Goal: Task Accomplishment & Management: Complete application form

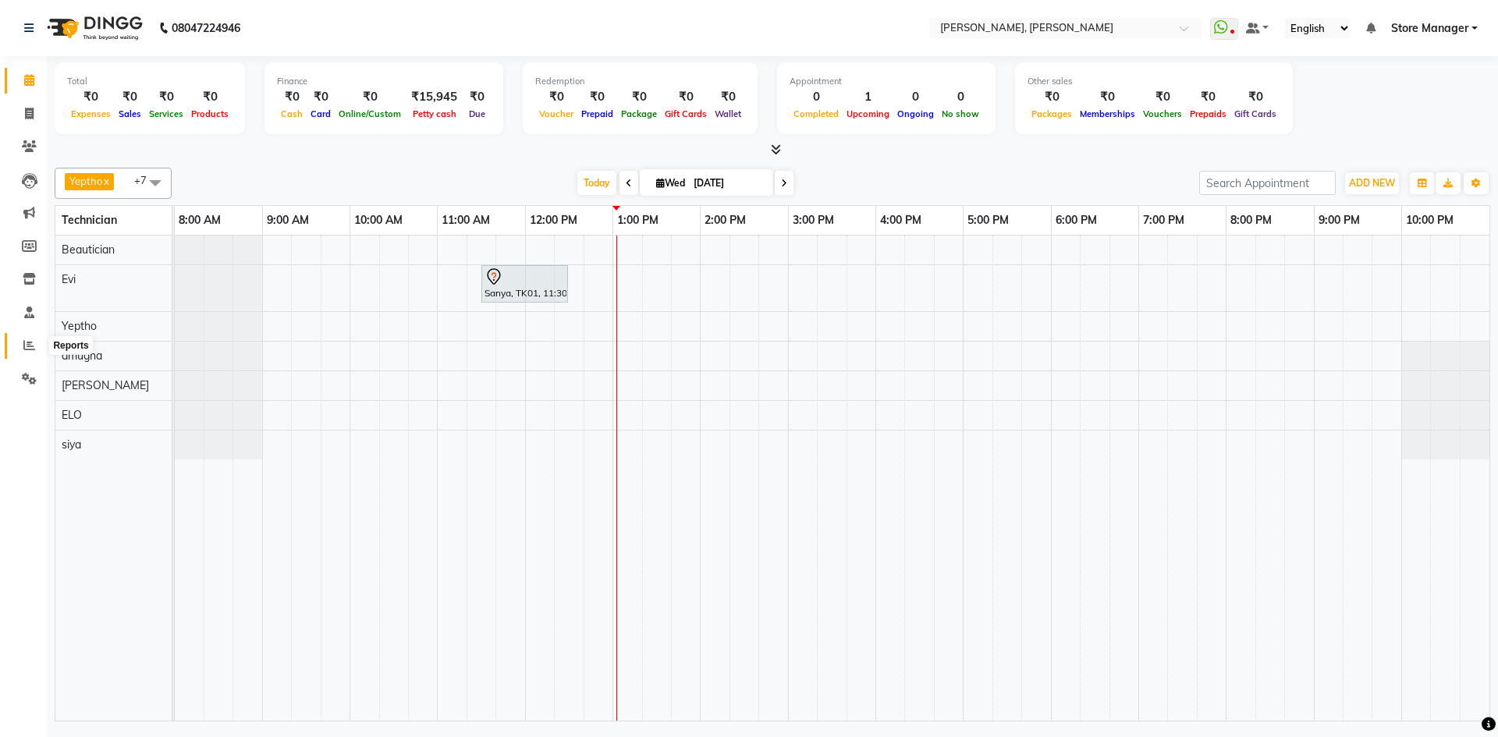
click at [27, 345] on icon at bounding box center [29, 345] width 12 height 12
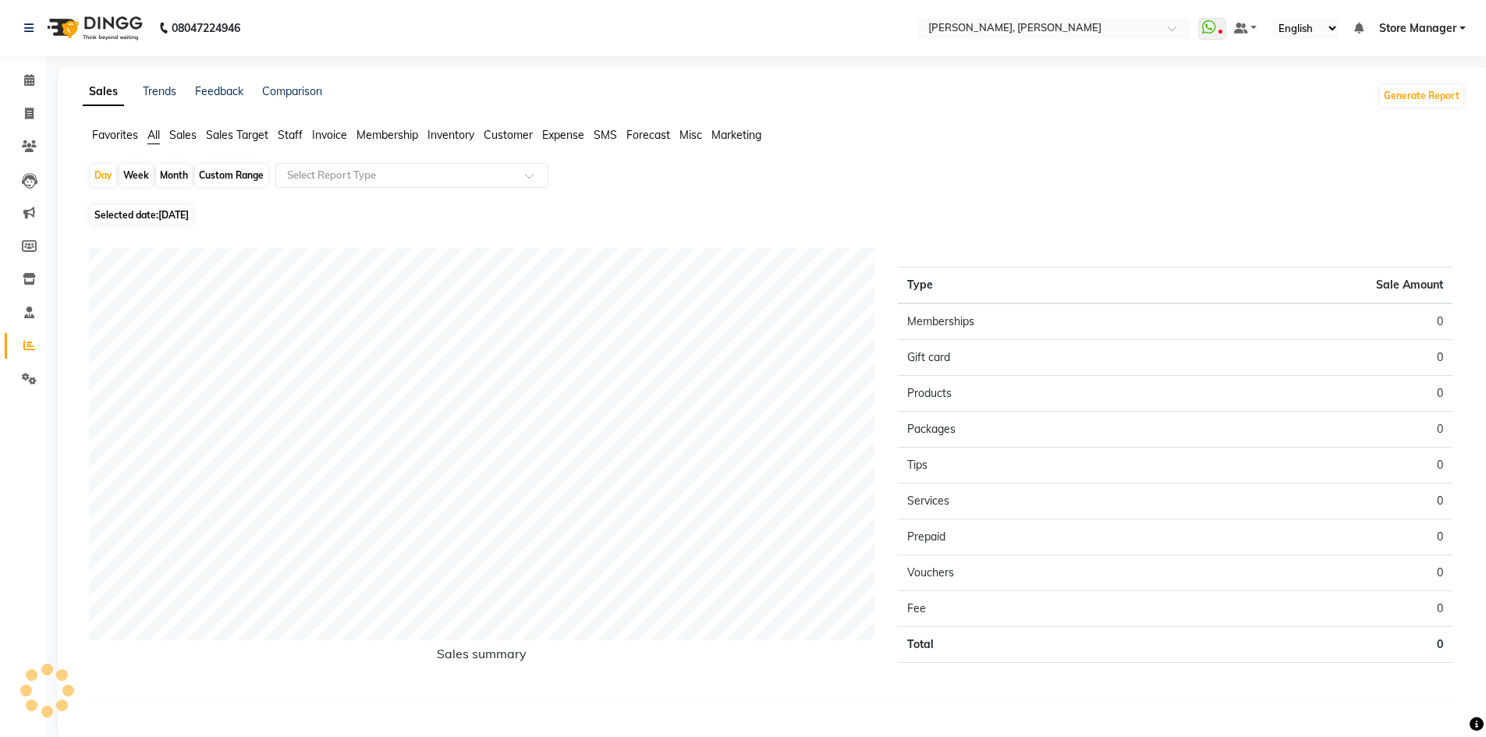
click at [289, 133] on span "Staff" at bounding box center [290, 135] width 25 height 14
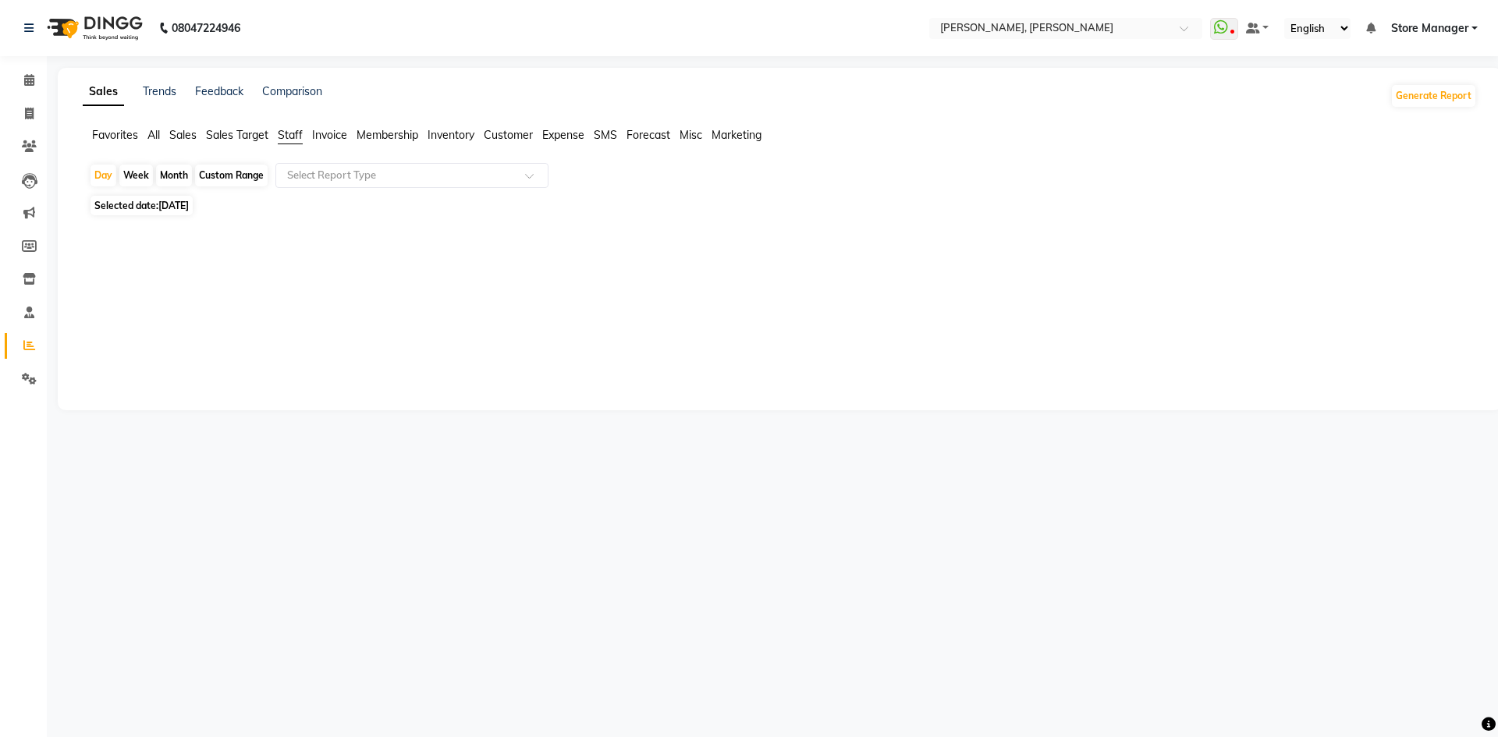
click at [256, 130] on span "Sales Target" at bounding box center [237, 135] width 62 height 14
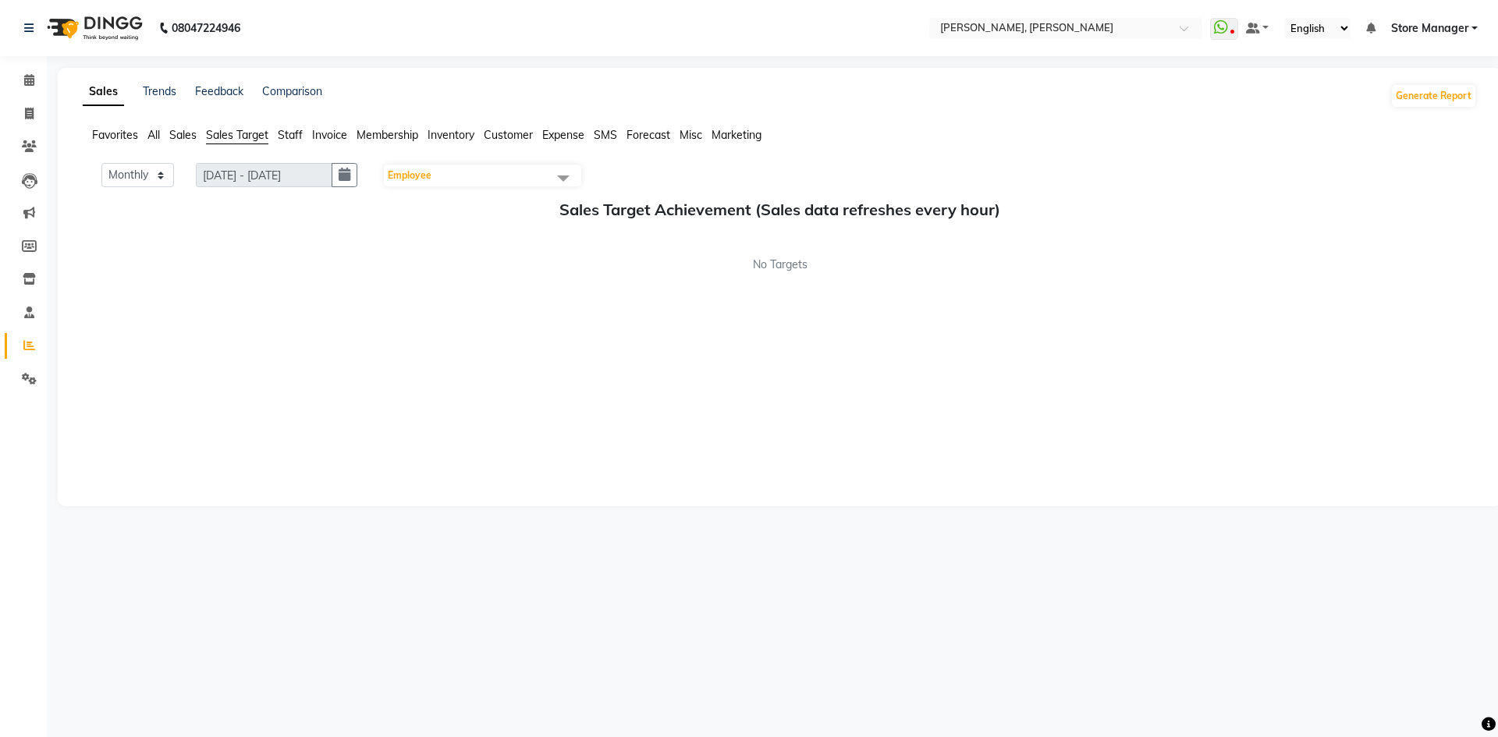
click at [294, 131] on span "Staff" at bounding box center [290, 135] width 25 height 14
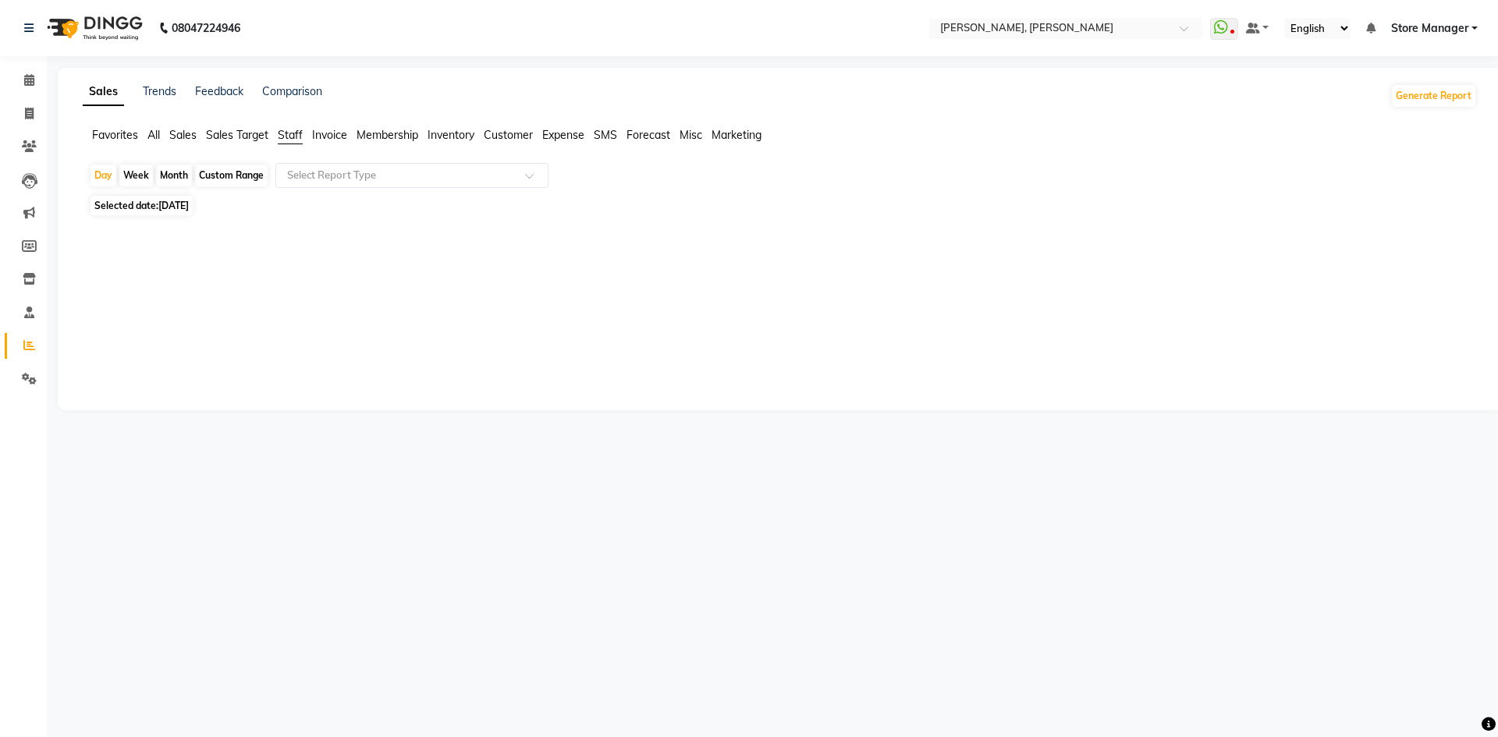
click at [183, 175] on div "Month" at bounding box center [174, 176] width 36 height 22
select select "9"
select select "2025"
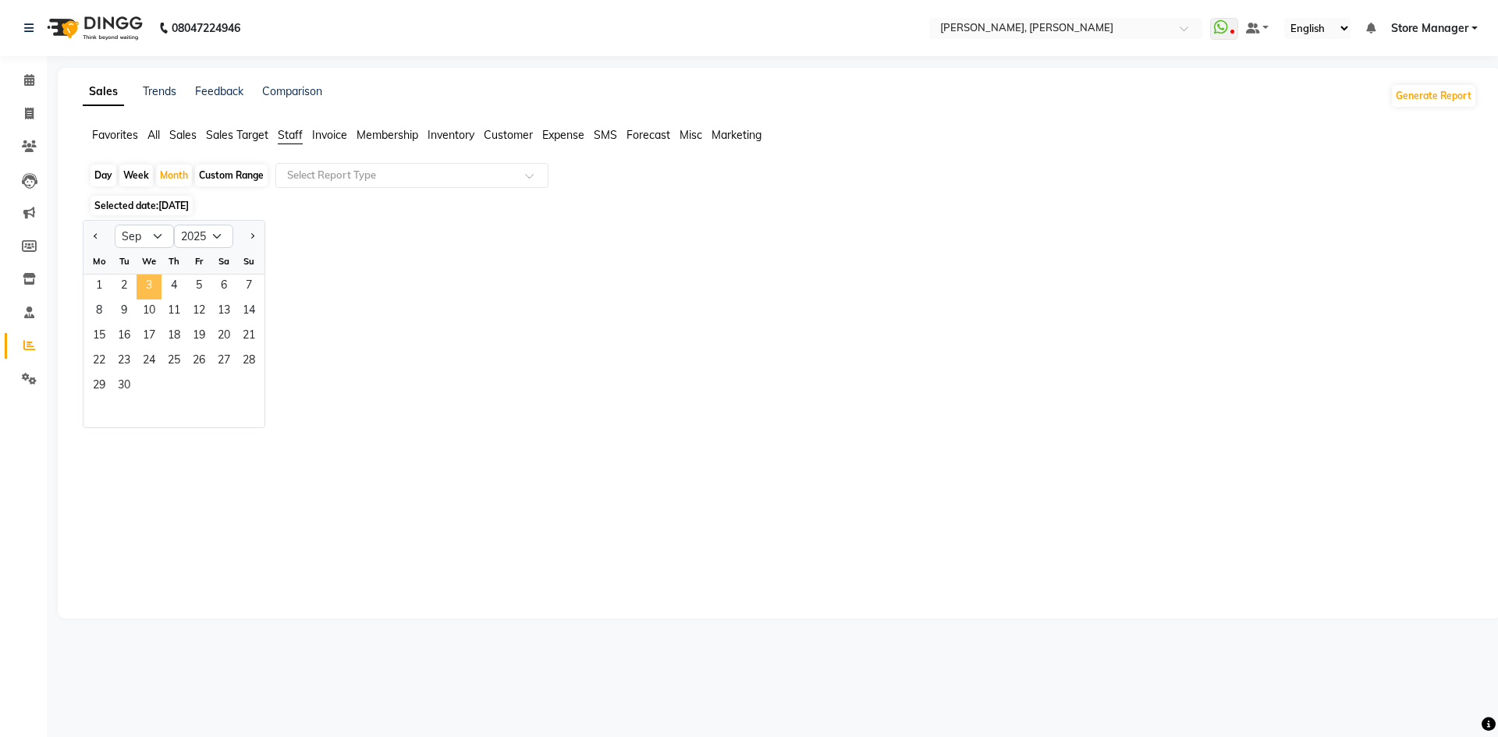
click at [153, 282] on span "3" at bounding box center [149, 287] width 25 height 25
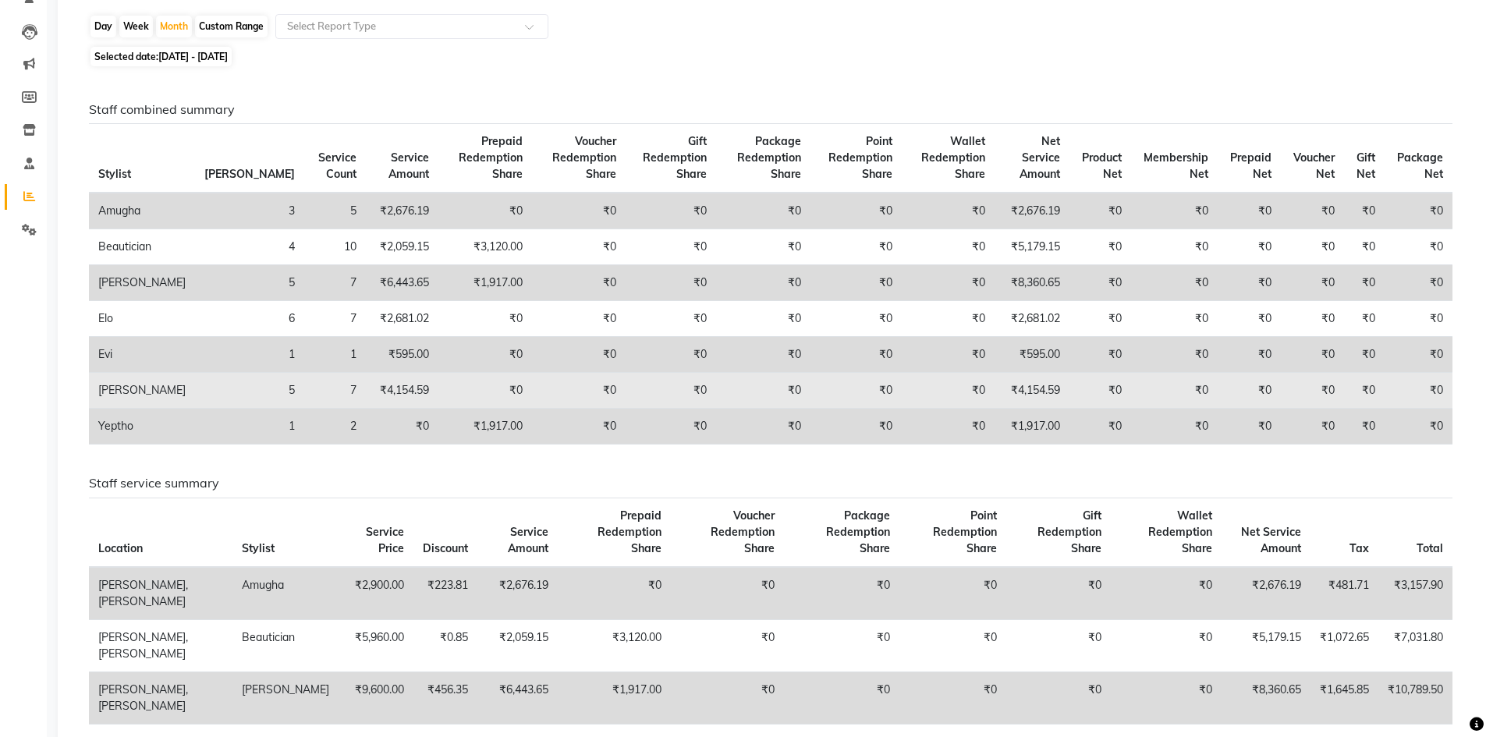
scroll to position [156, 0]
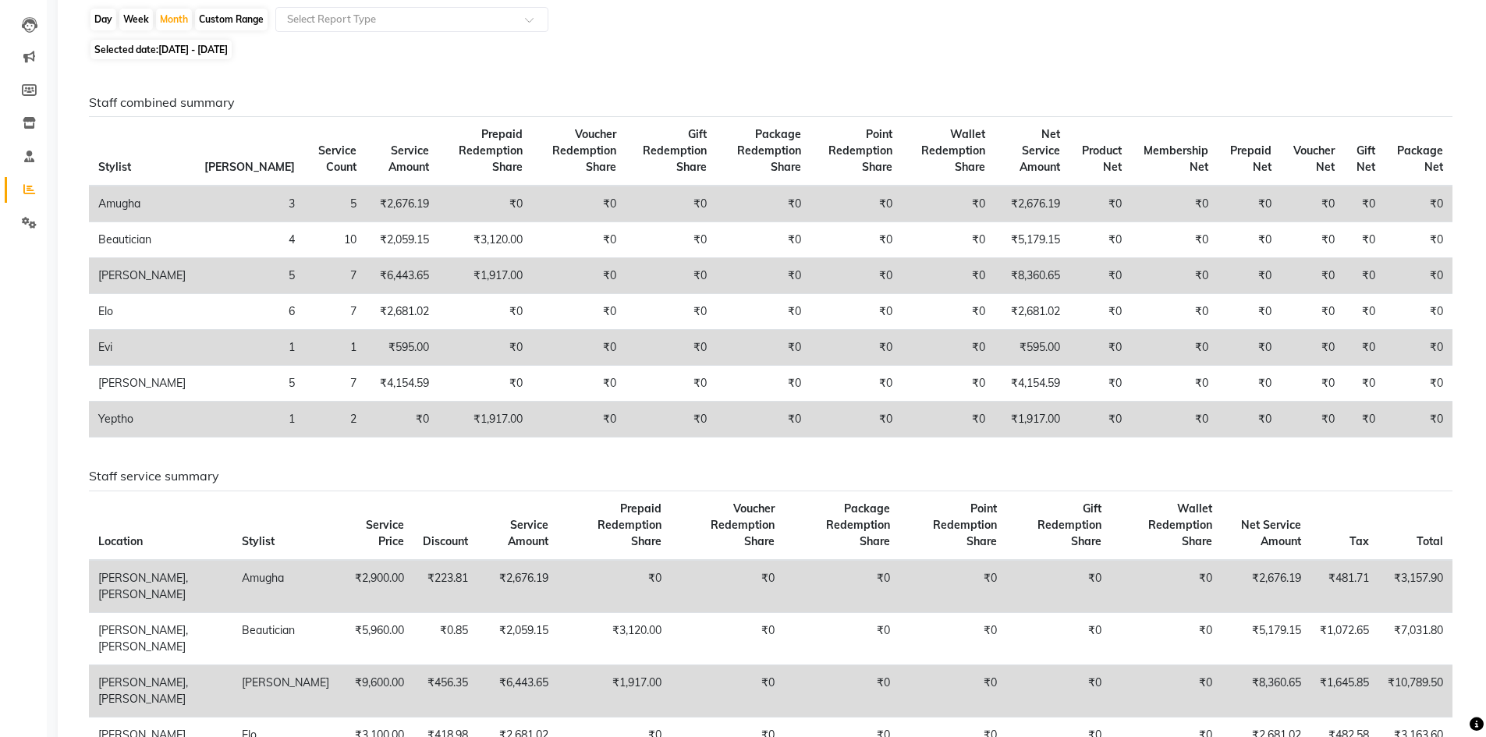
click at [445, 424] on td "₹1,917.00" at bounding box center [485, 420] width 94 height 36
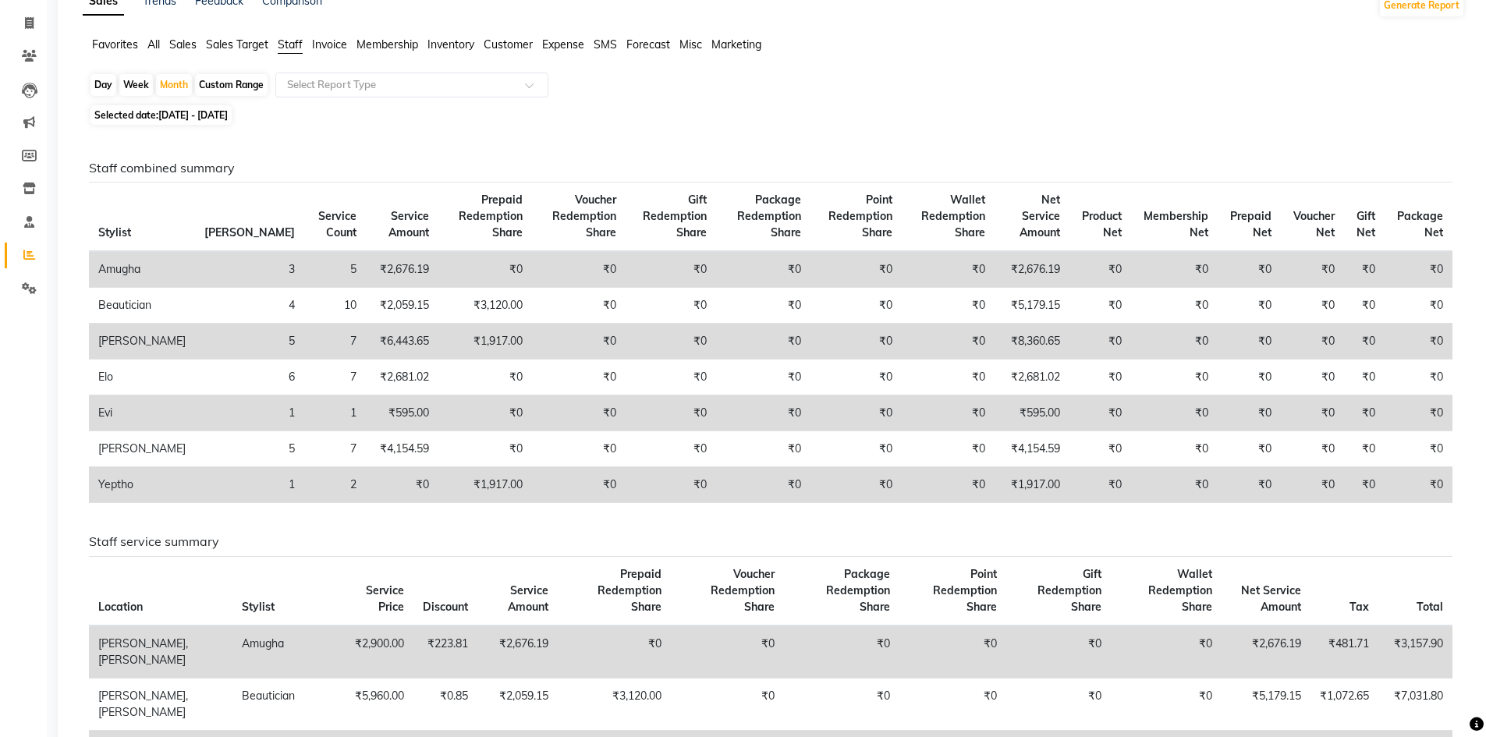
scroll to position [0, 0]
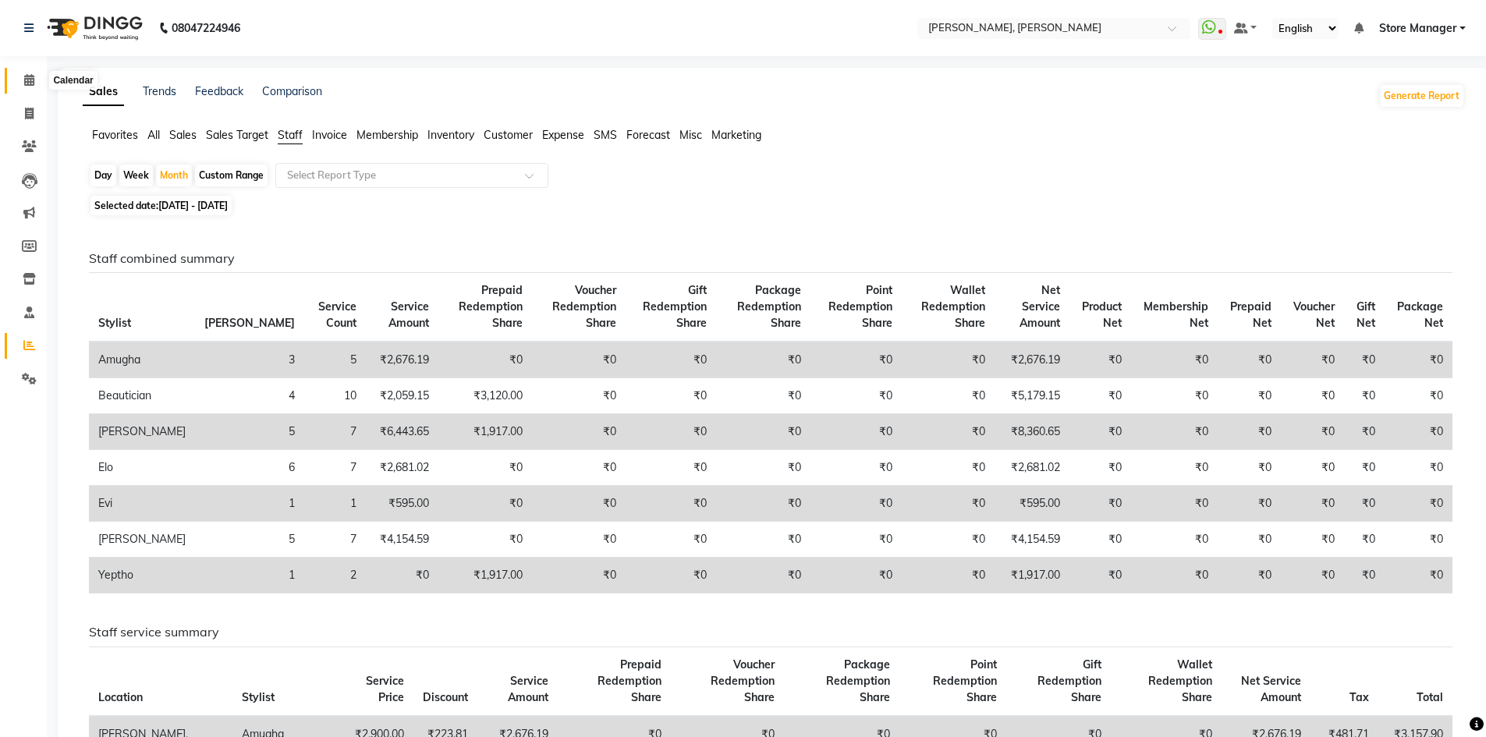
click at [27, 76] on icon at bounding box center [29, 80] width 10 height 12
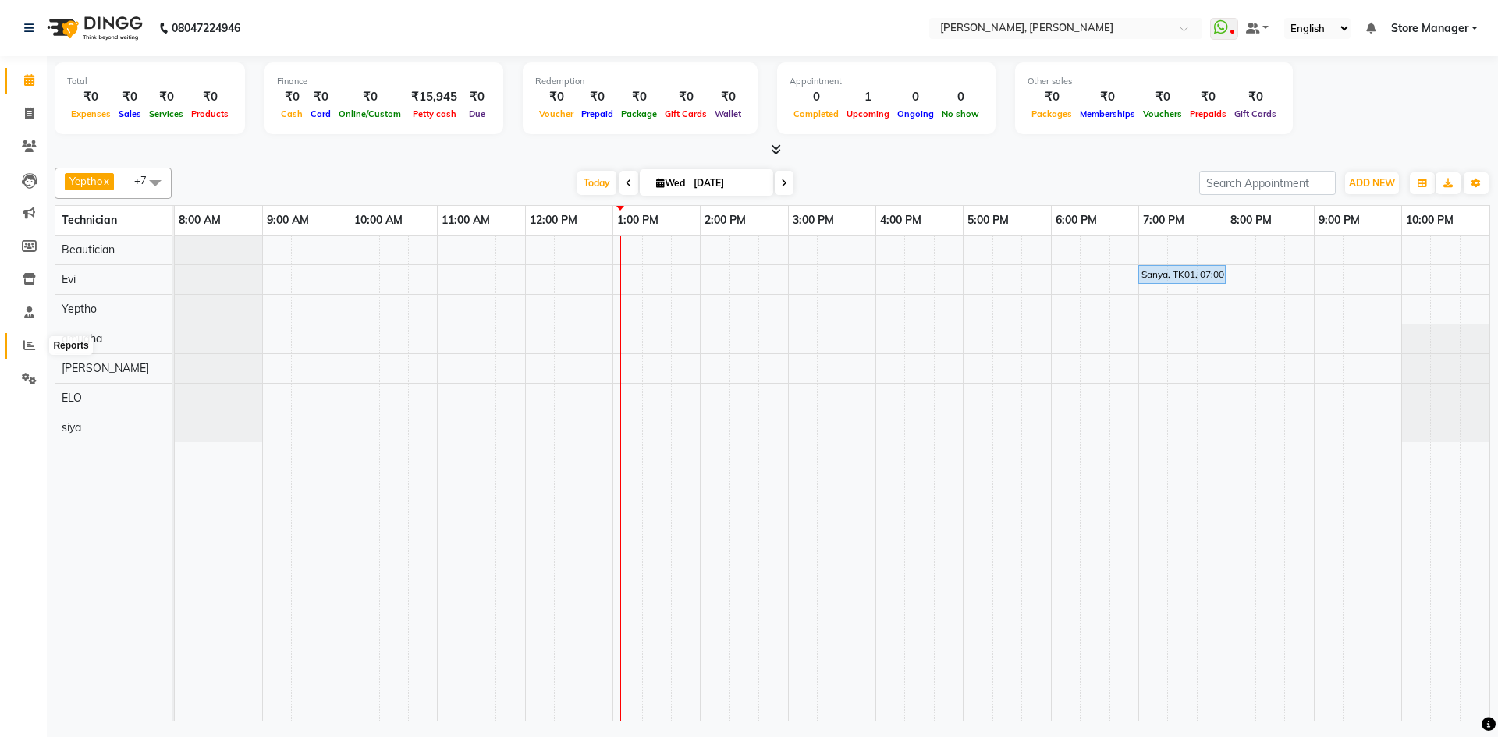
click at [27, 345] on icon at bounding box center [29, 345] width 12 height 12
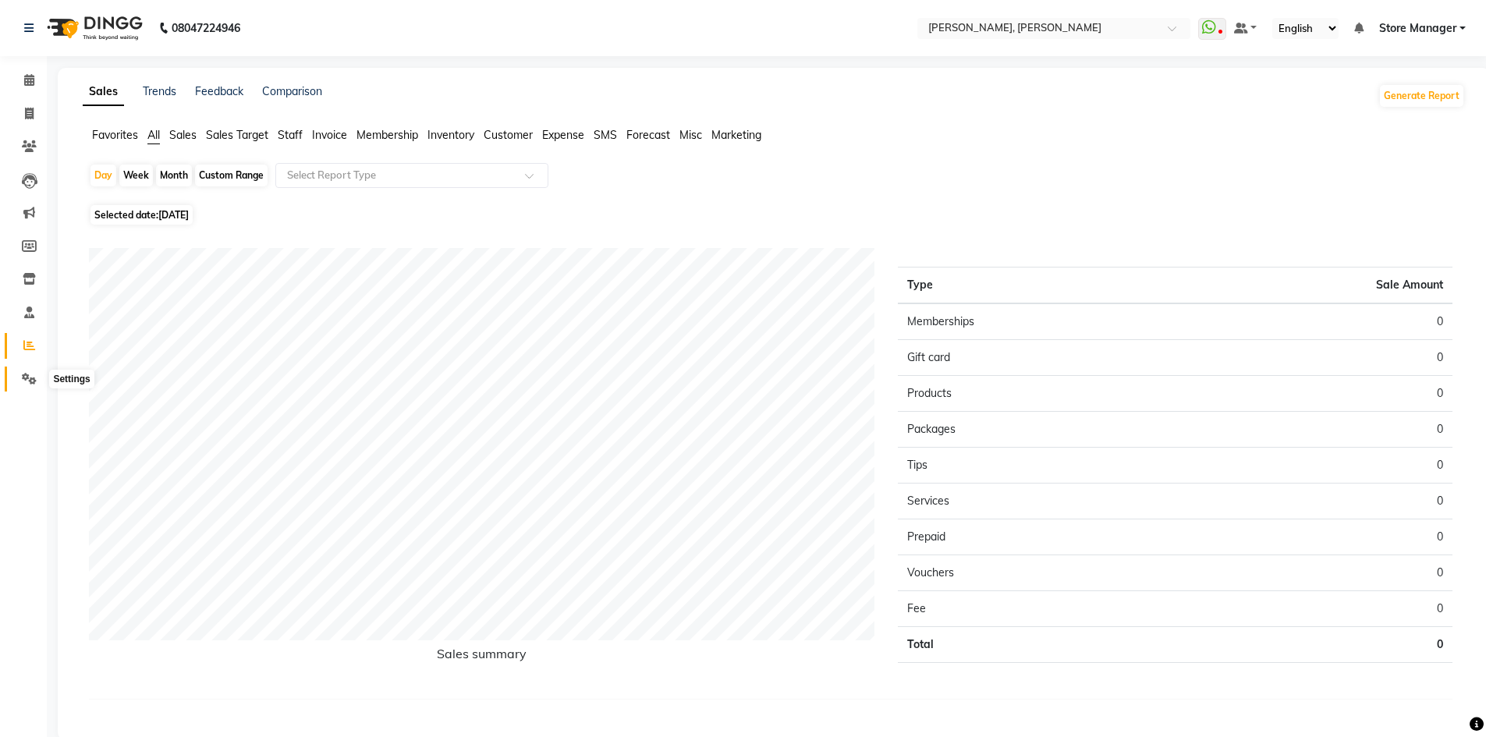
click at [30, 378] on icon at bounding box center [29, 379] width 15 height 12
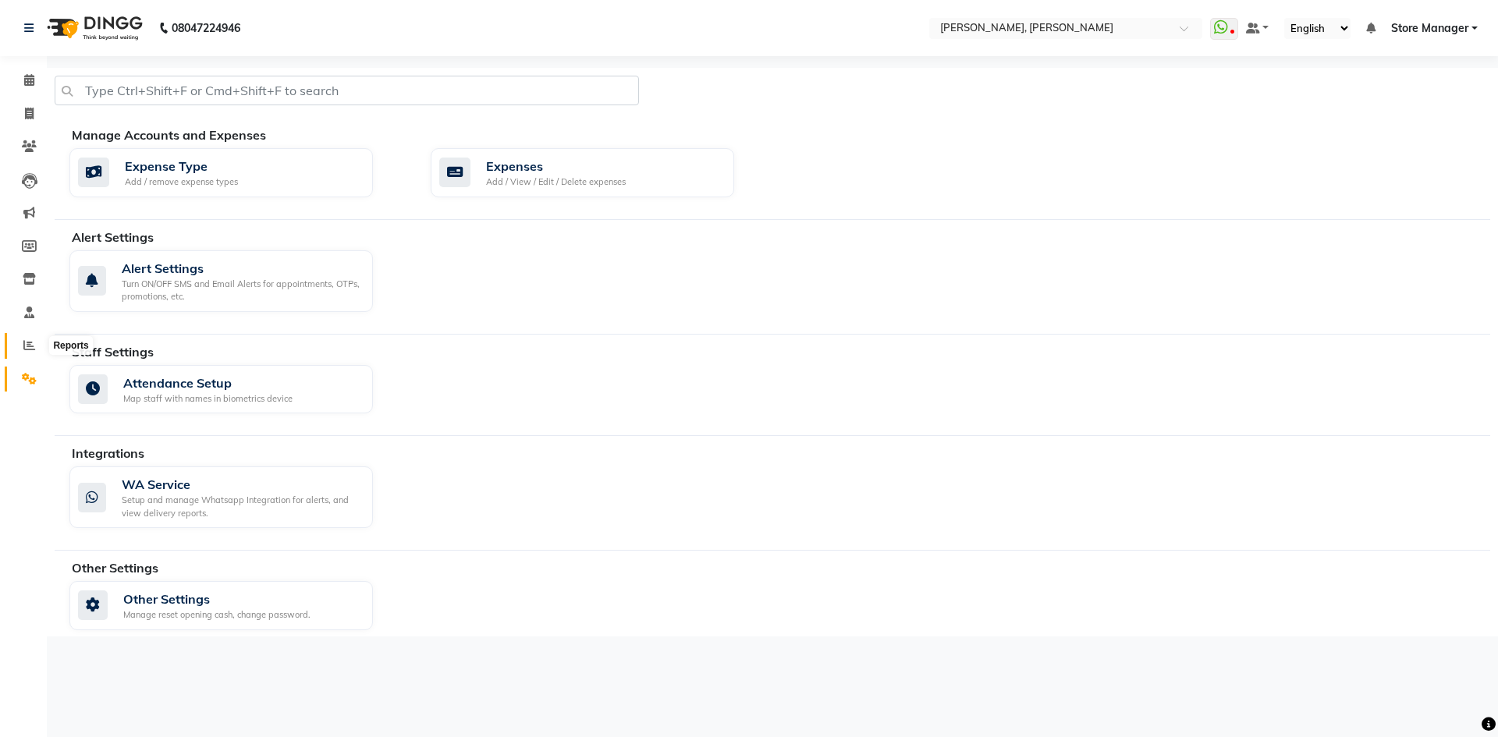
click at [26, 345] on icon at bounding box center [29, 345] width 12 height 12
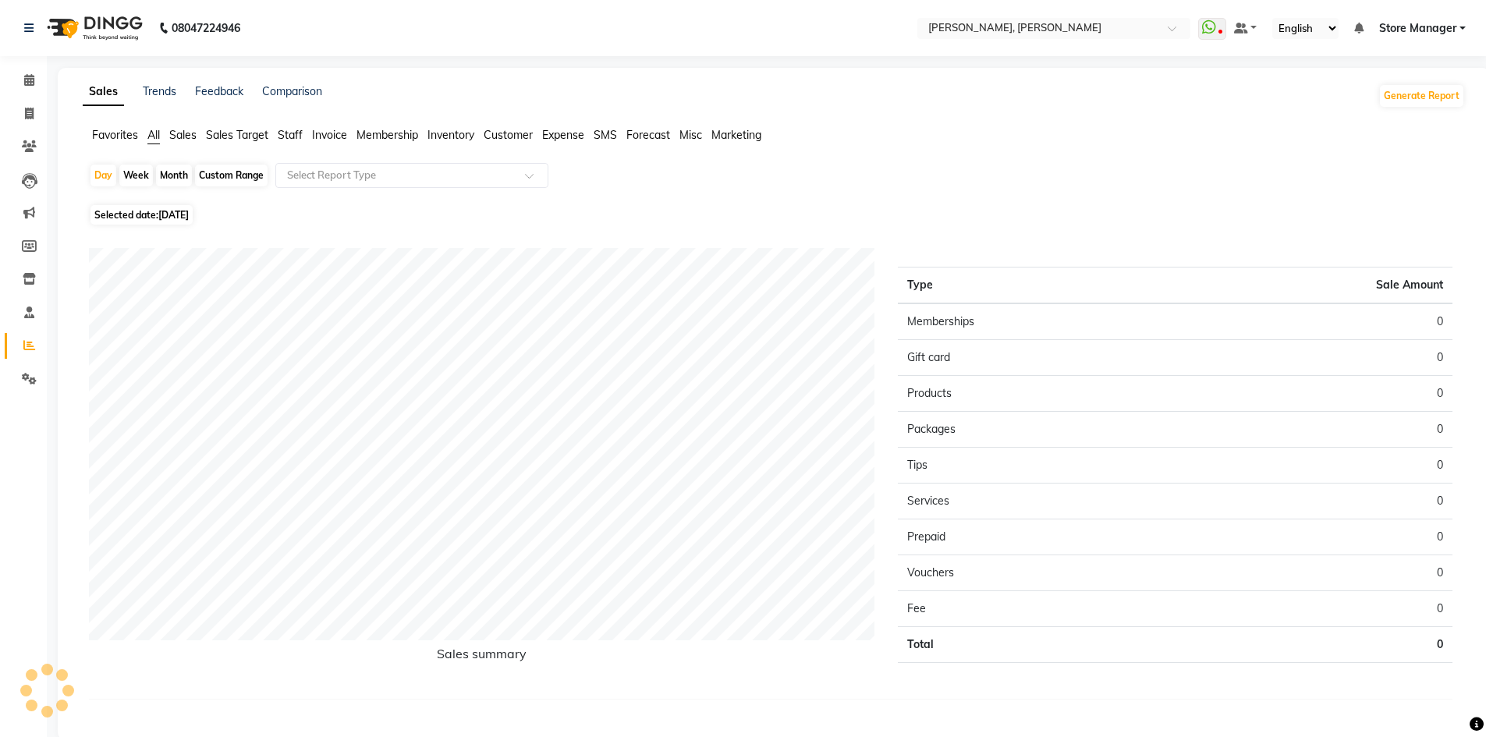
scroll to position [27, 0]
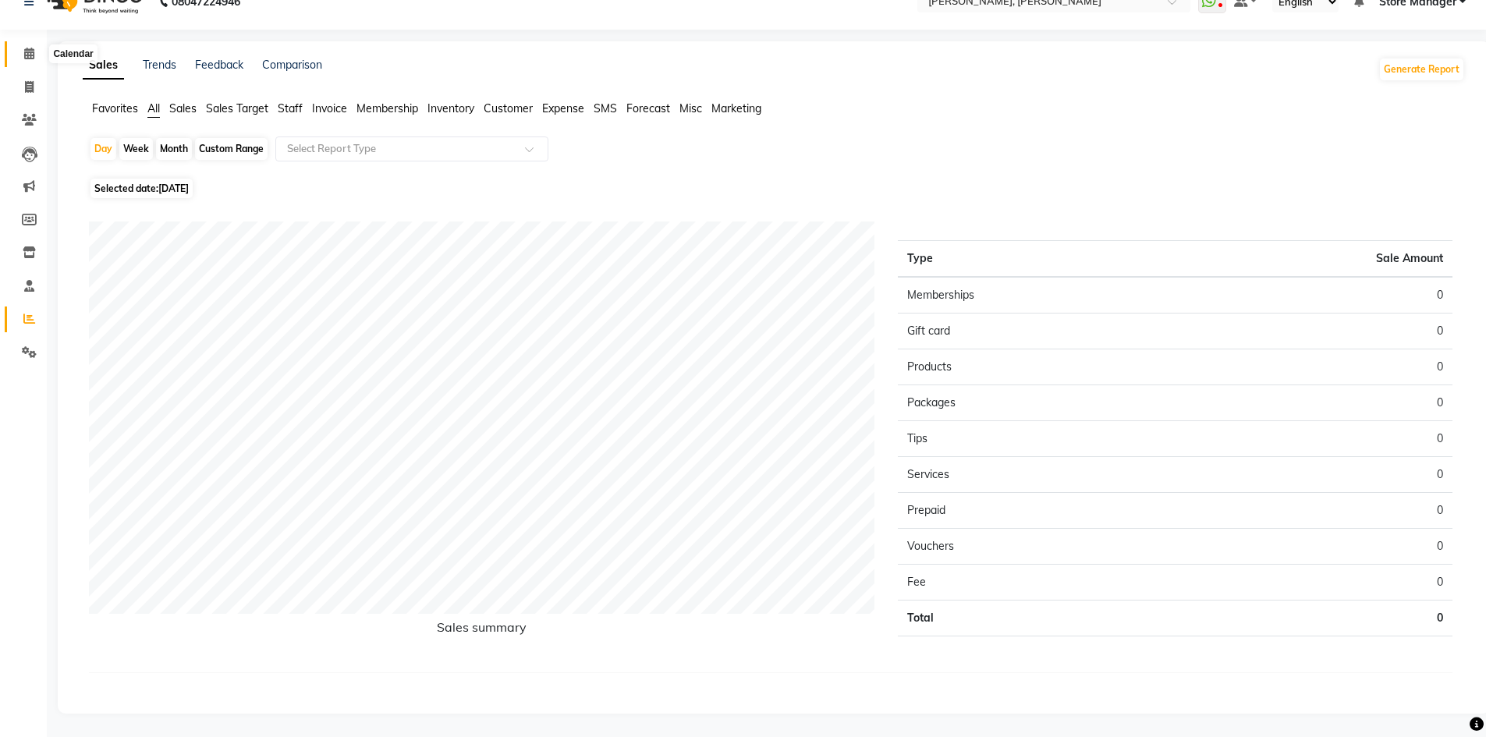
click at [26, 49] on icon at bounding box center [29, 54] width 10 height 12
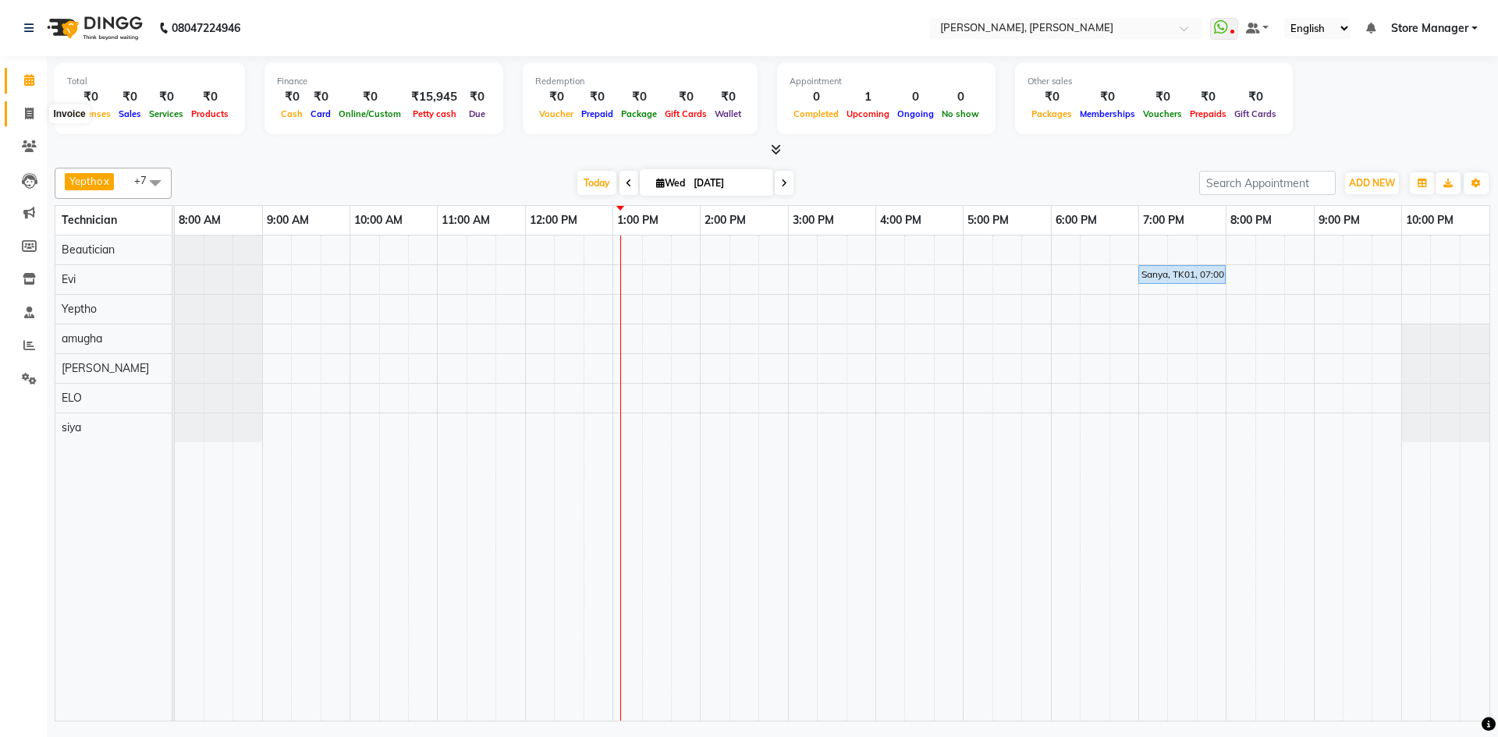
click at [27, 113] on icon at bounding box center [29, 114] width 9 height 12
select select "service"
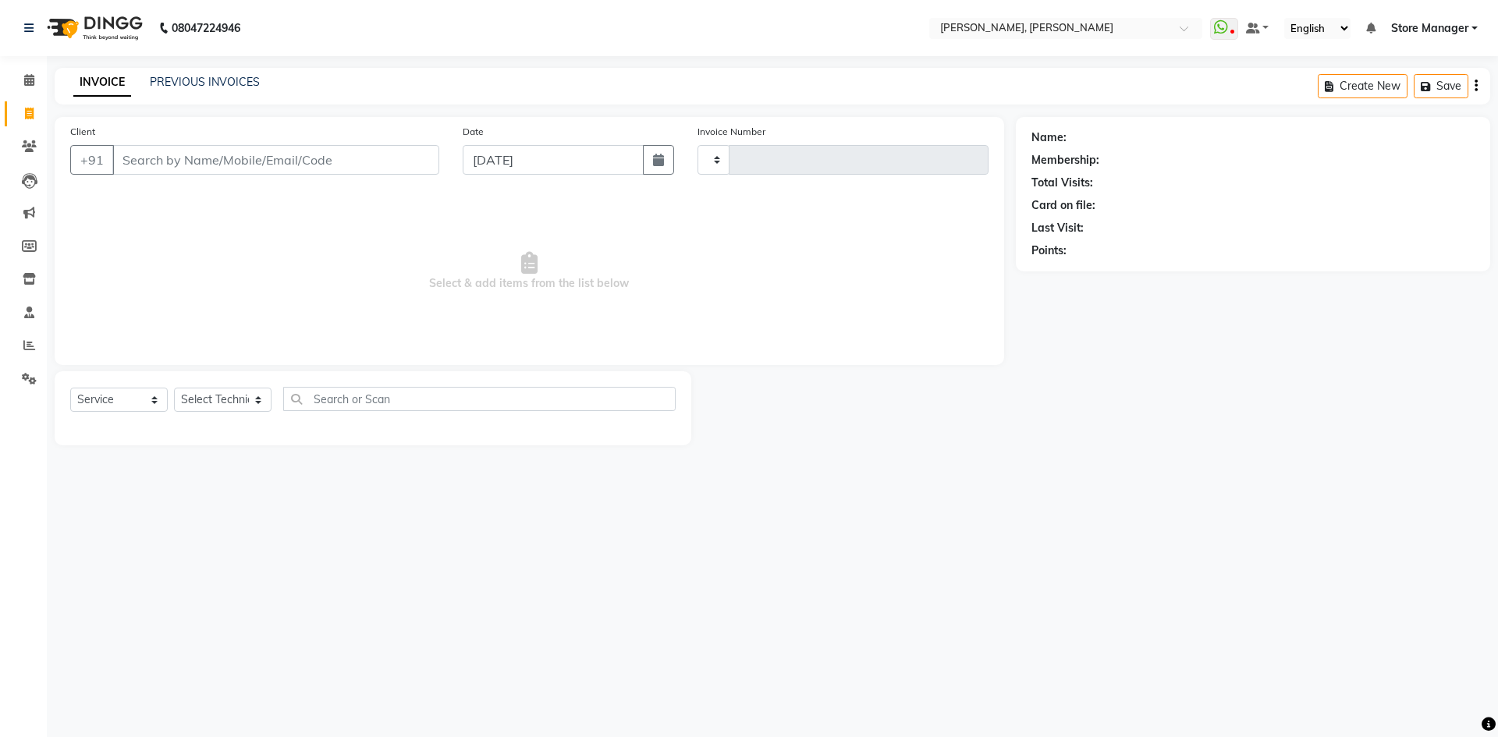
type input "1306"
select select "7173"
click at [258, 399] on select "Select Technician amugha Beautician [PERSON_NAME] Evi MANAGER [PERSON_NAME] [PE…" at bounding box center [223, 400] width 98 height 24
select select "78696"
click at [174, 388] on select "Select Technician amugha Beautician [PERSON_NAME] Evi MANAGER [PERSON_NAME] [PE…" at bounding box center [223, 400] width 98 height 24
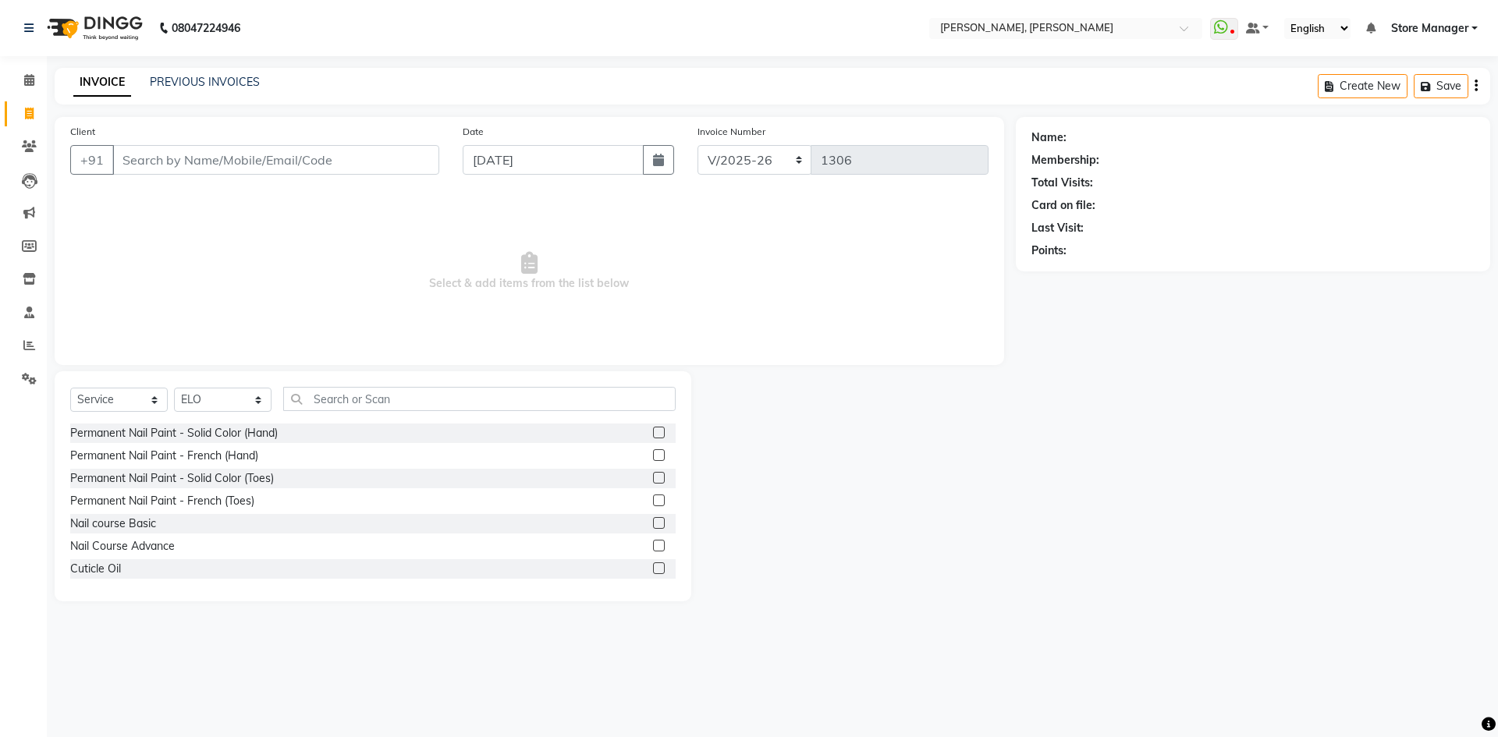
click at [653, 432] on label at bounding box center [659, 433] width 12 height 12
click at [653, 432] on input "checkbox" at bounding box center [658, 433] width 10 height 10
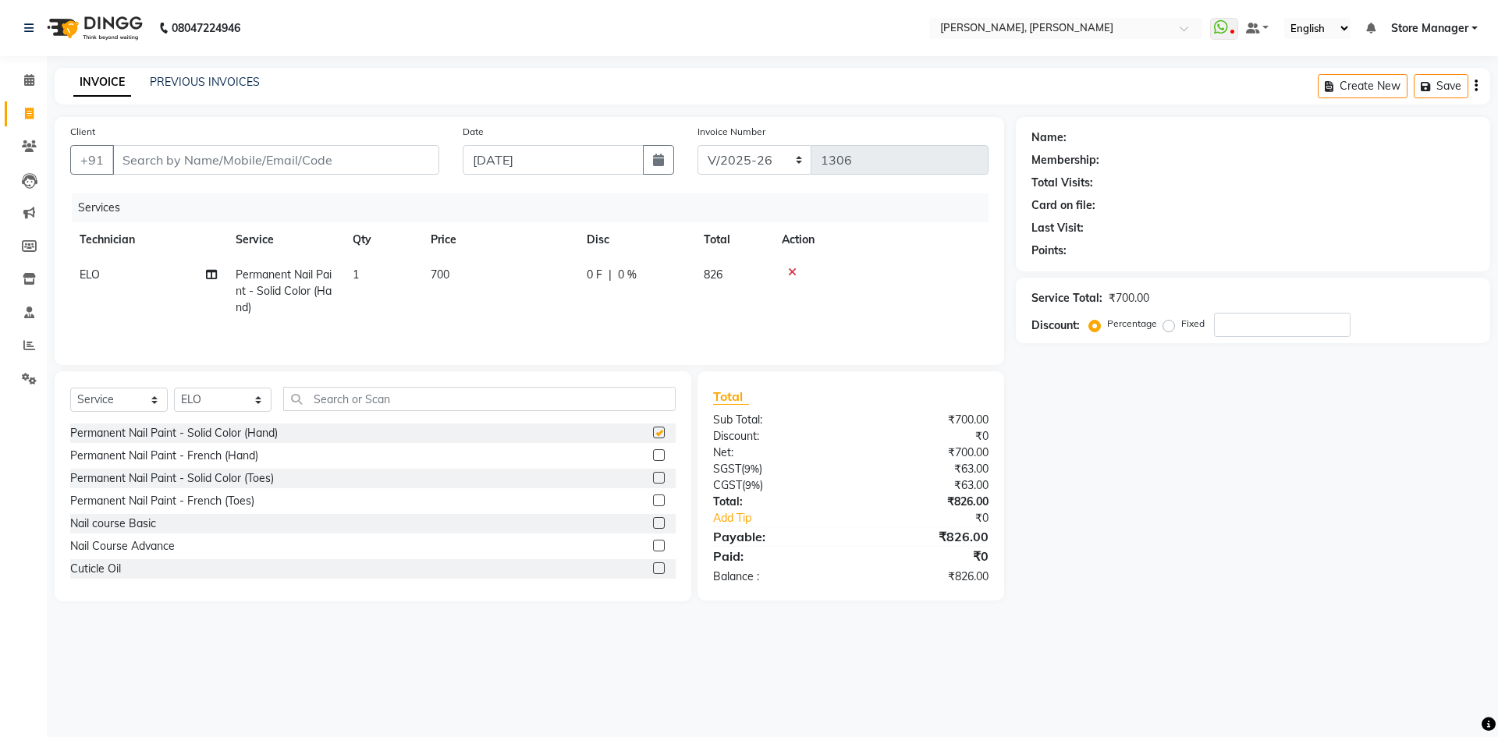
checkbox input "false"
click at [380, 402] on input "text" at bounding box center [479, 399] width 392 height 24
type input "m"
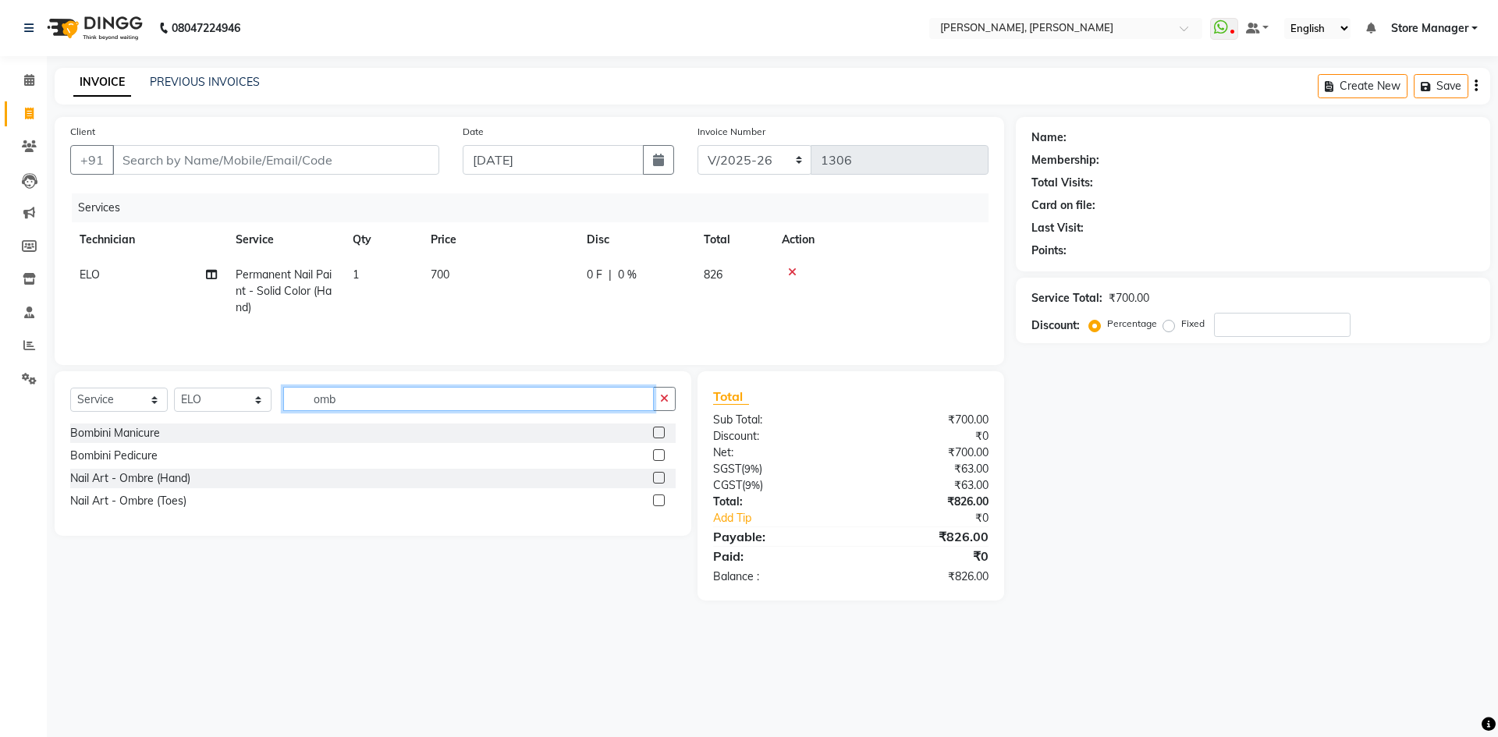
type input "omb"
click at [657, 480] on label at bounding box center [659, 478] width 12 height 12
click at [657, 480] on input "checkbox" at bounding box center [658, 479] width 10 height 10
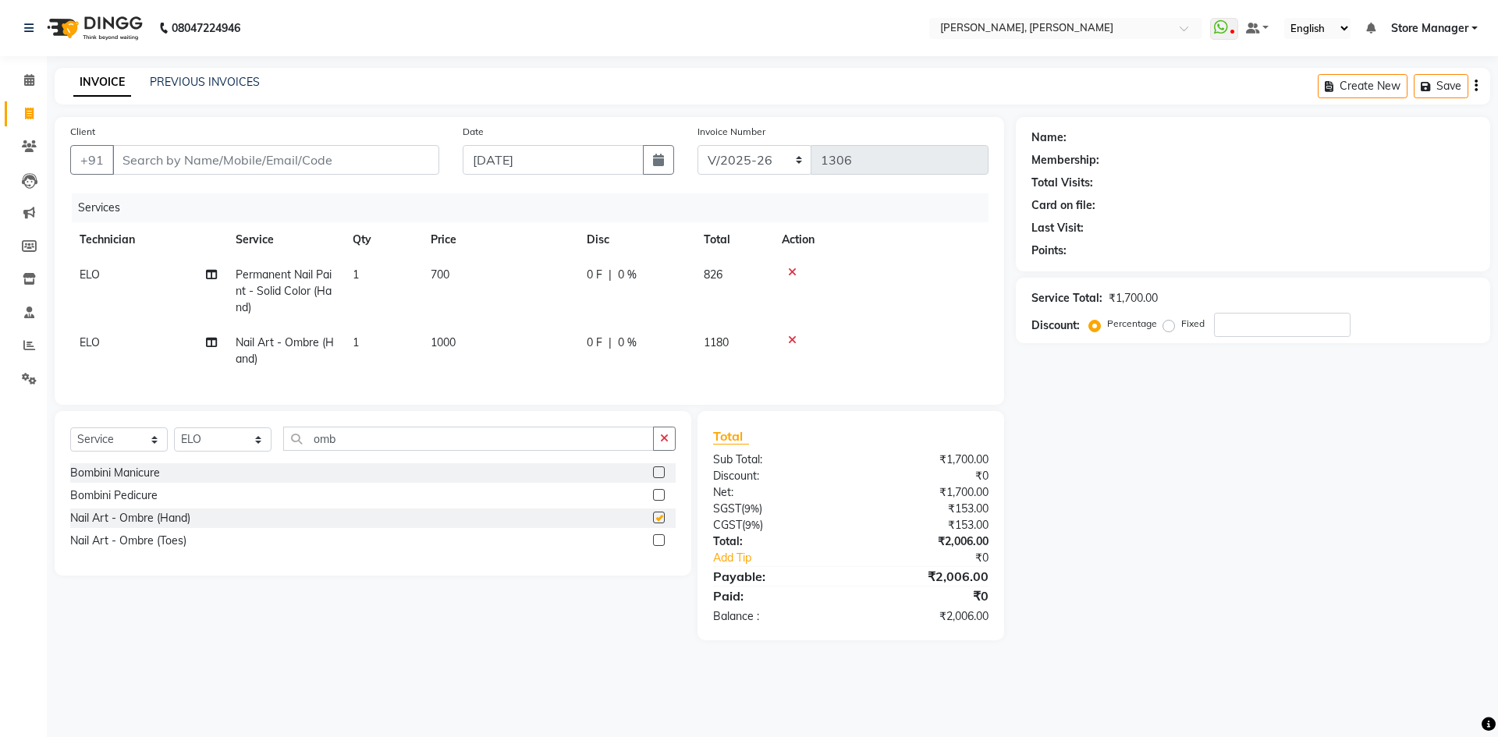
checkbox input "false"
click at [520, 351] on td "1000" at bounding box center [499, 350] width 156 height 51
select select "78696"
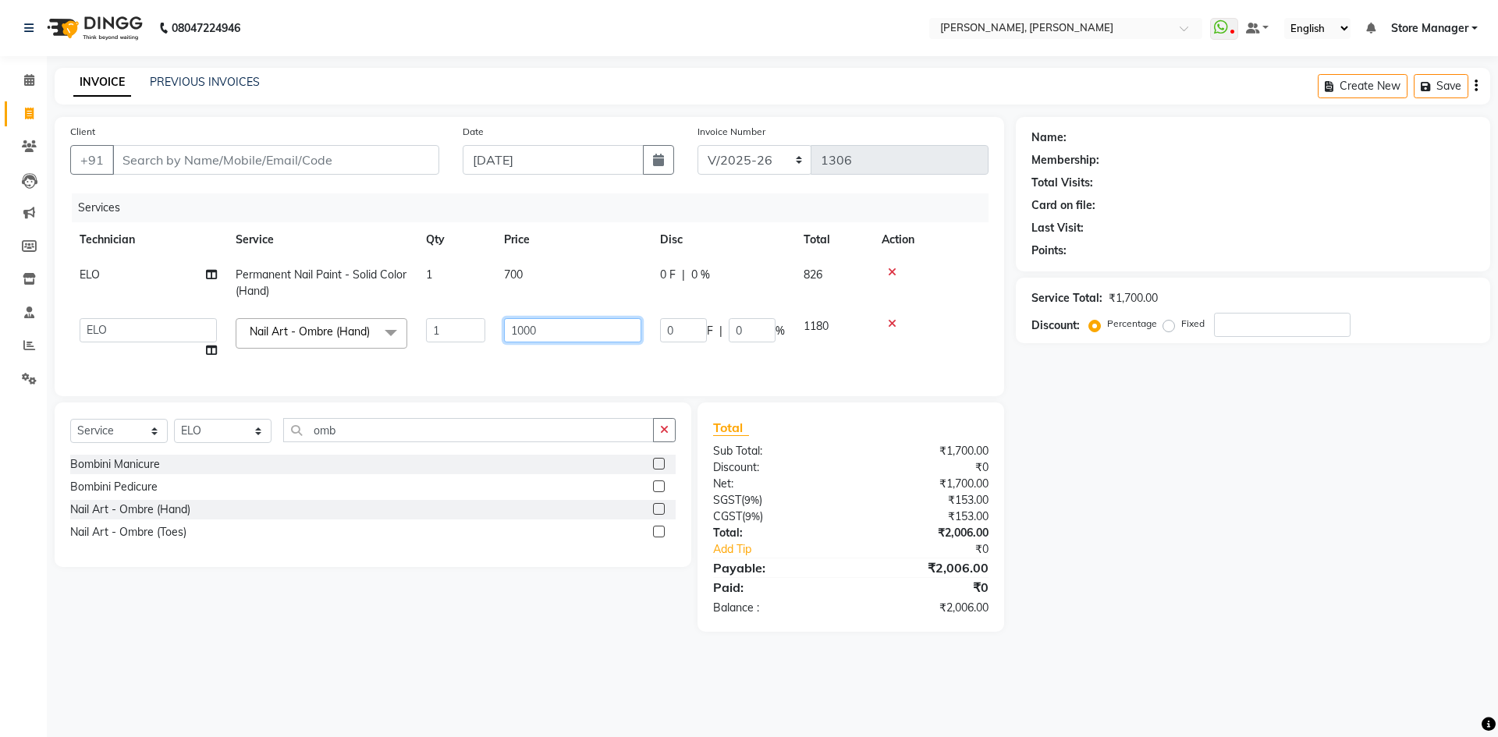
click at [545, 327] on input "1000" at bounding box center [572, 330] width 137 height 24
type input "1"
type input "200"
click at [463, 362] on tr "amugha Beautician [PERSON_NAME] Evi MANAGER [PERSON_NAME] [PERSON_NAME] siya St…" at bounding box center [529, 338] width 918 height 59
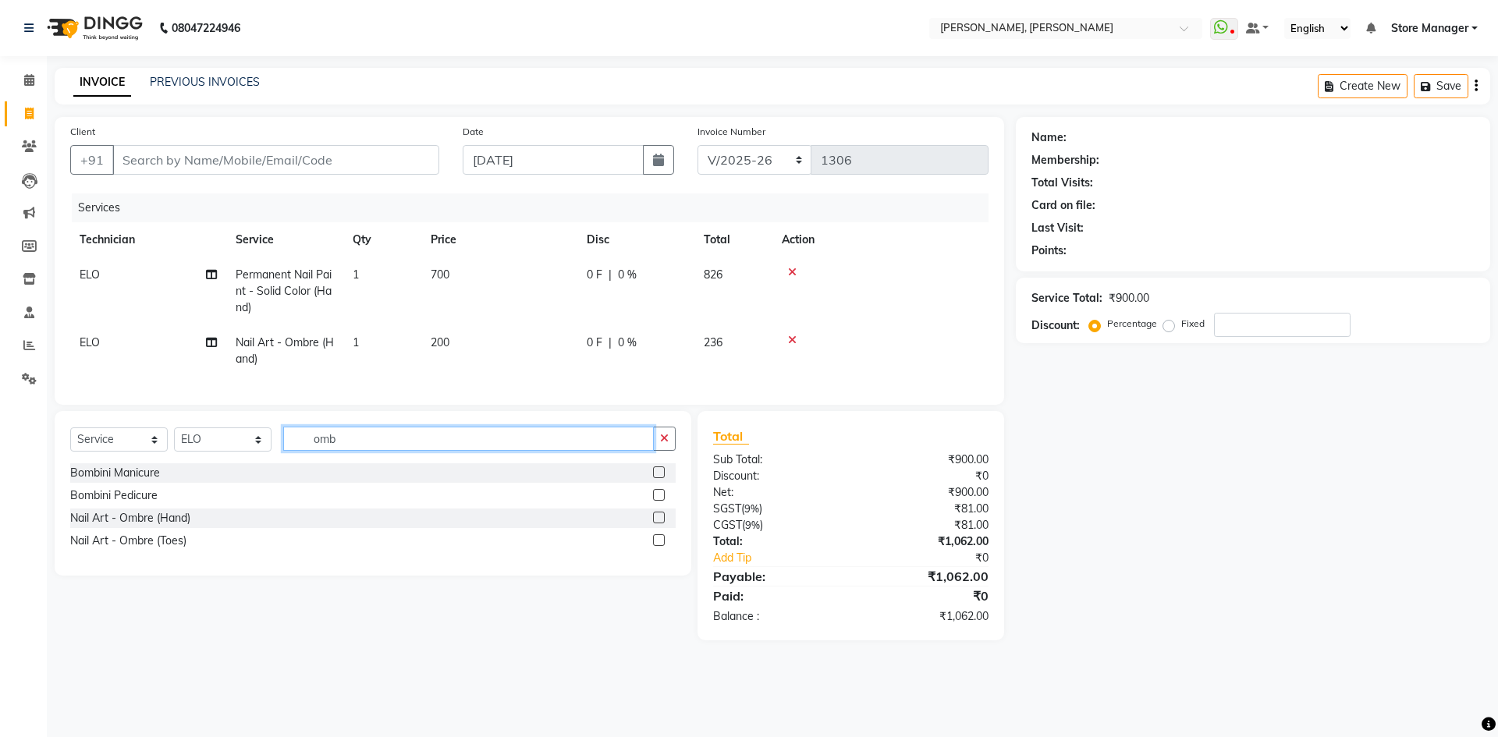
click at [345, 451] on input "omb" at bounding box center [468, 439] width 371 height 24
type input "o"
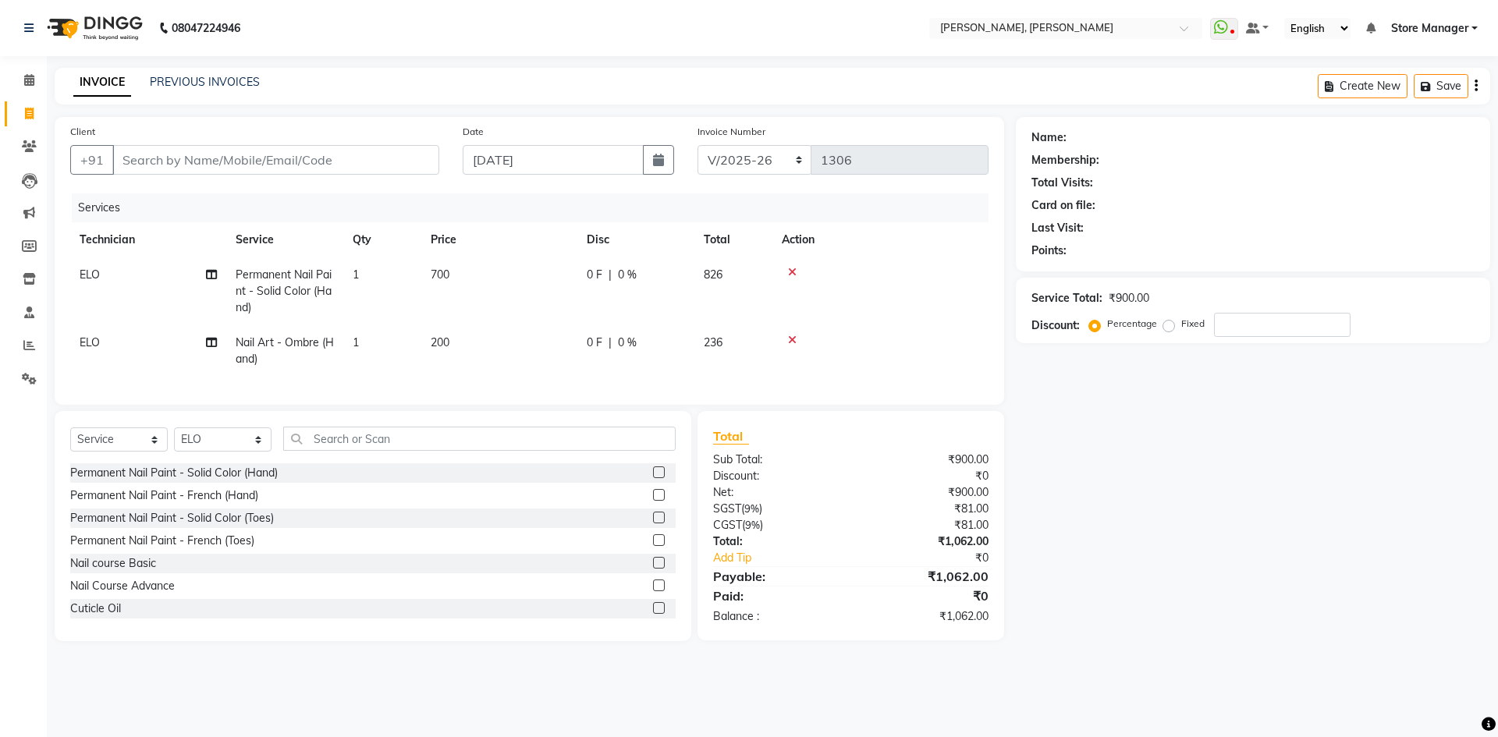
click at [653, 523] on label at bounding box center [659, 518] width 12 height 12
click at [653, 523] on input "checkbox" at bounding box center [658, 518] width 10 height 10
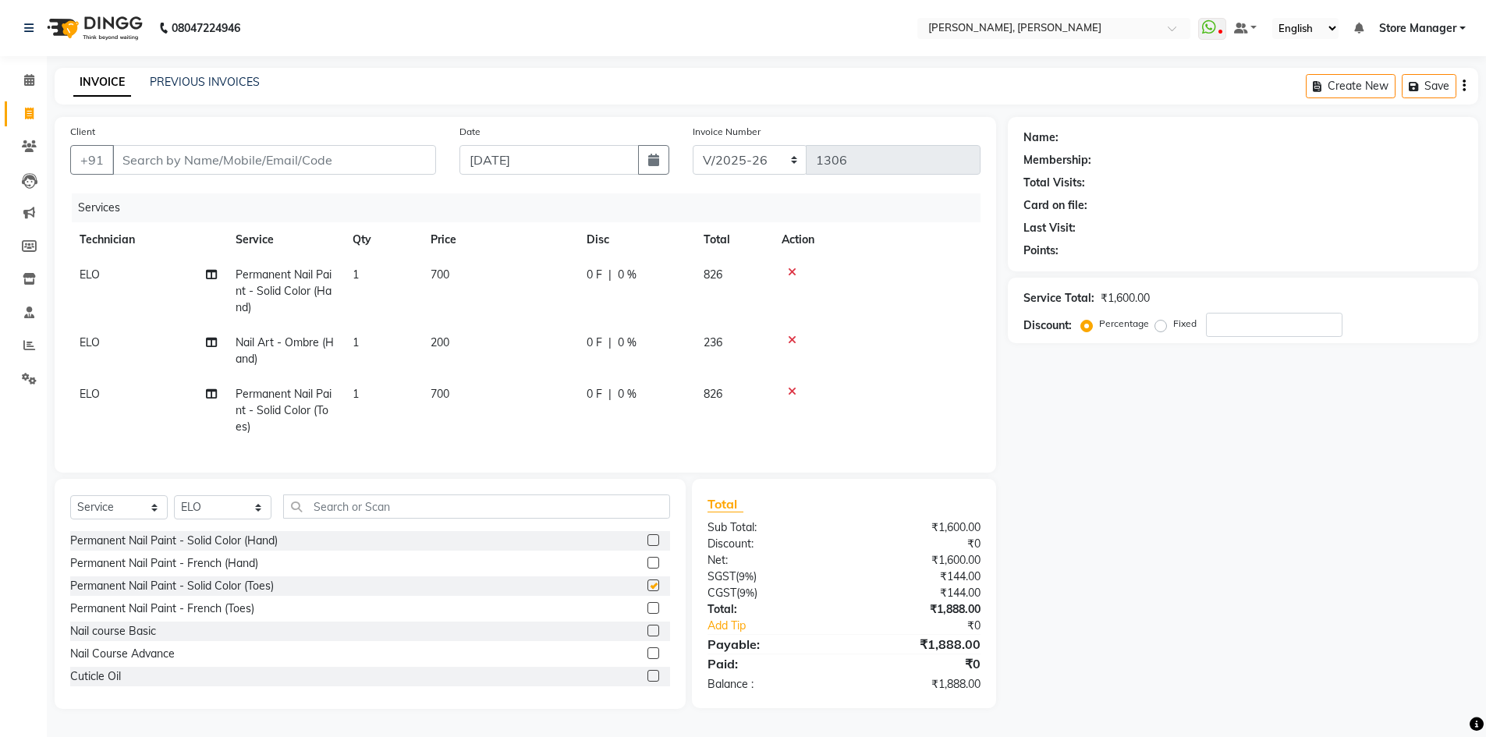
checkbox input "false"
click at [24, 74] on icon at bounding box center [29, 80] width 10 height 12
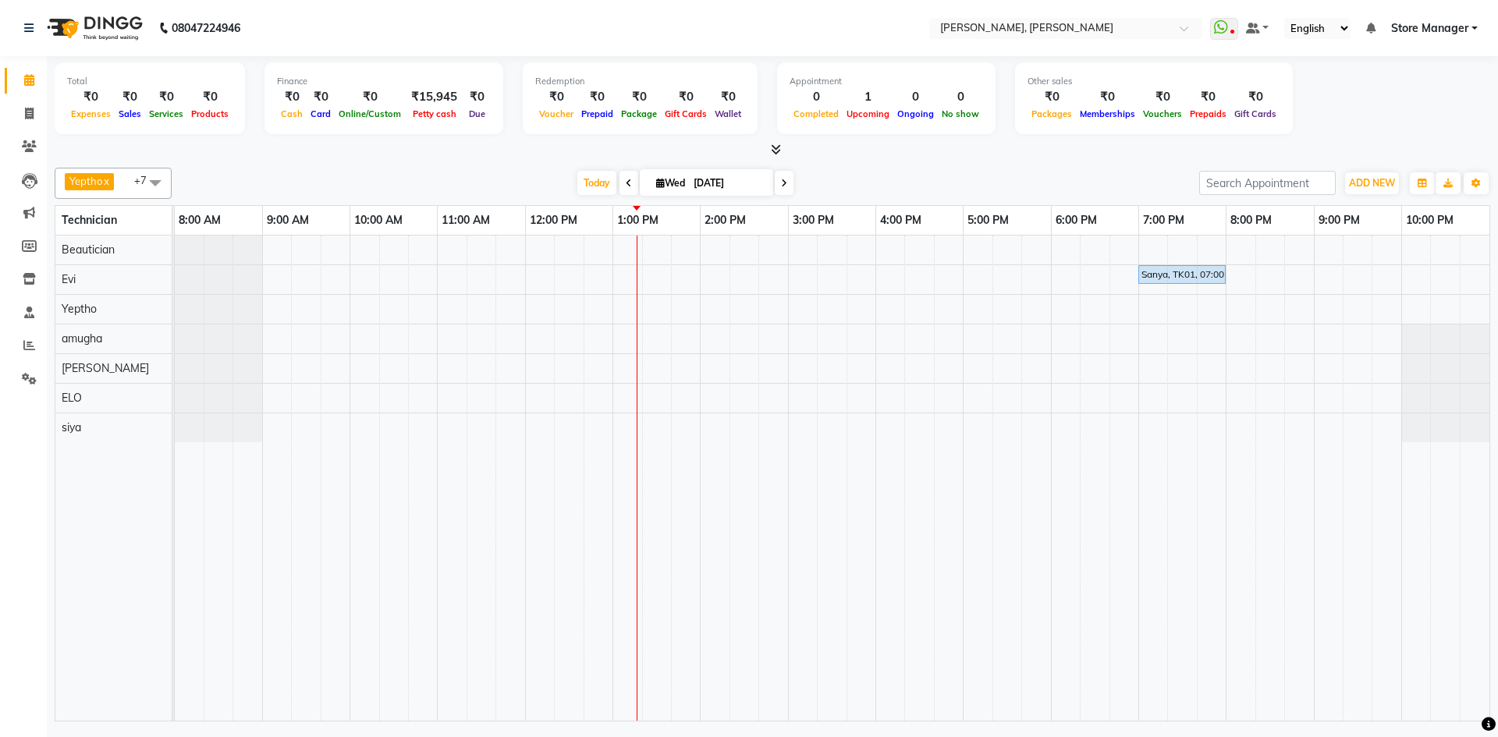
click at [786, 182] on span at bounding box center [784, 183] width 19 height 24
click at [696, 179] on icon at bounding box center [699, 183] width 6 height 9
click at [626, 184] on icon at bounding box center [629, 183] width 6 height 9
type input "02-09-2025"
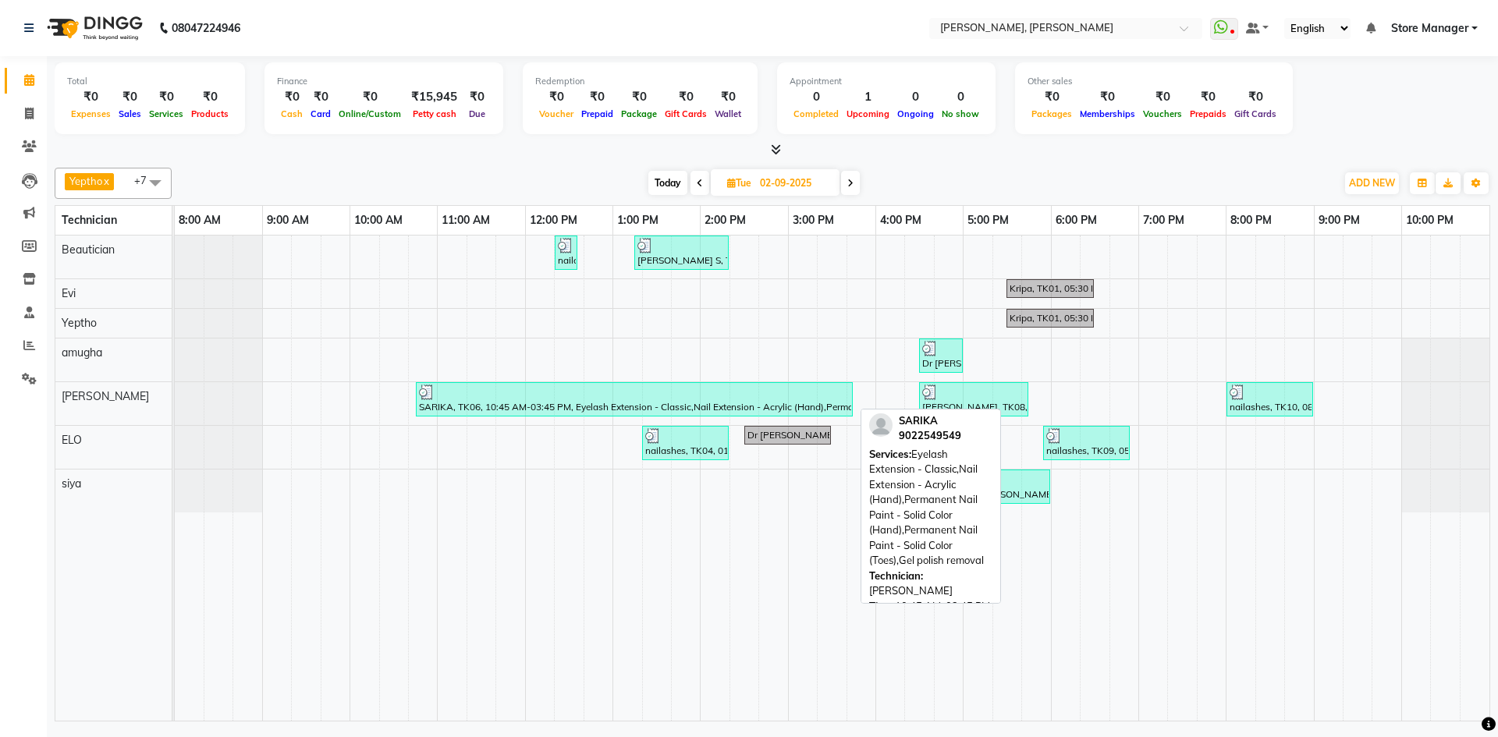
click at [613, 399] on div at bounding box center [634, 393] width 431 height 16
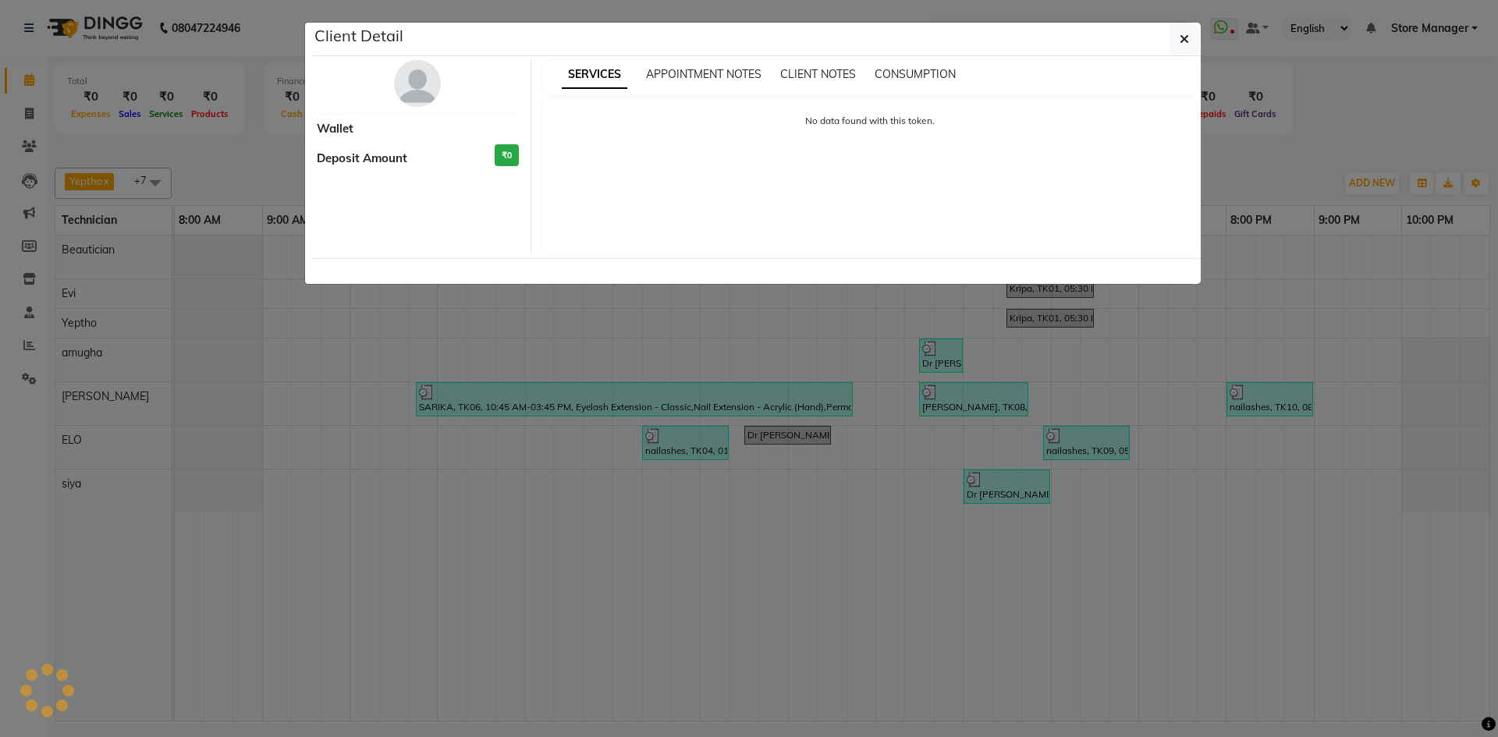
select select "3"
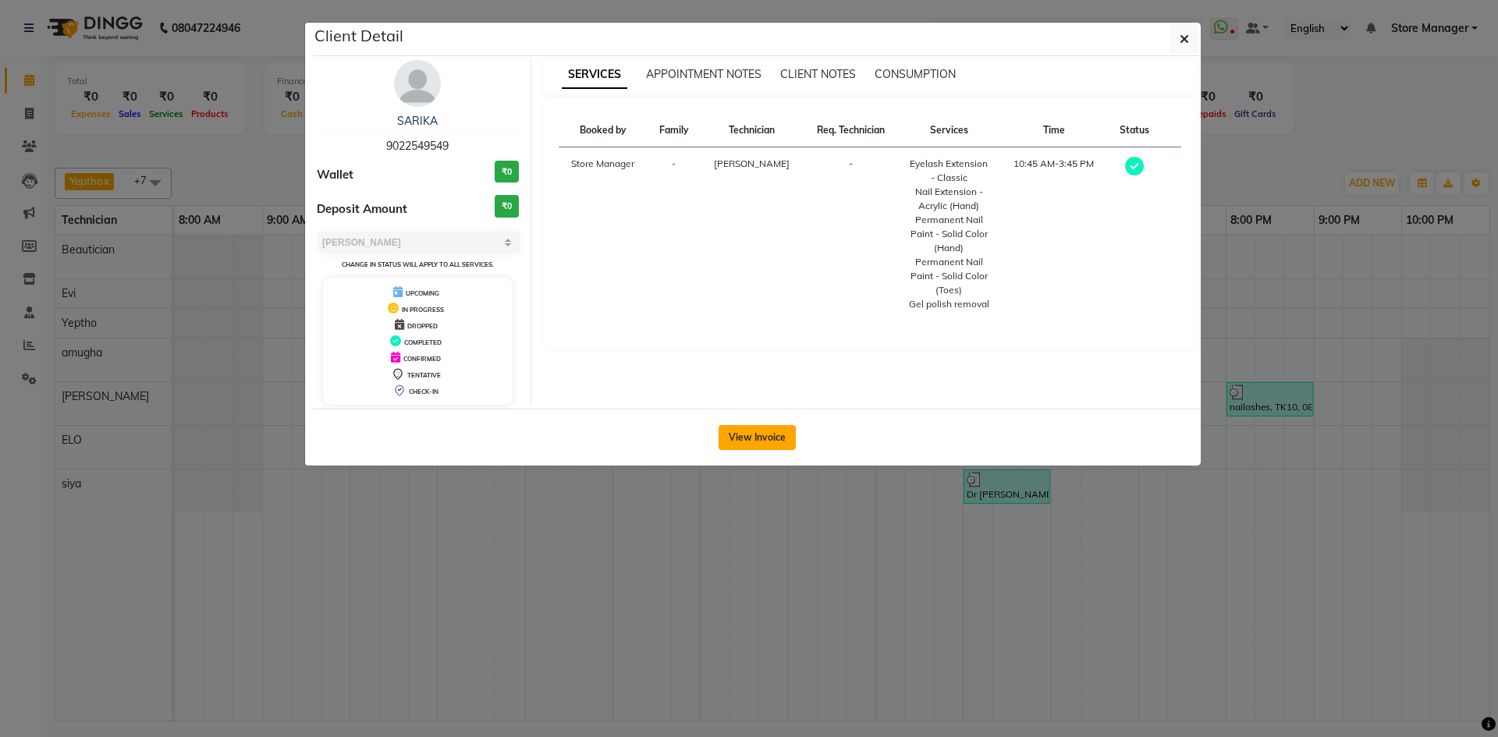
click at [763, 433] on button "View Invoice" at bounding box center [756, 437] width 77 height 25
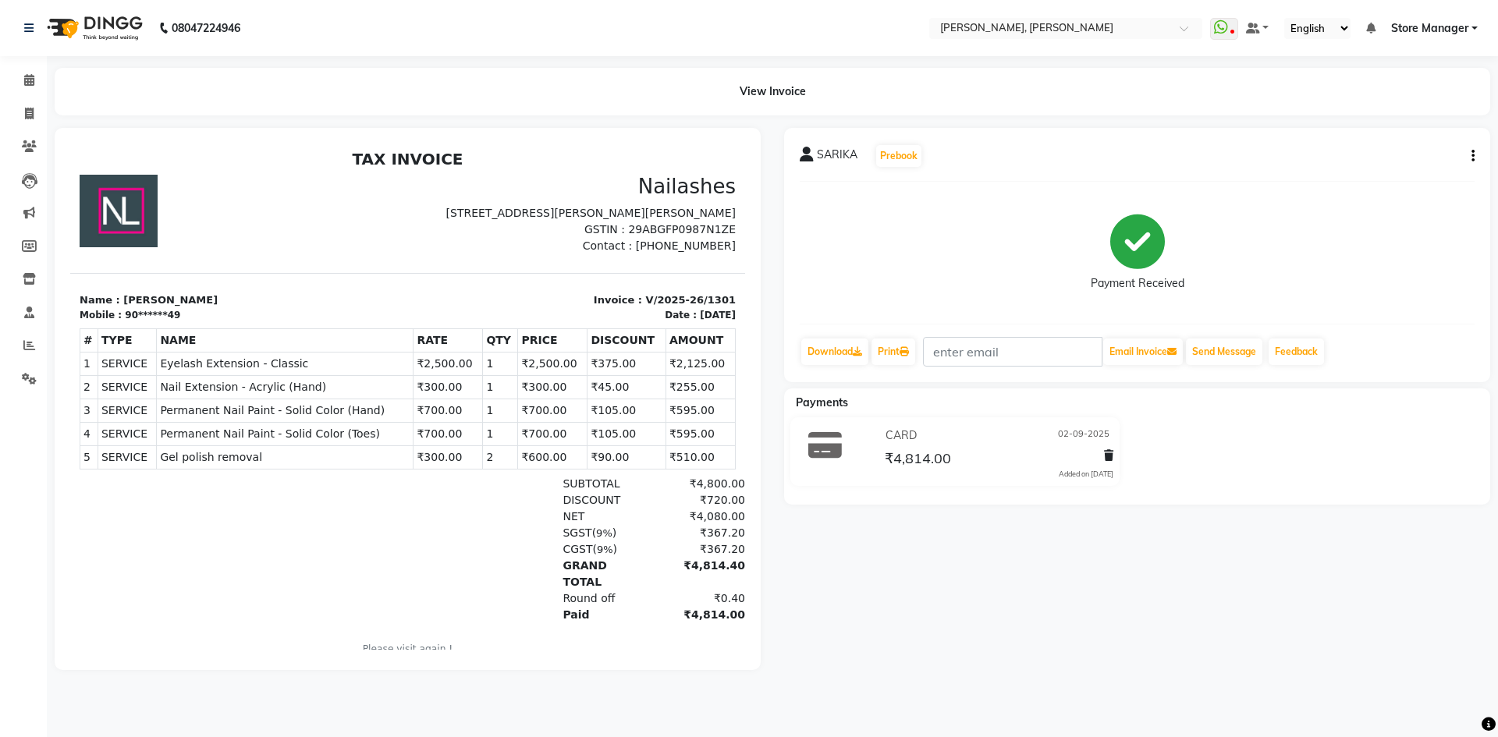
click at [1471, 156] on icon "button" at bounding box center [1472, 156] width 3 height 1
click at [1390, 165] on div "Edit Item Staff" at bounding box center [1395, 166] width 107 height 20
select select
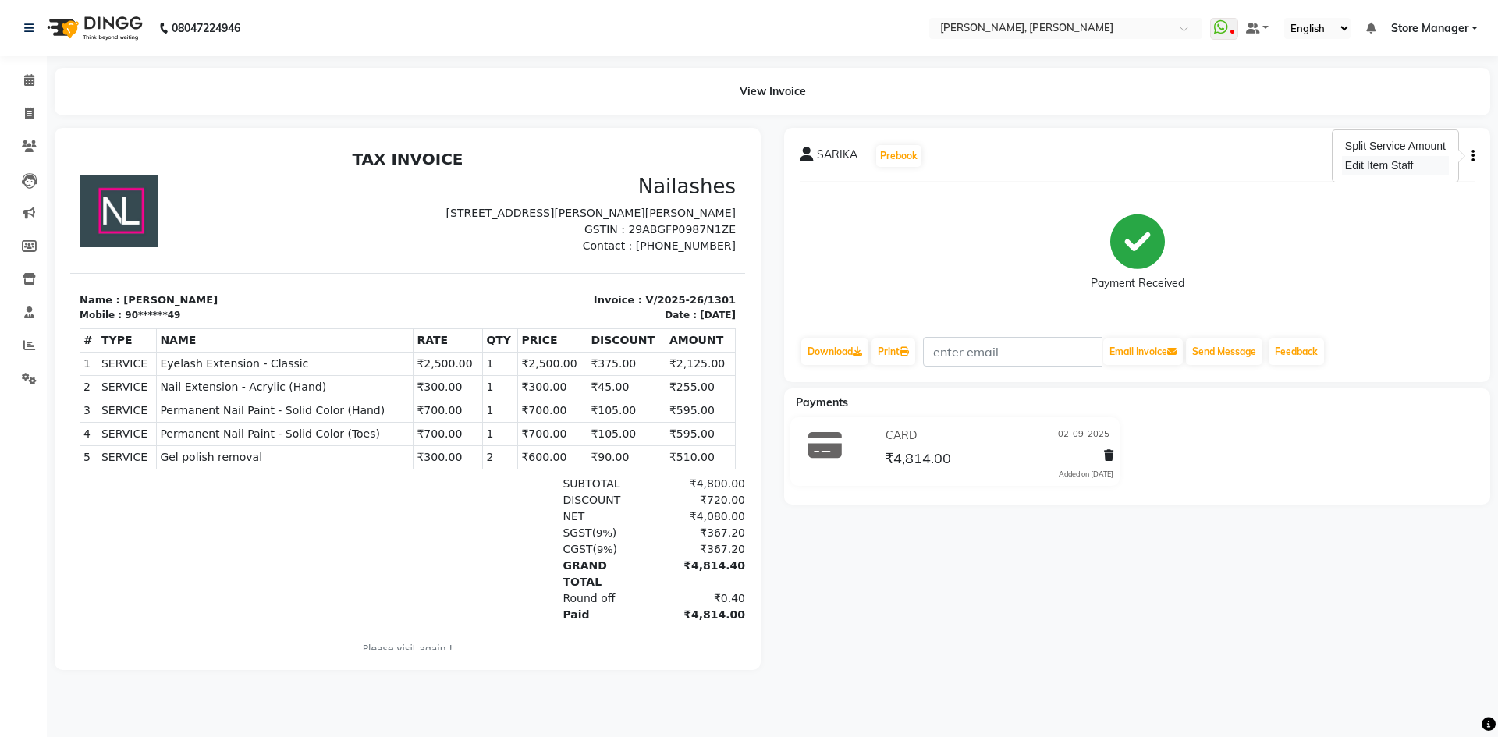
select select
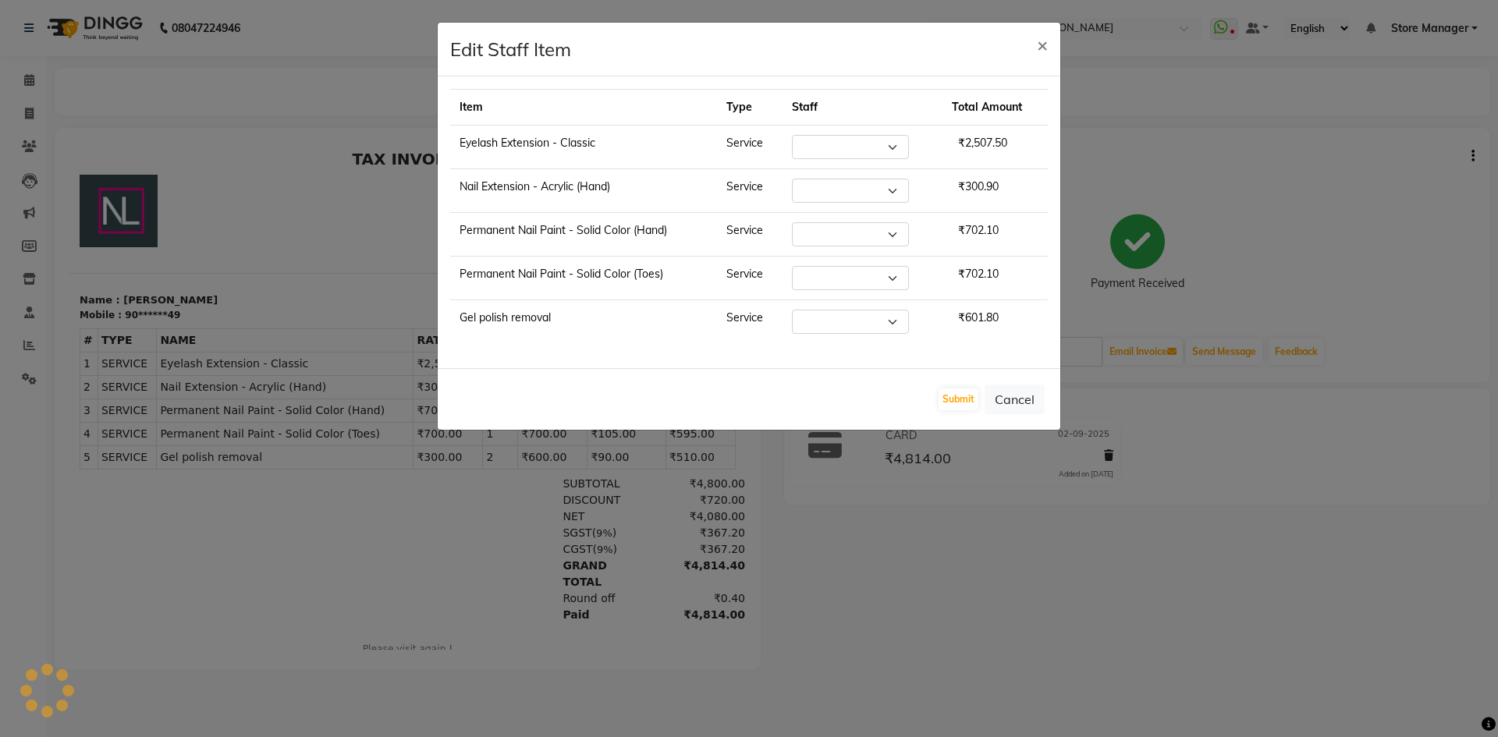
select select "89719"
select select "78696"
select select "61635"
select select "90382"
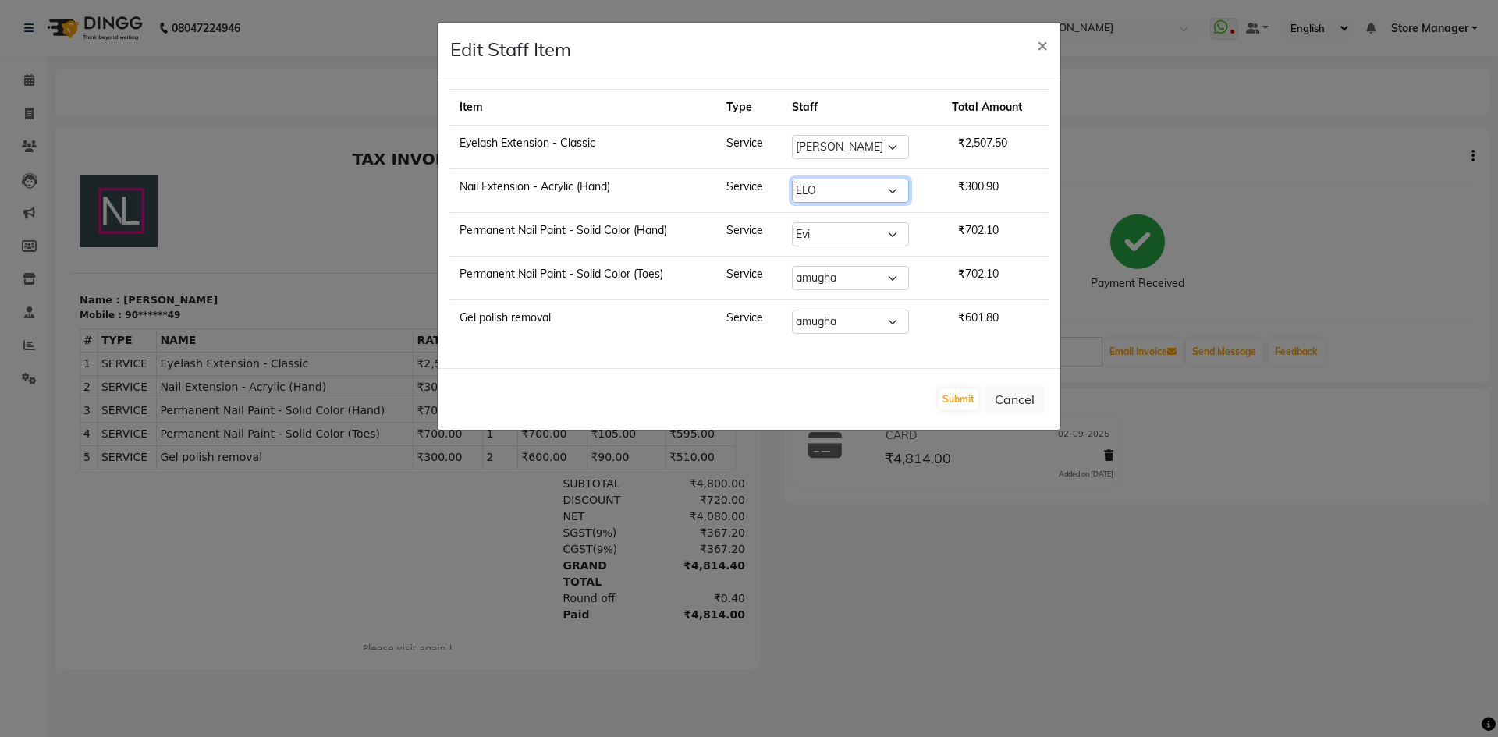
click at [892, 191] on select "Select amugha Beautician [PERSON_NAME] Evi MANAGER [PERSON_NAME] [PERSON_NAME] …" at bounding box center [850, 191] width 117 height 24
select select "61635"
click at [793, 179] on select "Select amugha Beautician [PERSON_NAME] Evi MANAGER [PERSON_NAME] [PERSON_NAME] …" at bounding box center [850, 191] width 117 height 24
click at [958, 396] on button "Submit" at bounding box center [958, 399] width 40 height 22
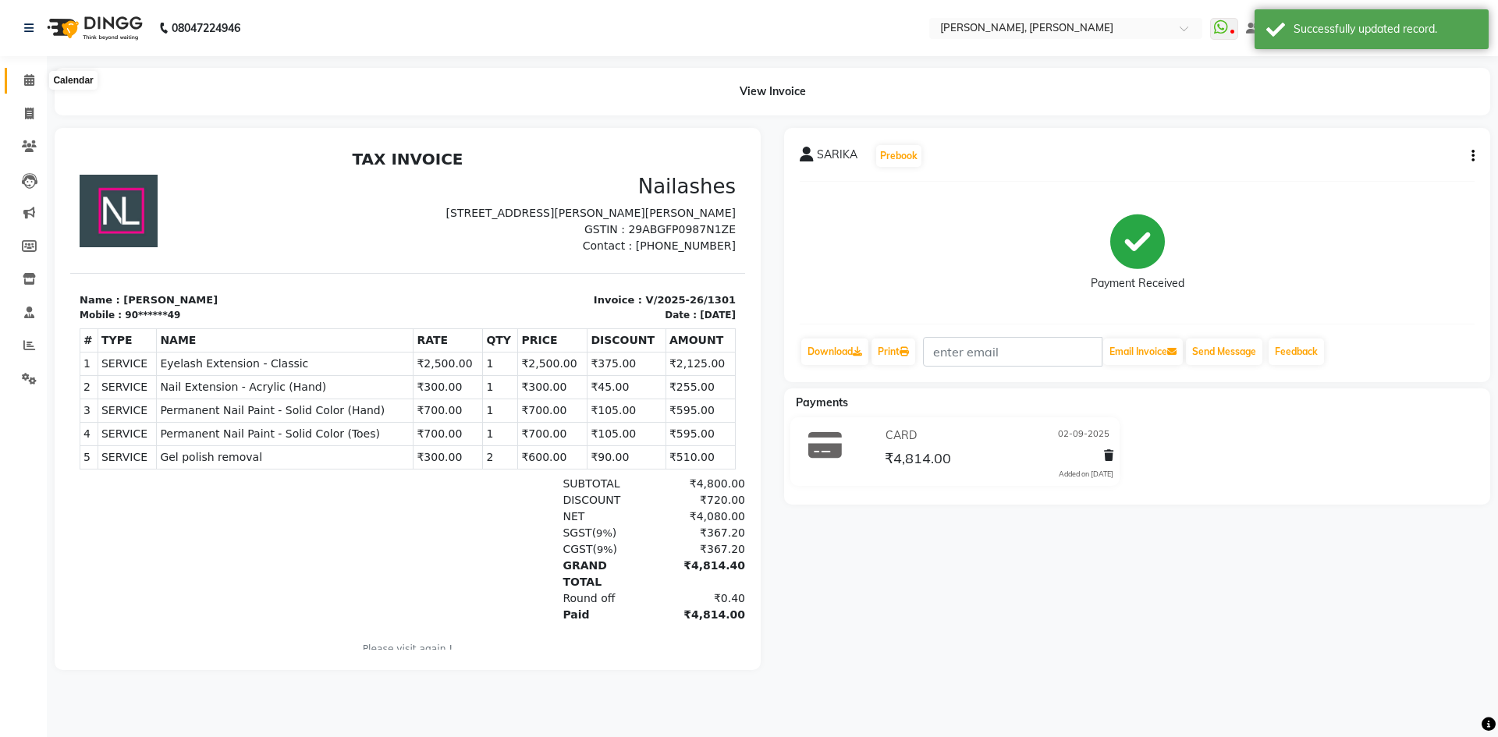
click at [26, 80] on icon at bounding box center [29, 80] width 10 height 12
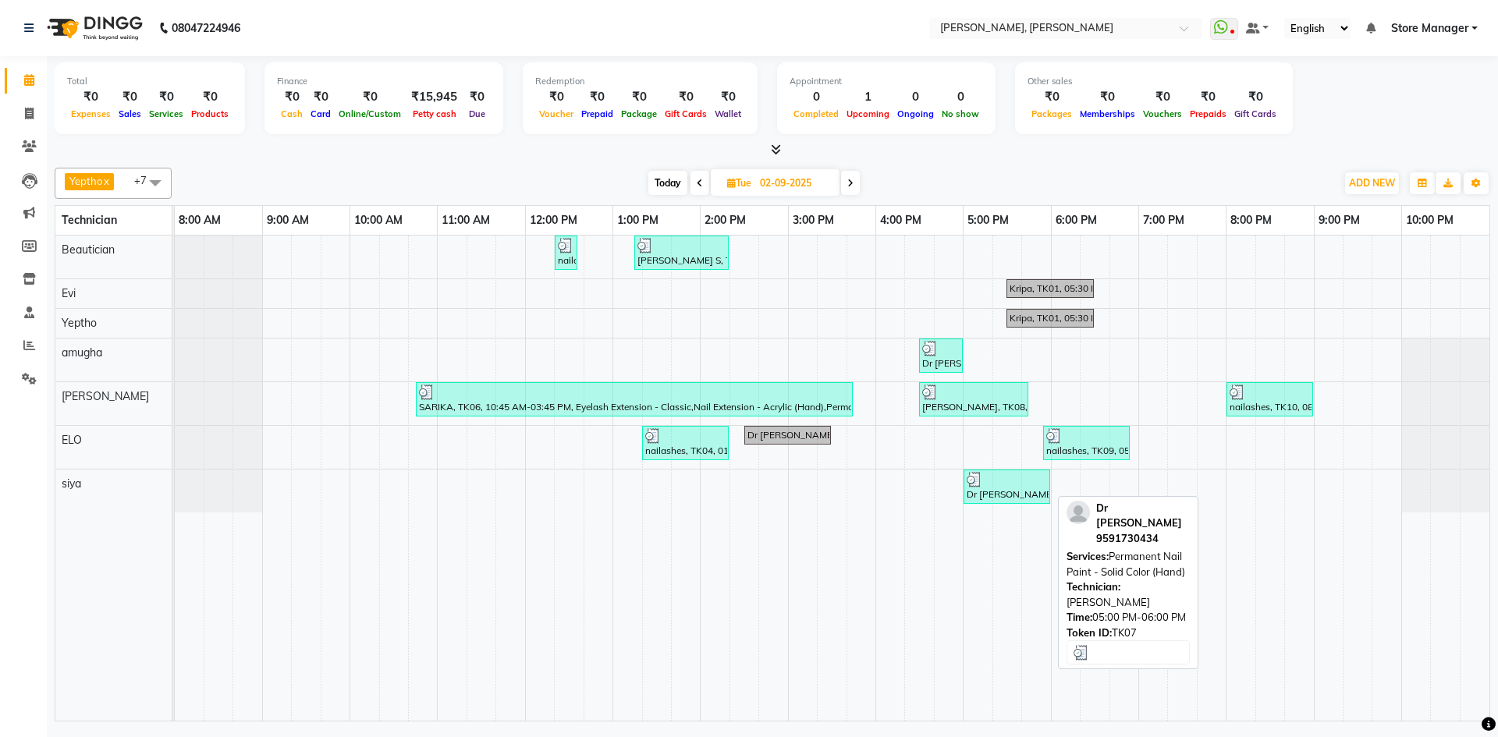
click at [1013, 491] on div "Dr [PERSON_NAME] , TK07, 05:00 PM-06:00 PM, Permanent Nail Paint - Solid Color …" at bounding box center [1006, 487] width 83 height 30
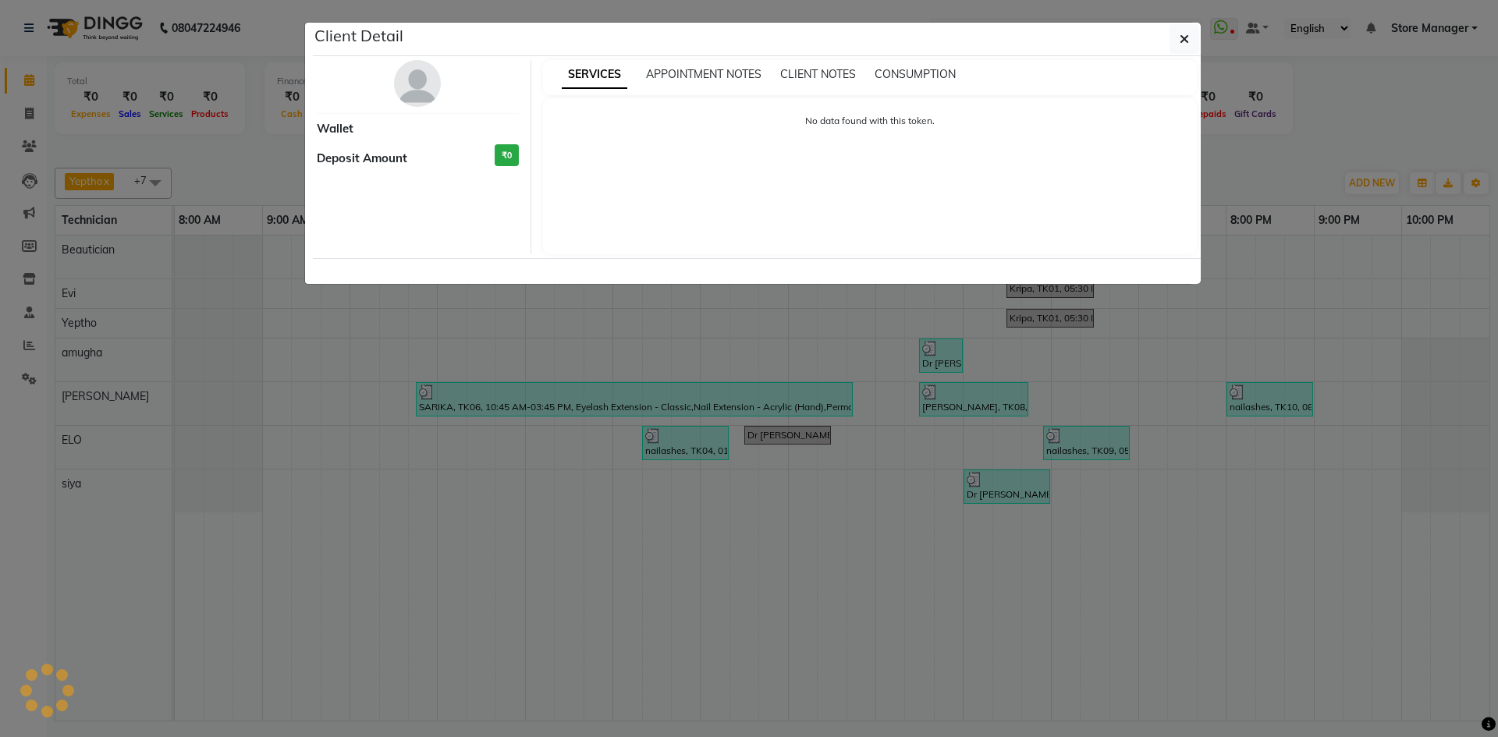
select select "3"
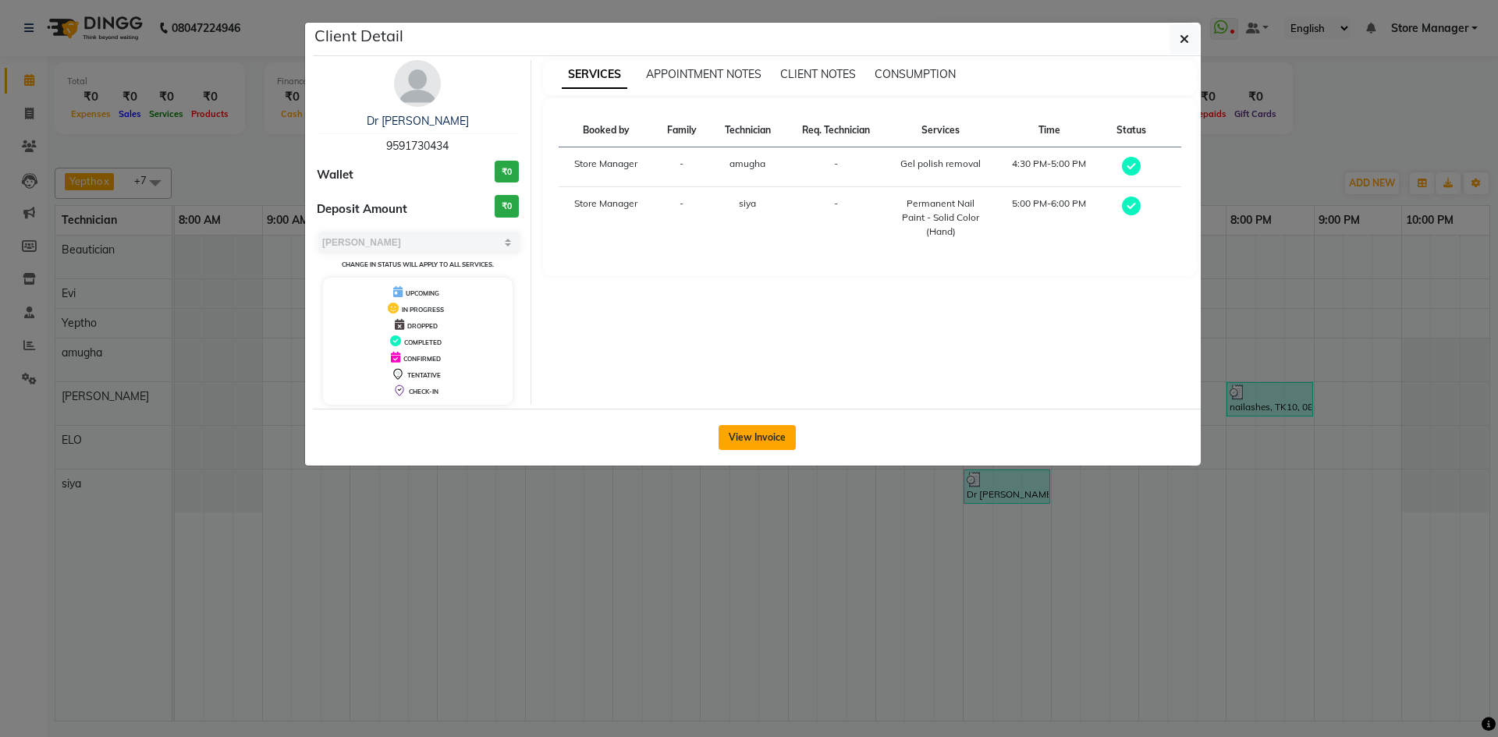
click at [757, 438] on button "View Invoice" at bounding box center [756, 437] width 77 height 25
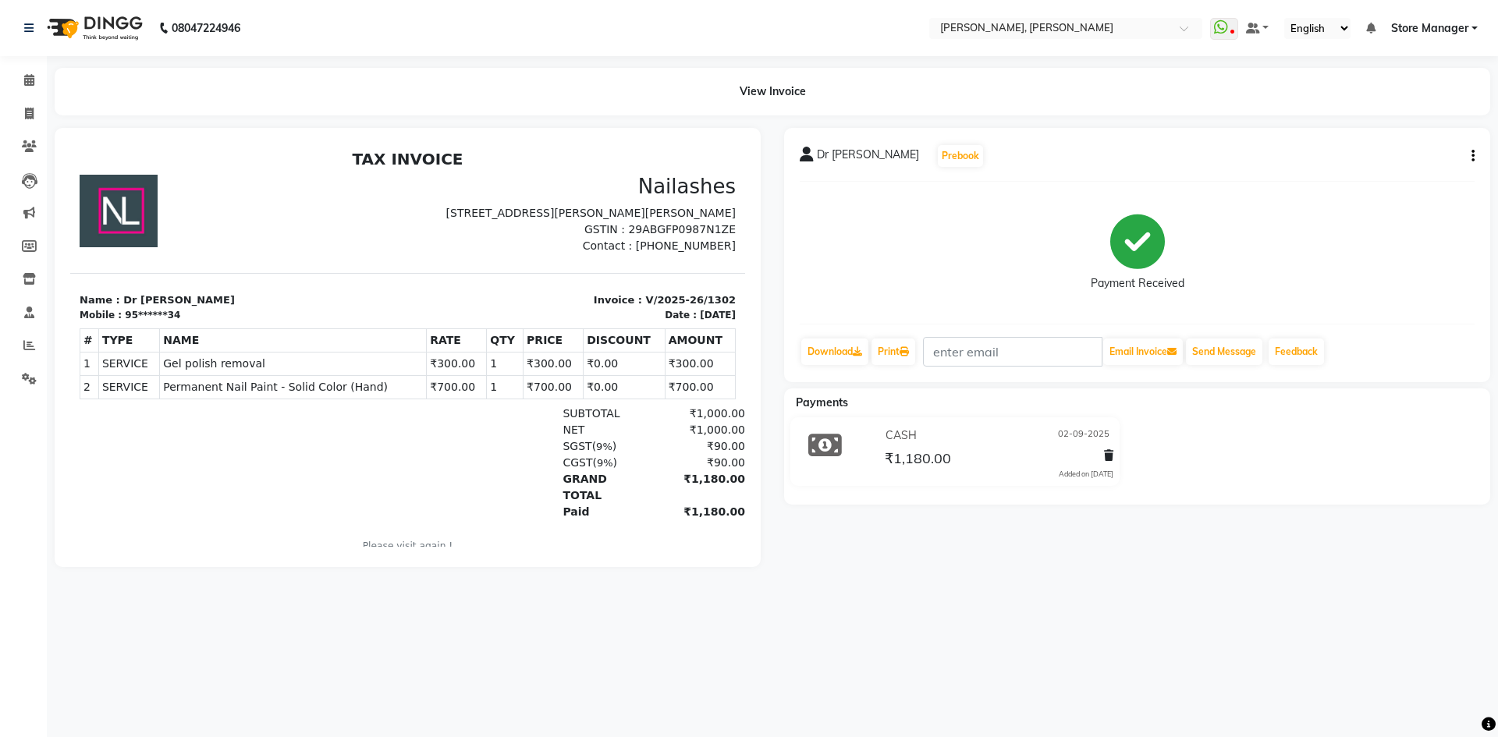
click at [1473, 156] on icon "button" at bounding box center [1472, 156] width 3 height 1
click at [1397, 168] on div "Edit Item Staff" at bounding box center [1395, 166] width 107 height 20
select select
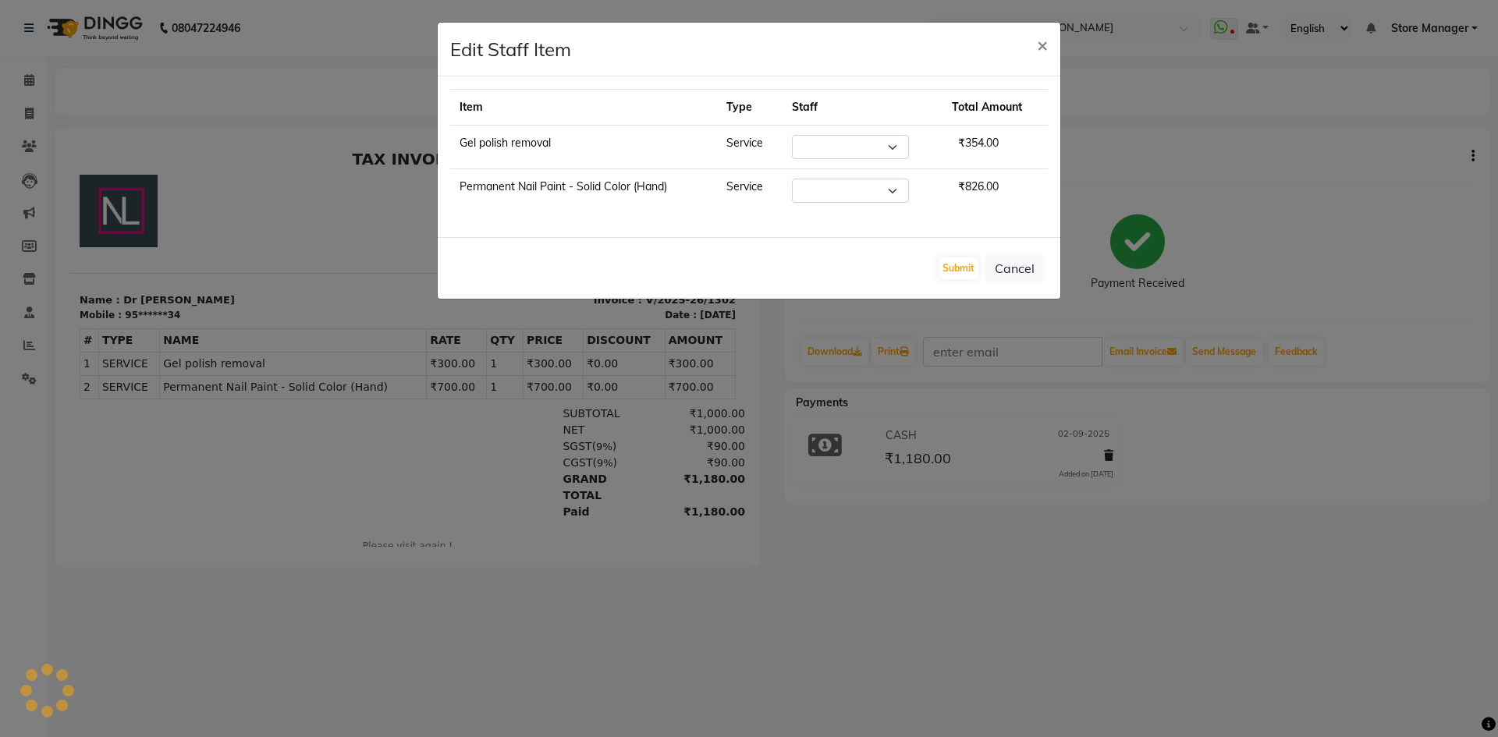
select select "90382"
select select "90383"
click at [953, 271] on button "Submit" at bounding box center [958, 268] width 40 height 22
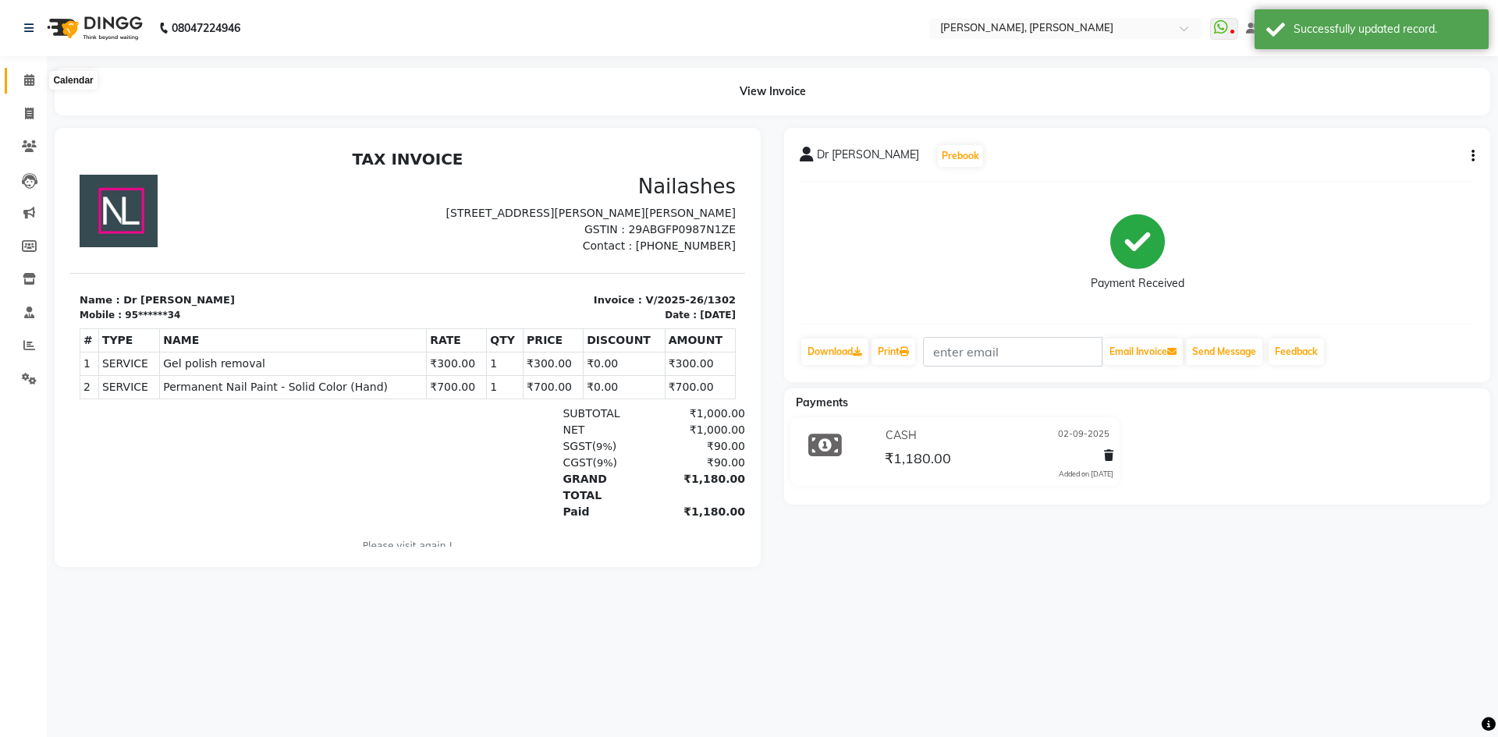
click at [30, 80] on icon at bounding box center [29, 80] width 10 height 12
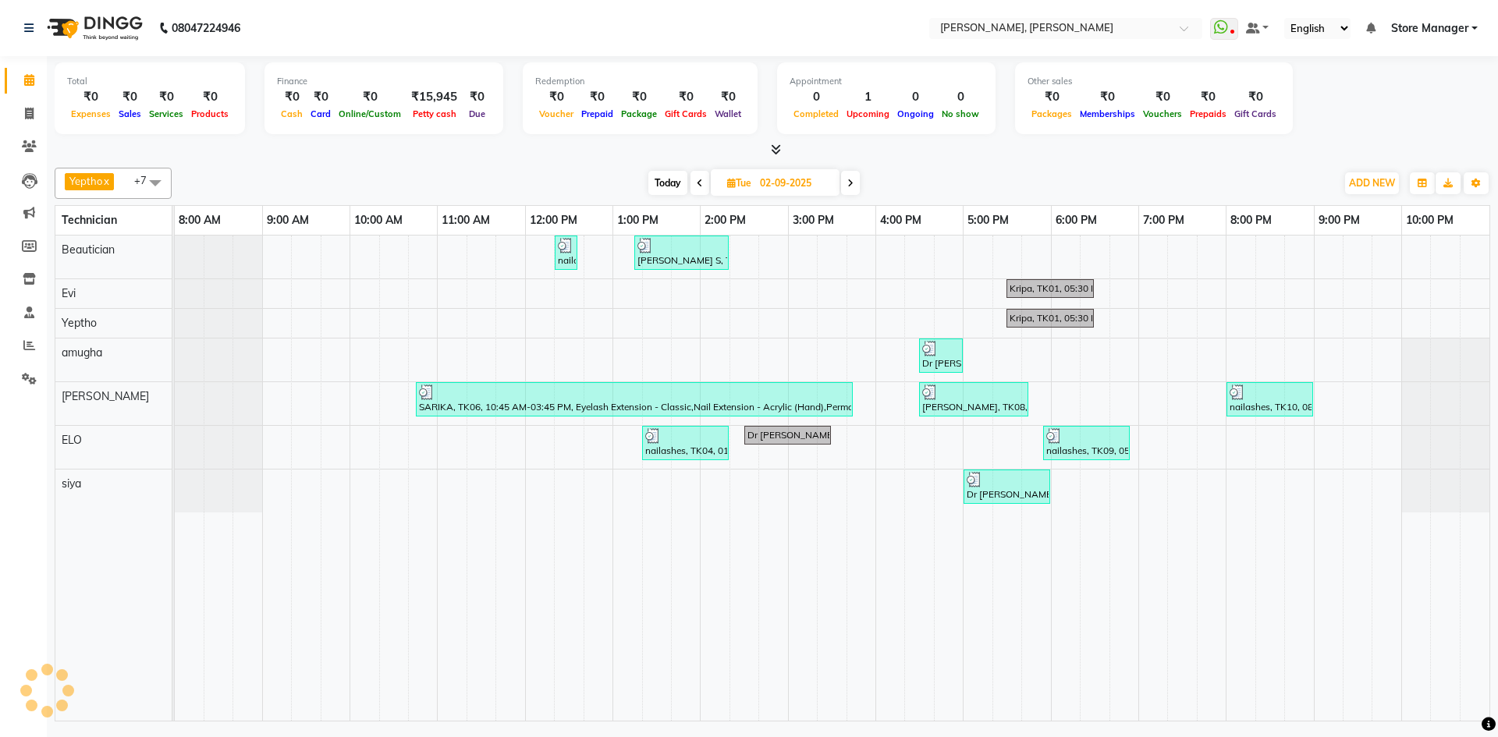
click at [698, 181] on icon at bounding box center [700, 183] width 6 height 9
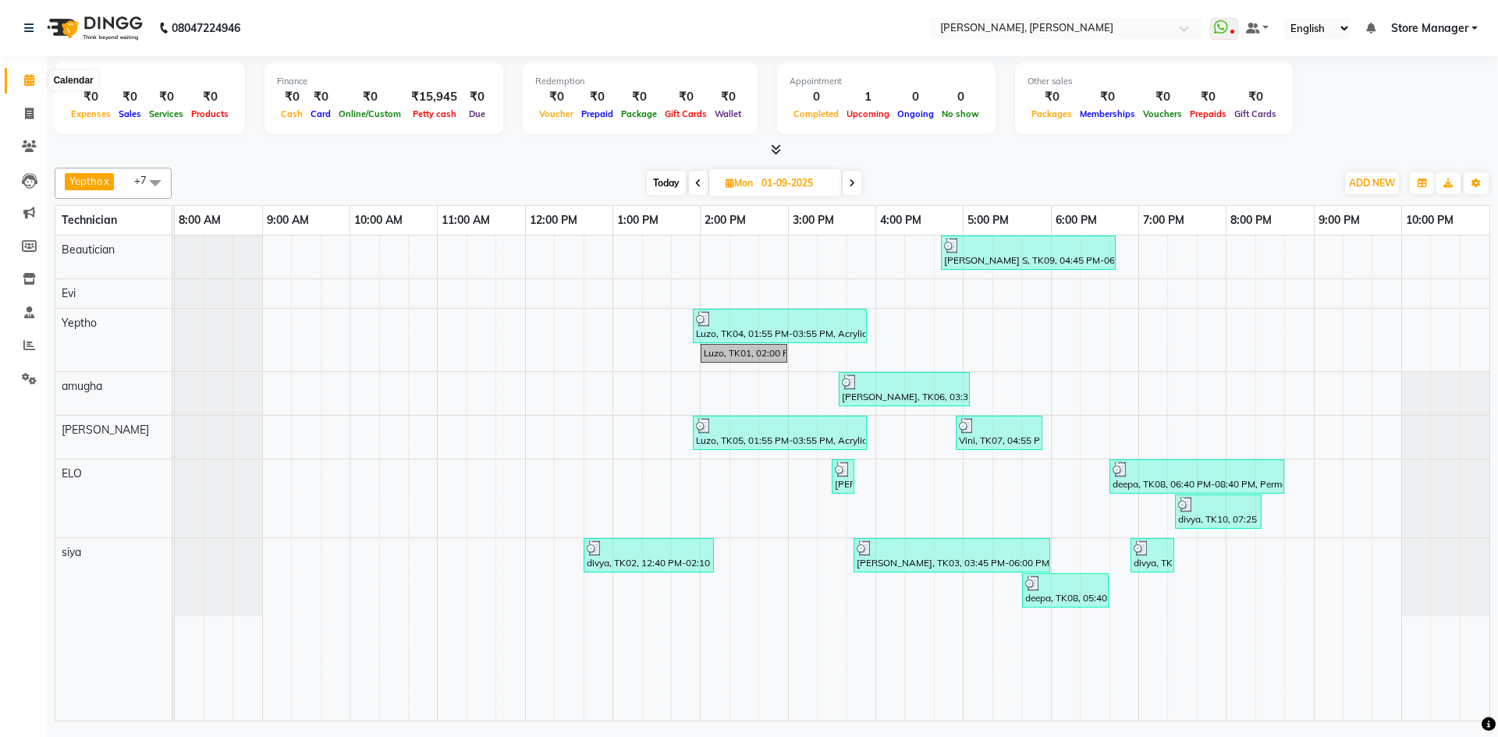
click at [27, 82] on icon at bounding box center [29, 80] width 10 height 12
click at [851, 182] on icon at bounding box center [852, 183] width 6 height 9
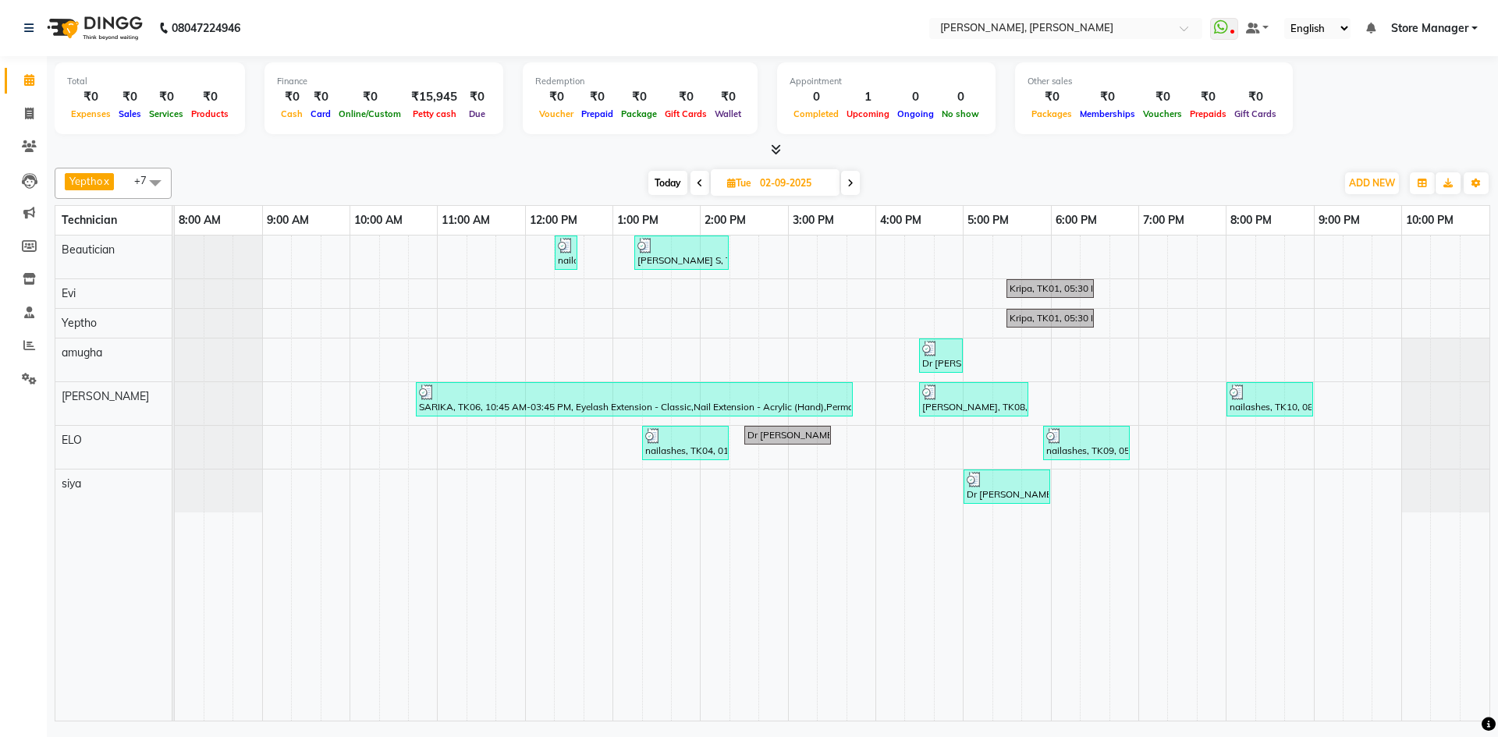
click at [850, 186] on icon at bounding box center [850, 183] width 6 height 9
type input "[DATE]"
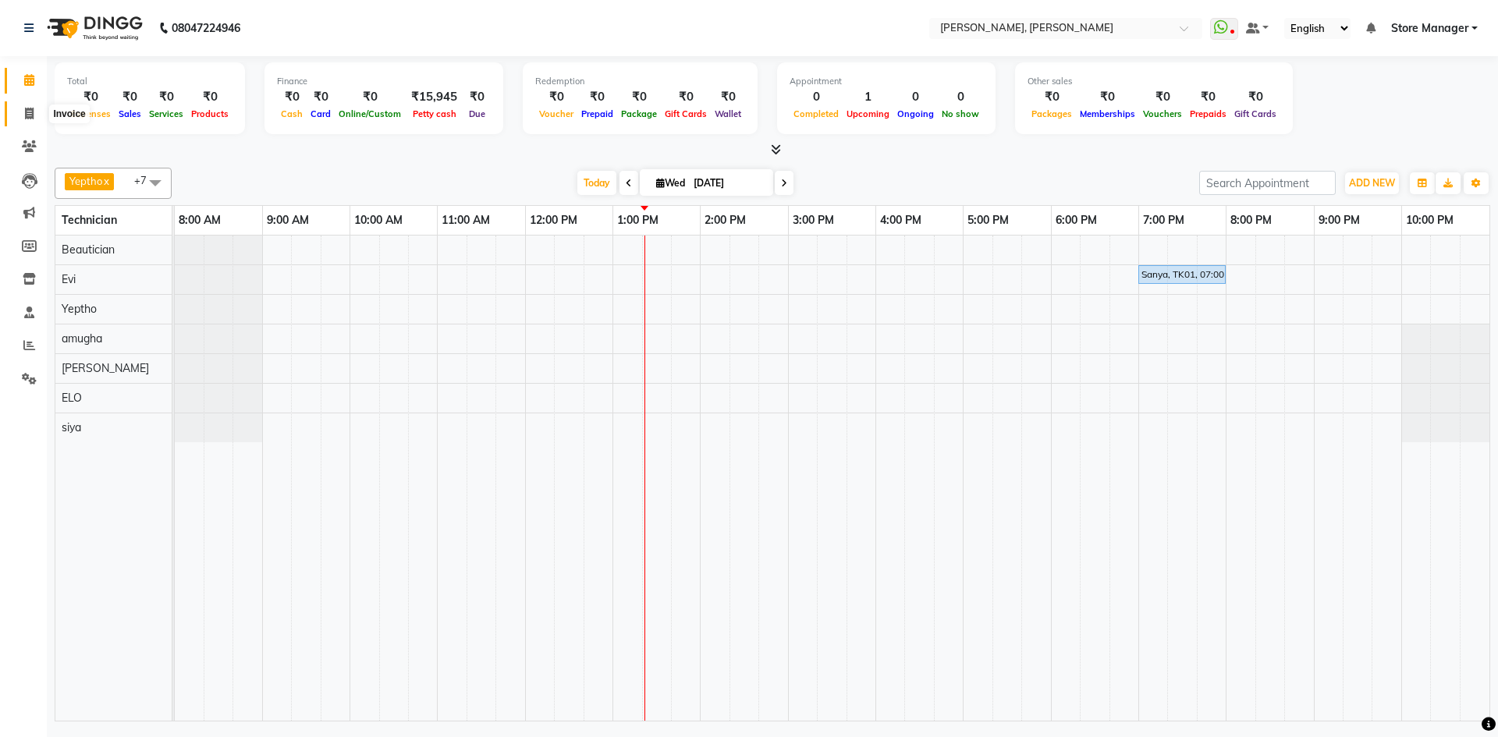
click at [30, 113] on icon at bounding box center [29, 114] width 9 height 12
select select "service"
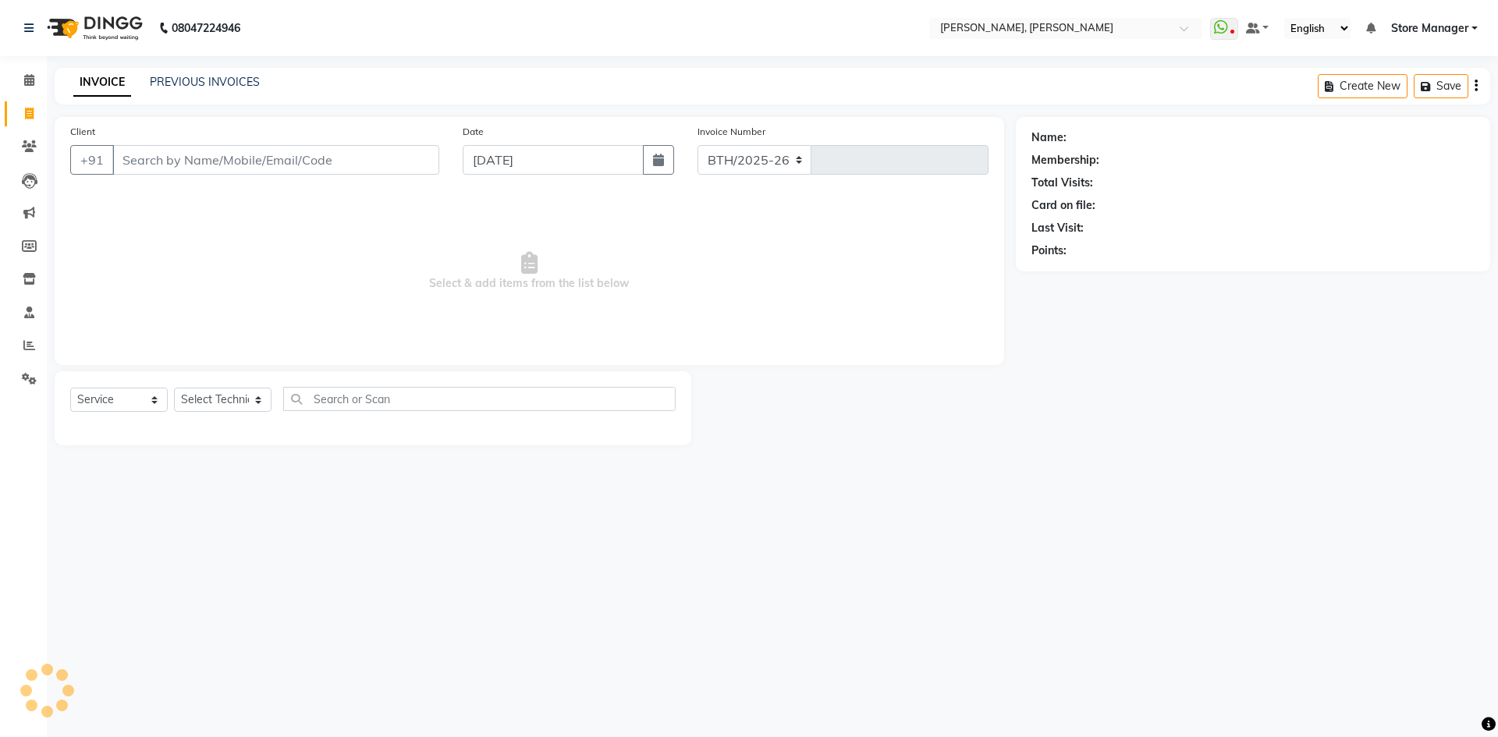
select select "7173"
type input "1306"
click at [29, 342] on icon at bounding box center [29, 345] width 12 height 12
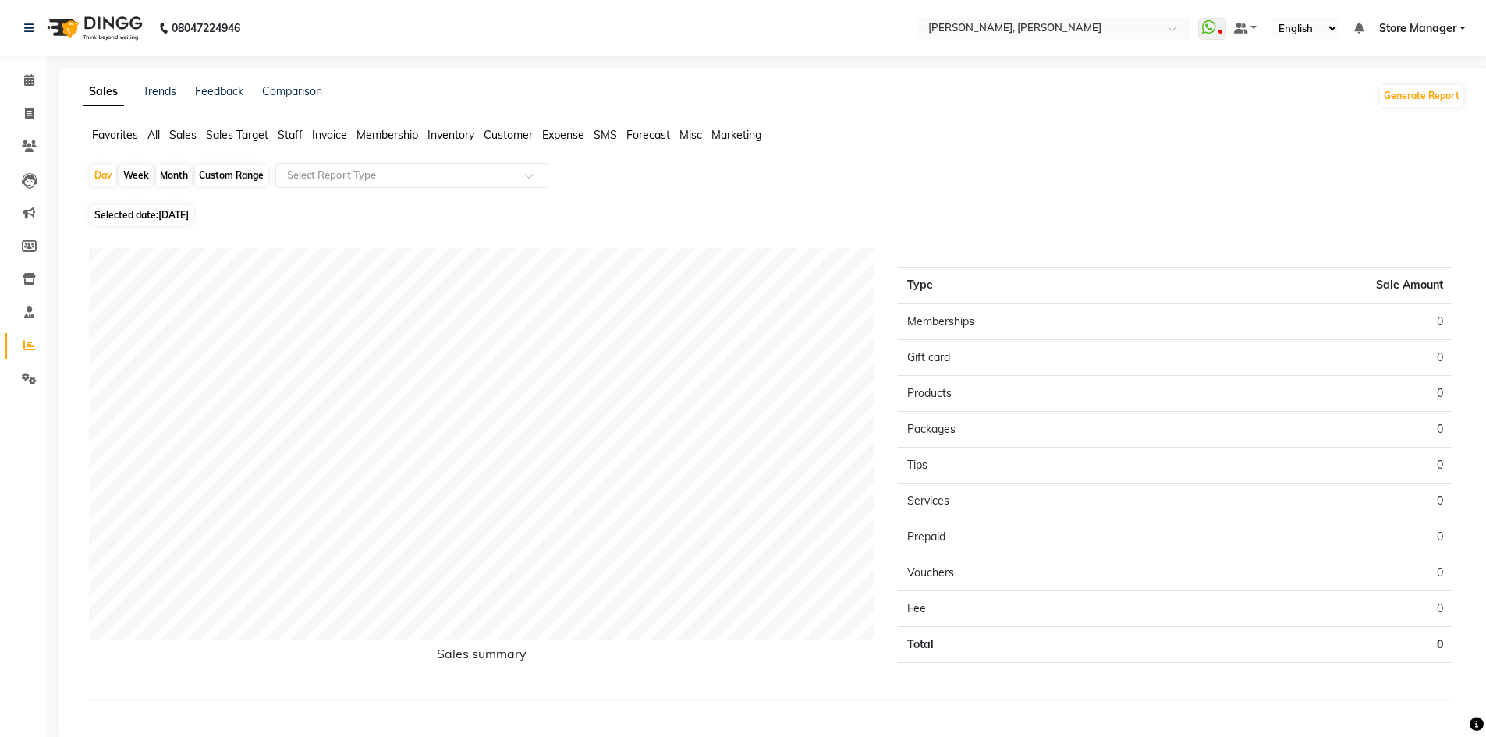
click at [291, 133] on span "Staff" at bounding box center [290, 135] width 25 height 14
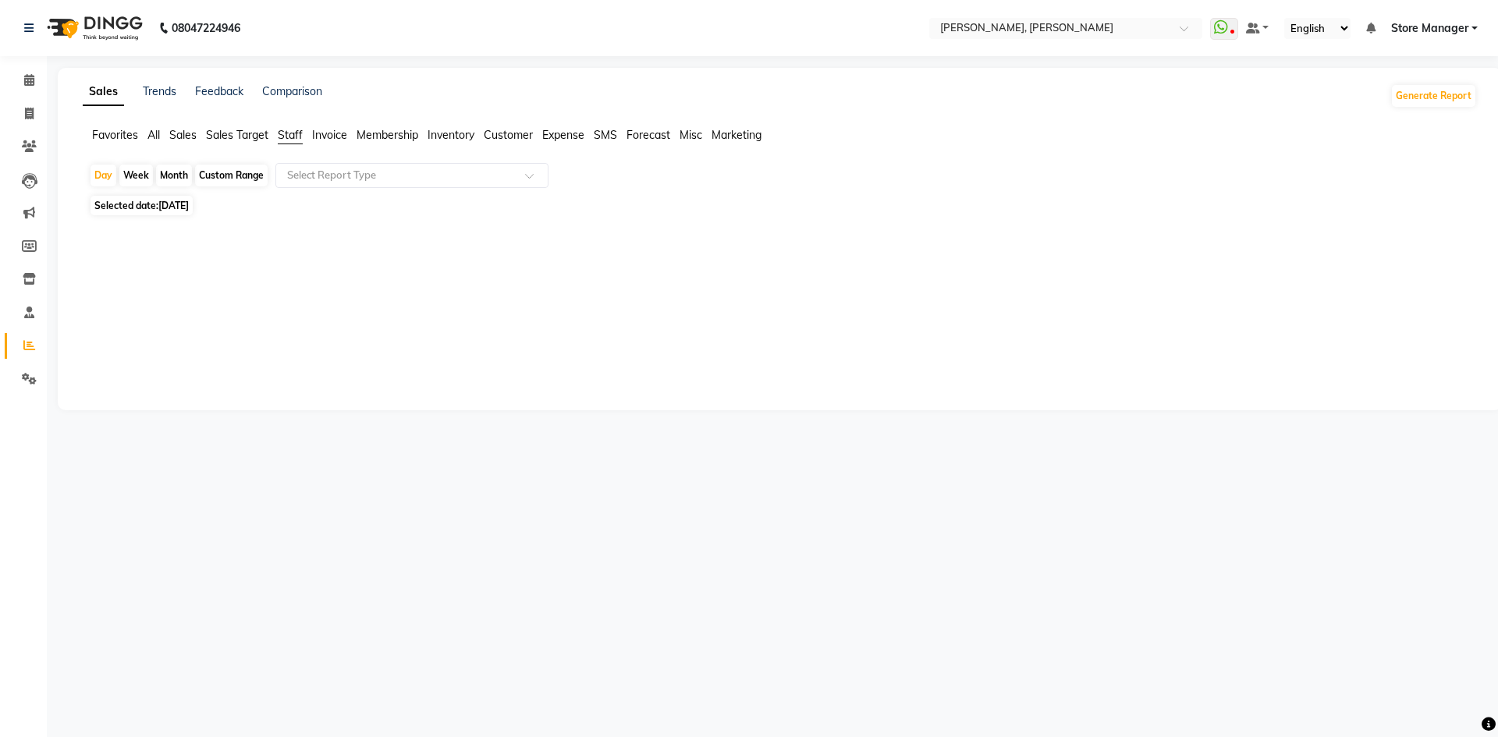
click at [172, 172] on div "Month" at bounding box center [174, 176] width 36 height 22
select select "9"
select select "2025"
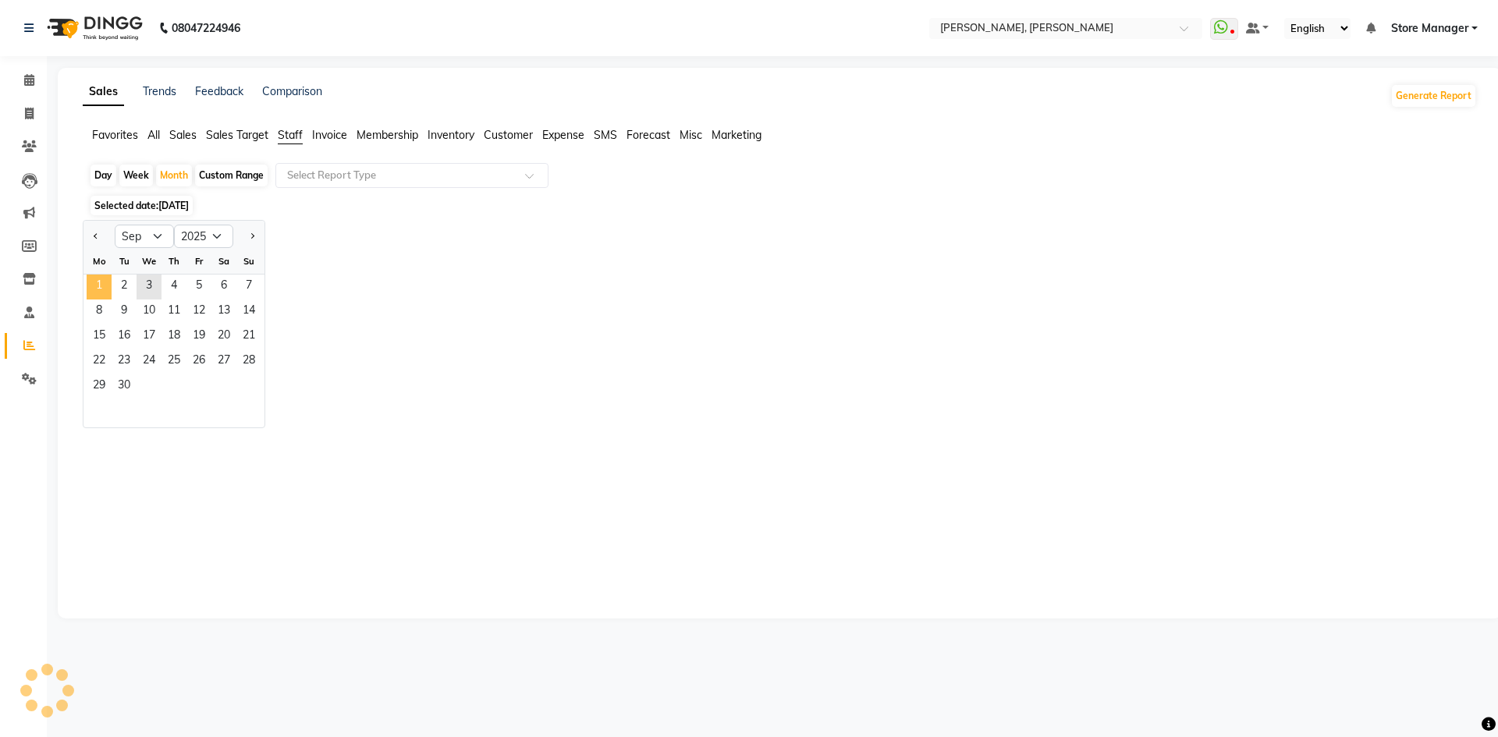
click at [102, 283] on span "1" at bounding box center [99, 287] width 25 height 25
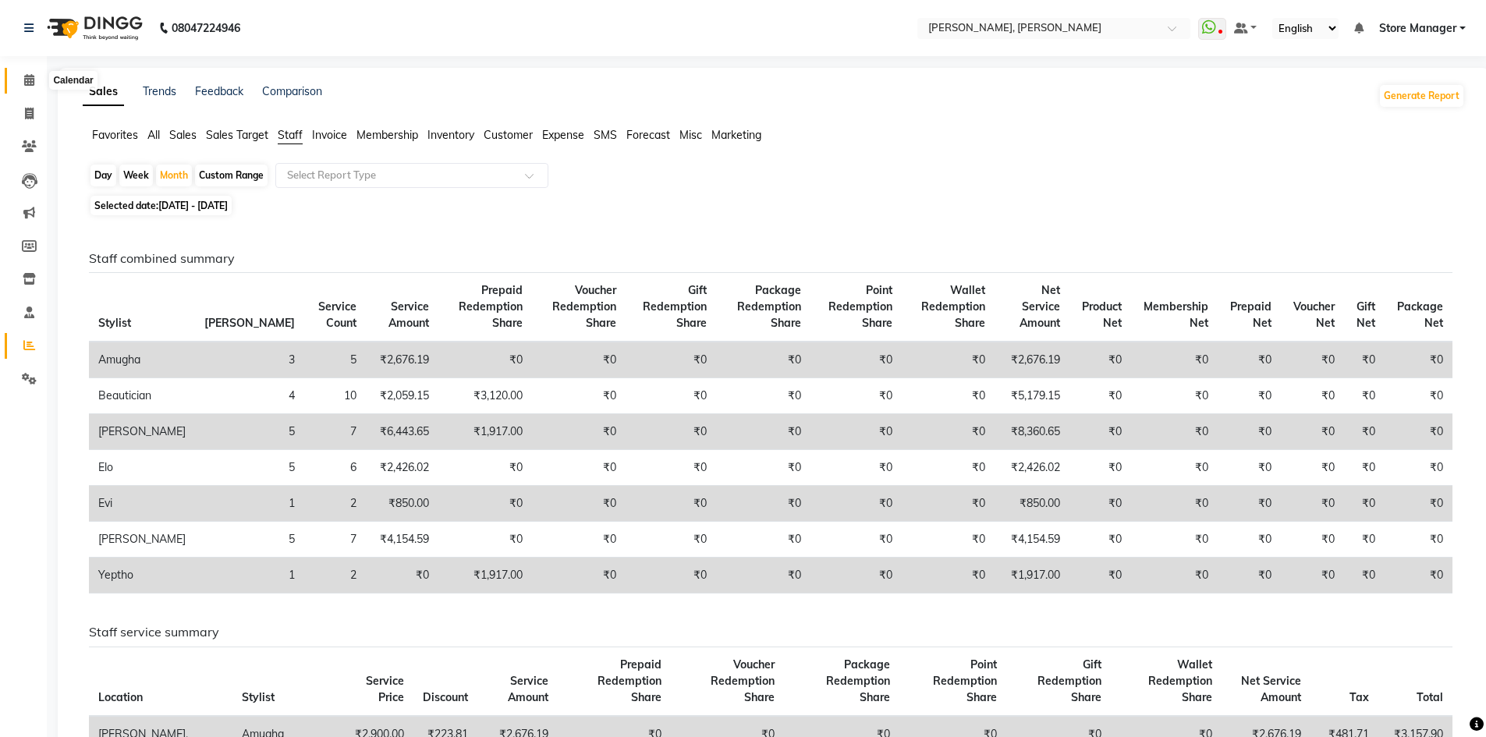
click at [28, 80] on icon at bounding box center [29, 80] width 10 height 12
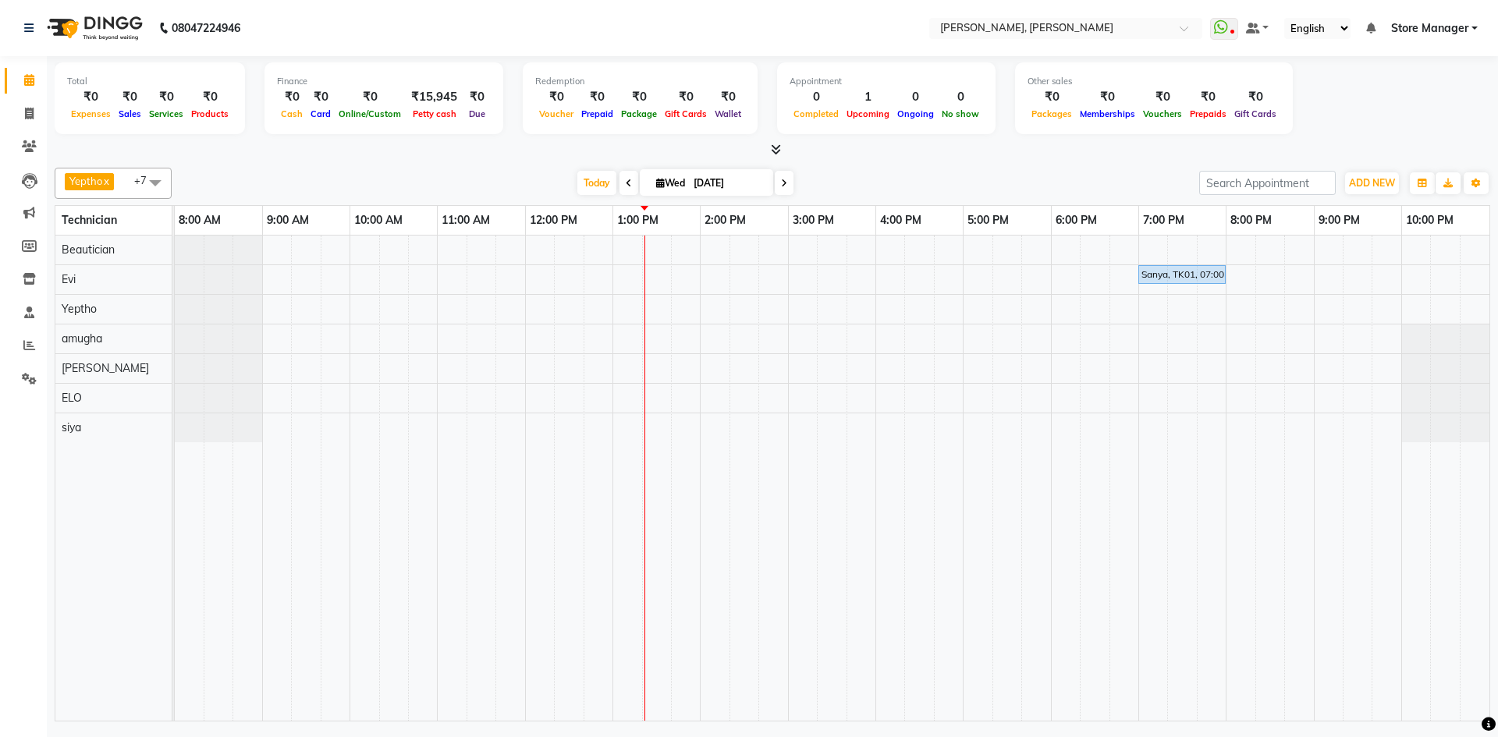
click at [626, 184] on icon at bounding box center [629, 183] width 6 height 9
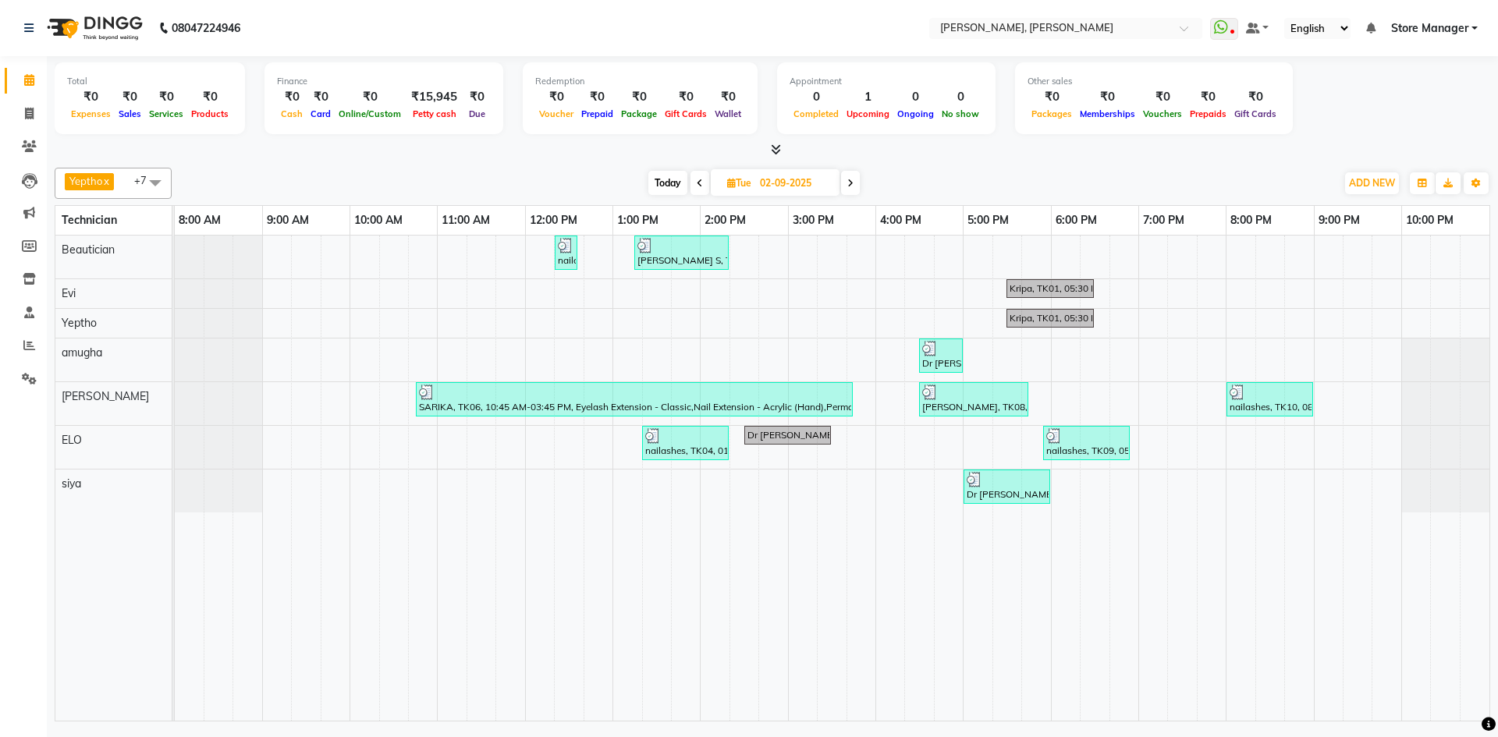
click at [853, 183] on icon at bounding box center [850, 183] width 6 height 9
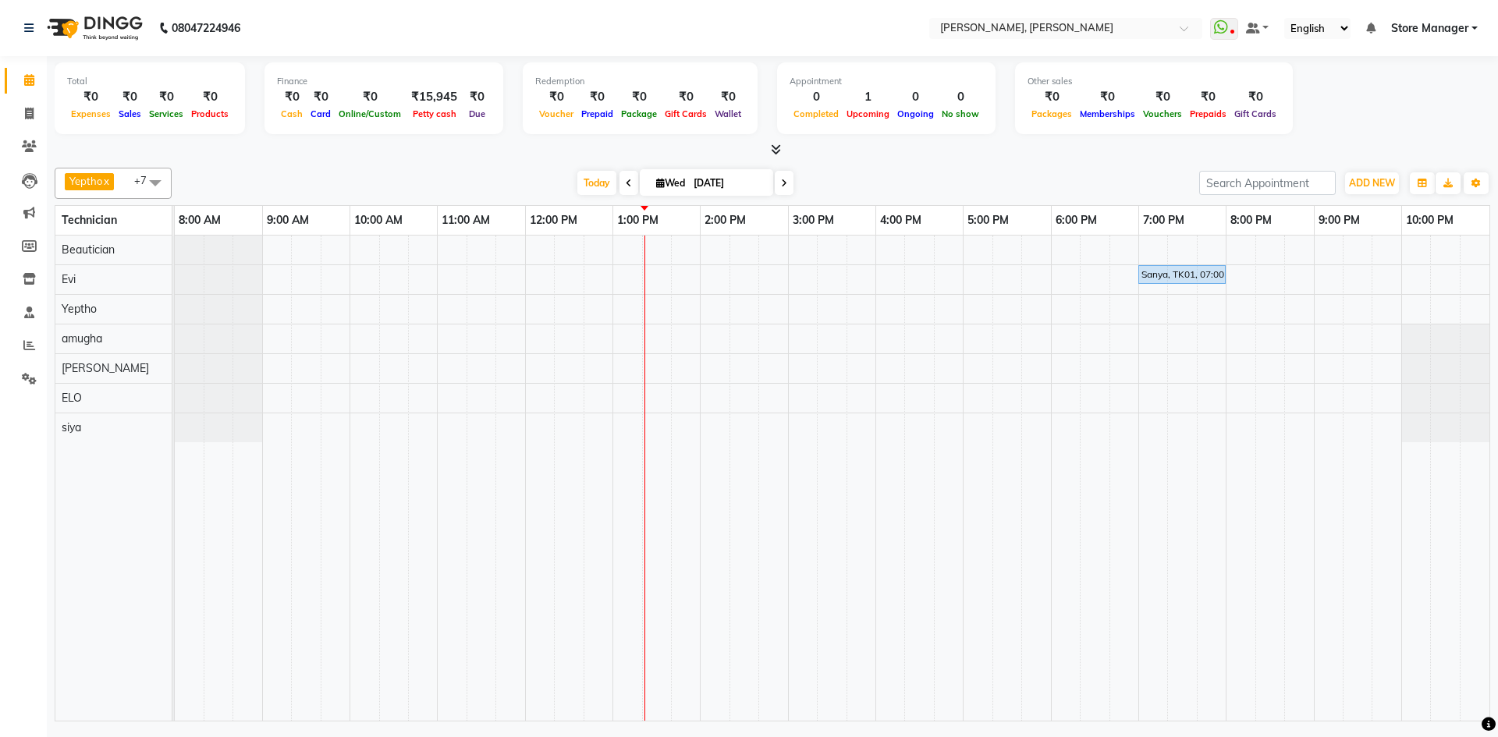
click at [626, 186] on icon at bounding box center [629, 183] width 6 height 9
type input "02-09-2025"
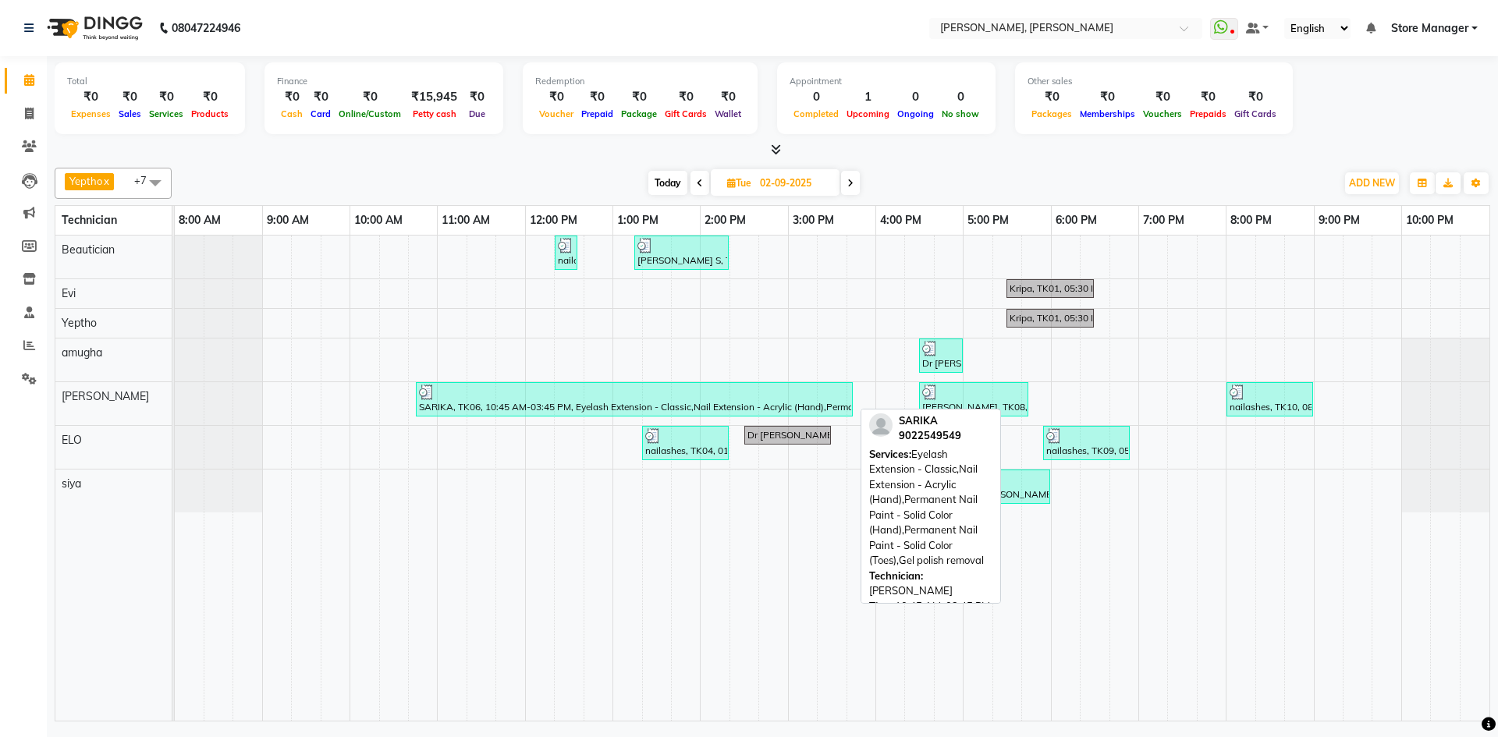
click at [793, 413] on div "SARIKA, TK06, 10:45 AM-03:45 PM, Eyelash Extension - Classic,Nail Extension - A…" at bounding box center [634, 400] width 434 height 30
select select "3"
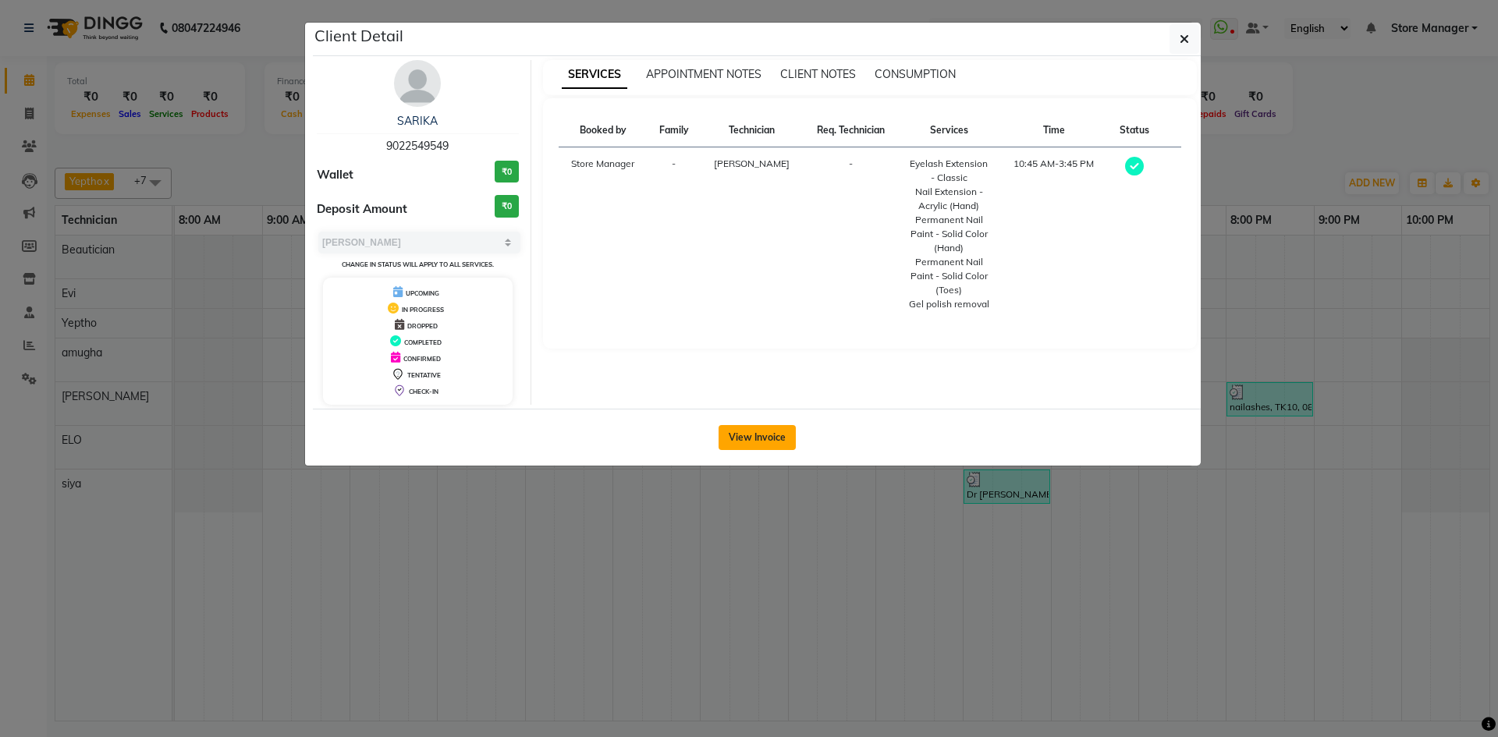
click at [759, 431] on button "View Invoice" at bounding box center [756, 437] width 77 height 25
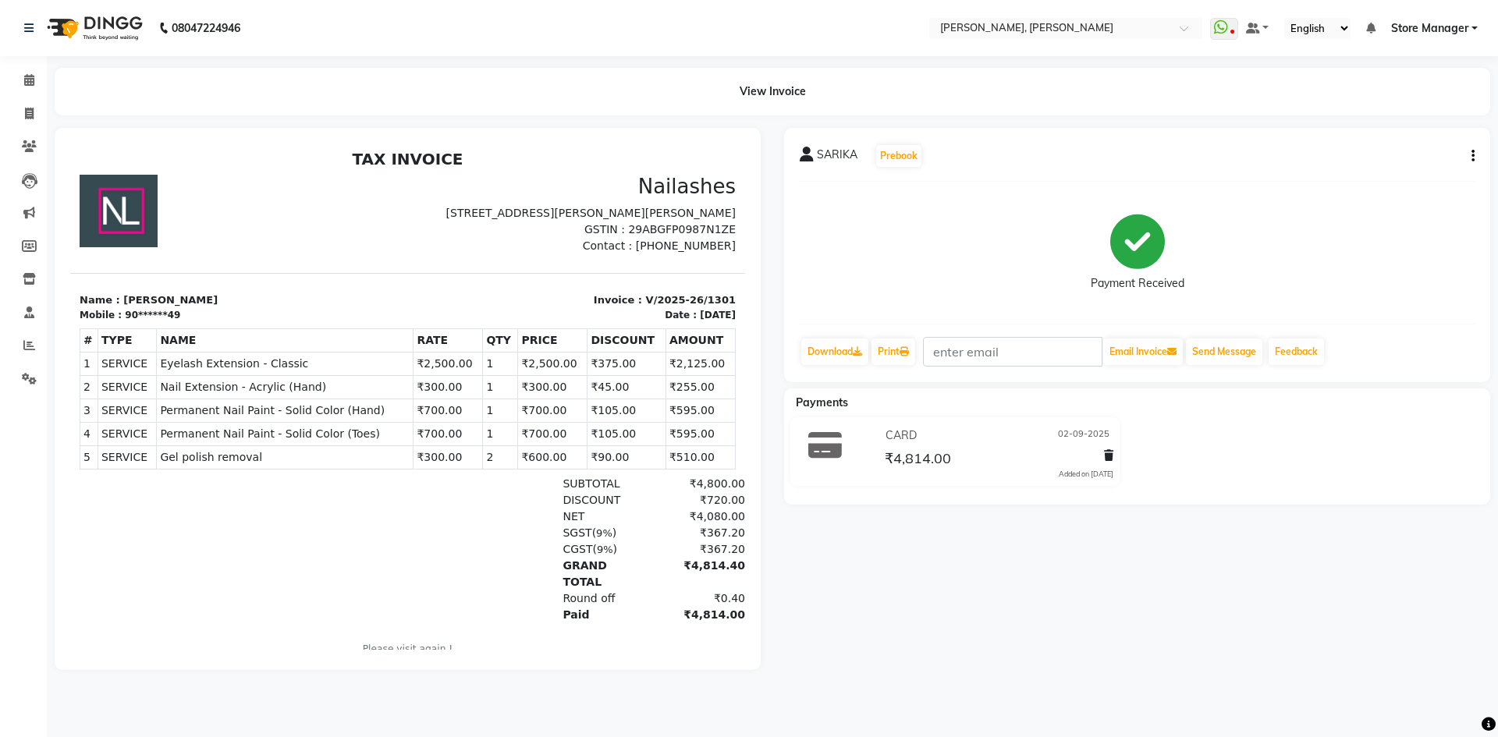
click at [1474, 156] on icon "button" at bounding box center [1472, 156] width 3 height 1
click at [27, 82] on icon at bounding box center [29, 80] width 10 height 12
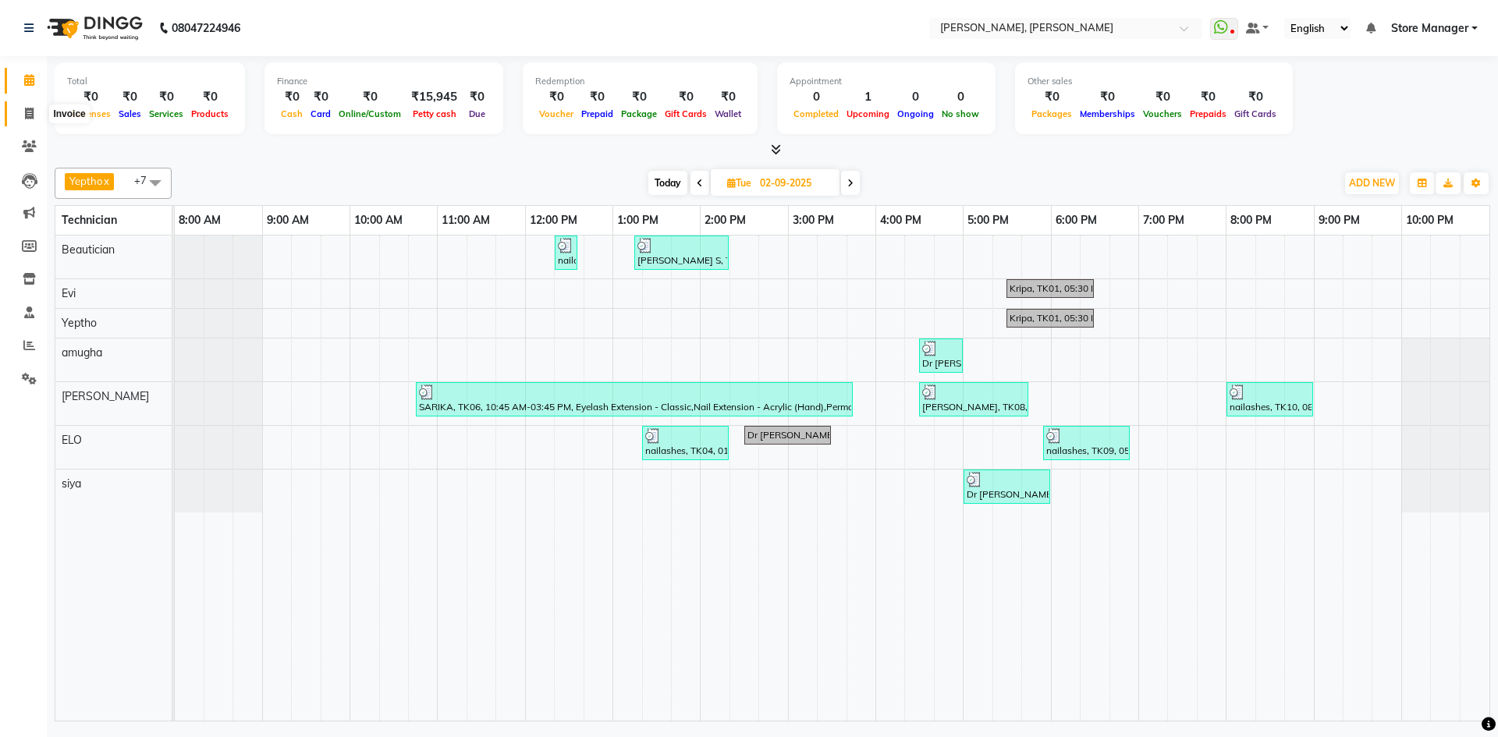
click at [27, 113] on icon at bounding box center [29, 114] width 9 height 12
select select "service"
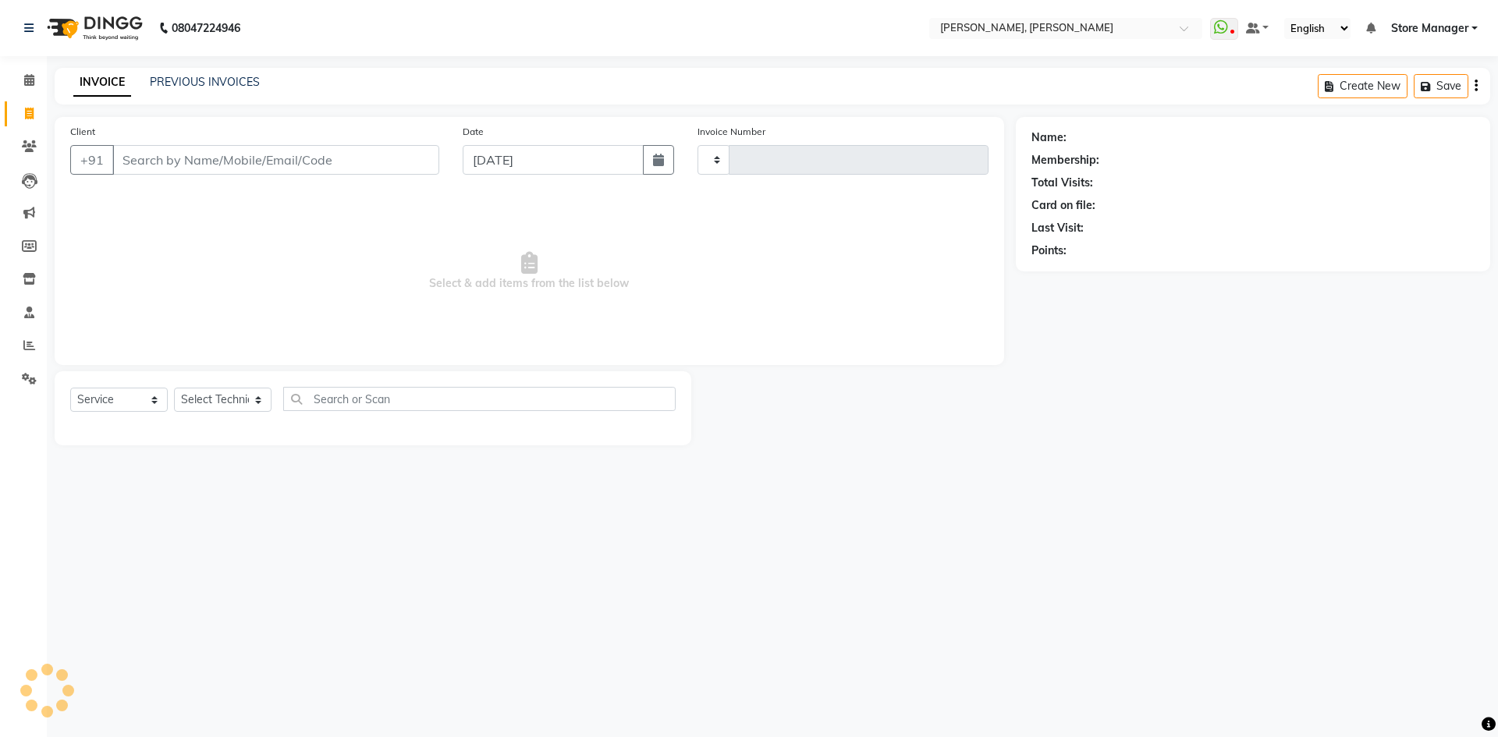
type input "1306"
select select "7173"
click at [30, 76] on icon at bounding box center [29, 80] width 10 height 12
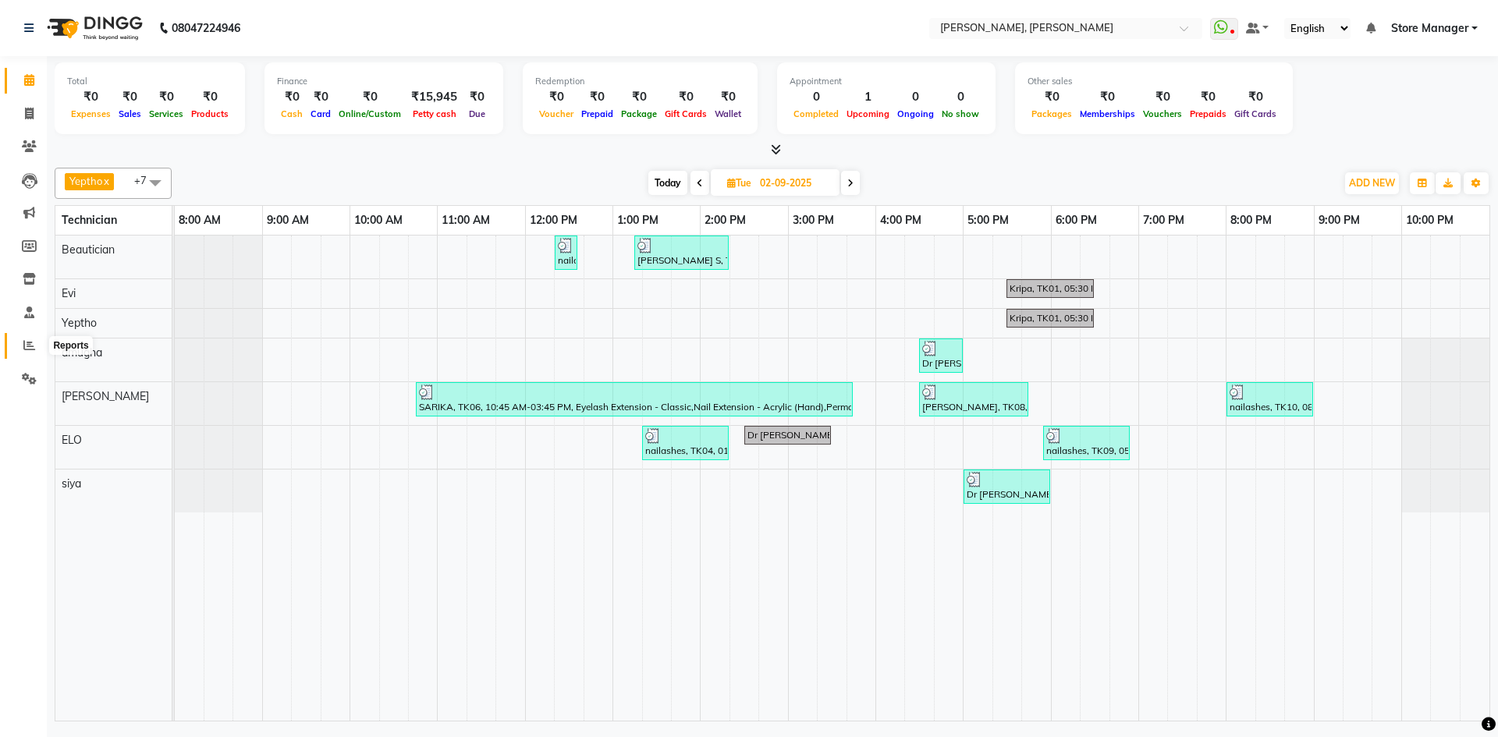
click at [29, 349] on icon at bounding box center [29, 345] width 12 height 12
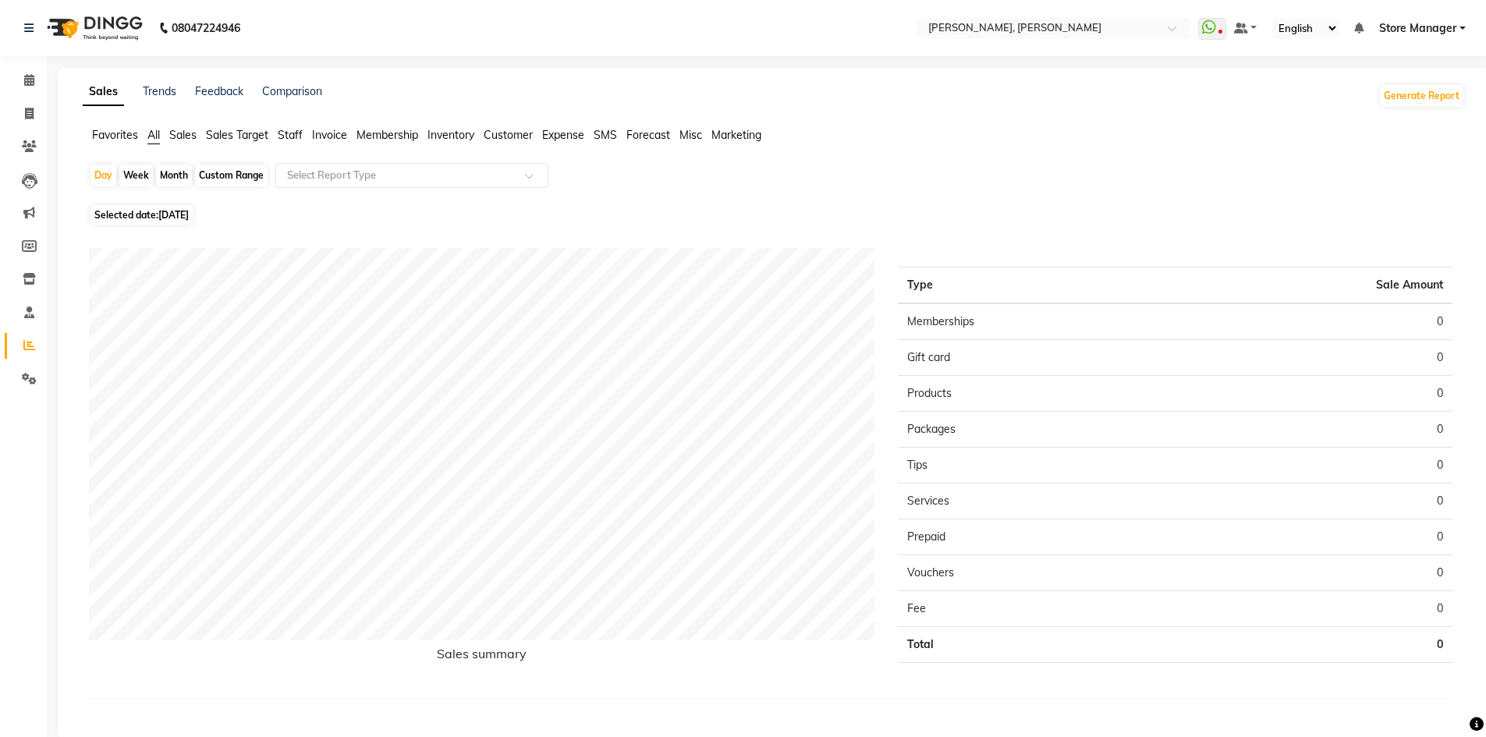
click at [290, 137] on span "Staff" at bounding box center [290, 135] width 25 height 14
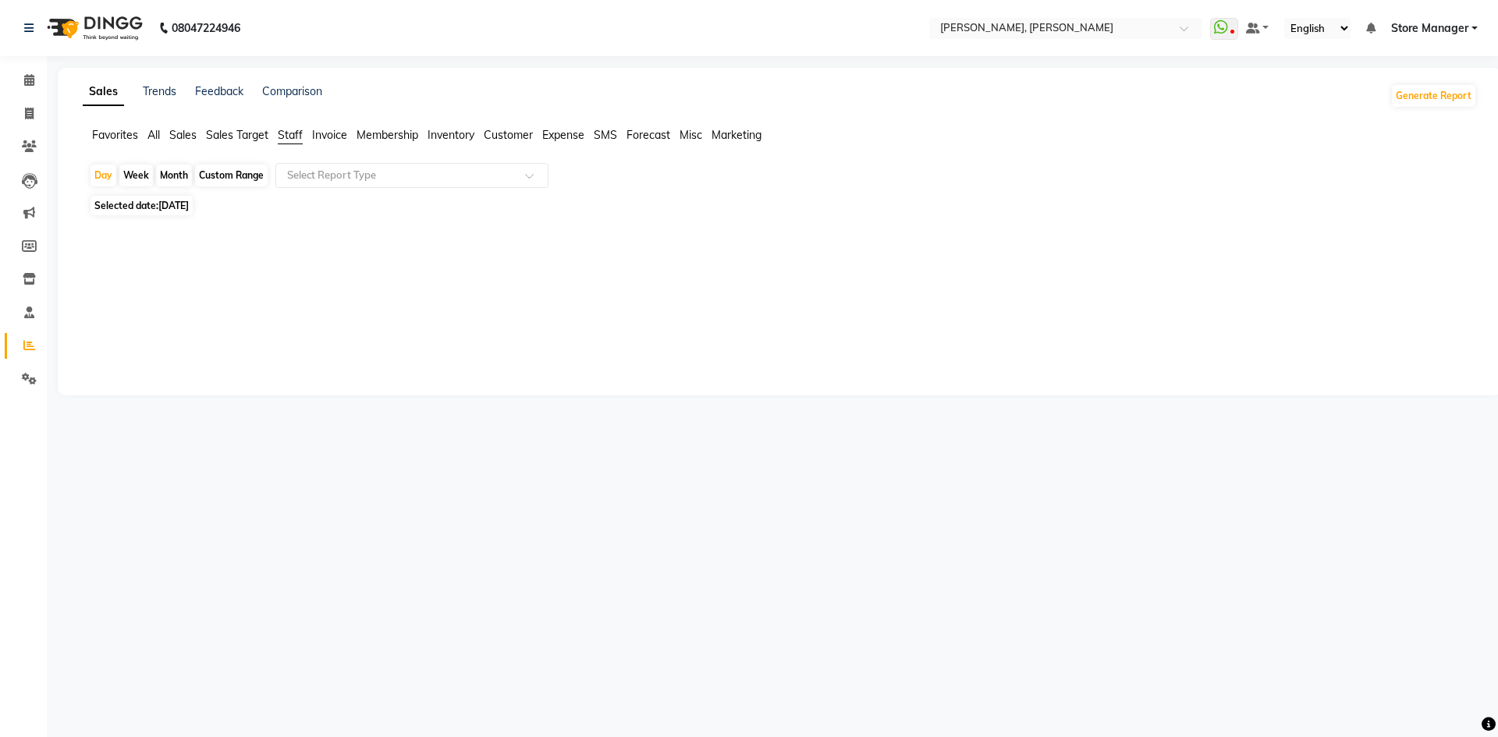
click at [173, 174] on div "Month" at bounding box center [174, 176] width 36 height 22
select select "9"
select select "2025"
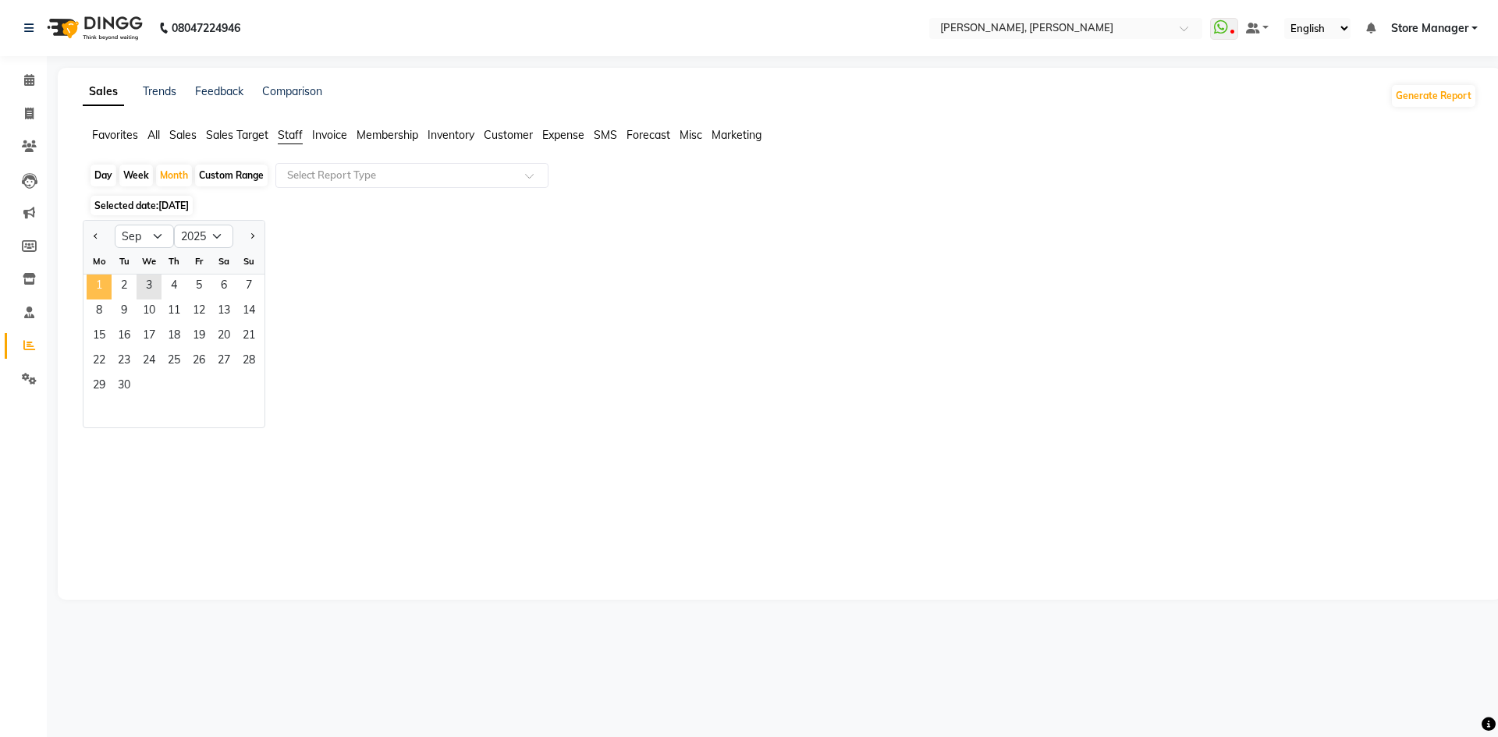
click at [101, 287] on span "1" at bounding box center [99, 287] width 25 height 25
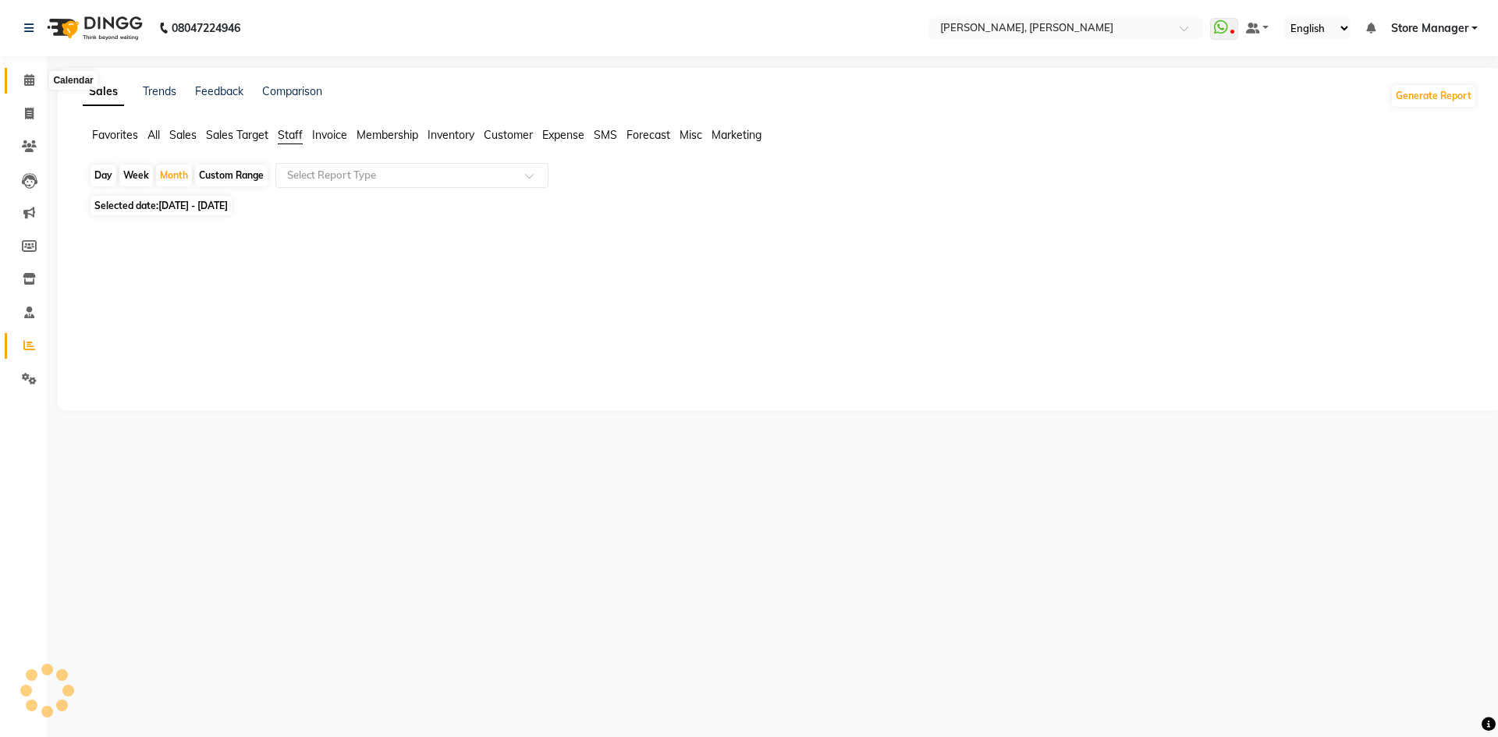
click at [26, 80] on icon at bounding box center [29, 80] width 10 height 12
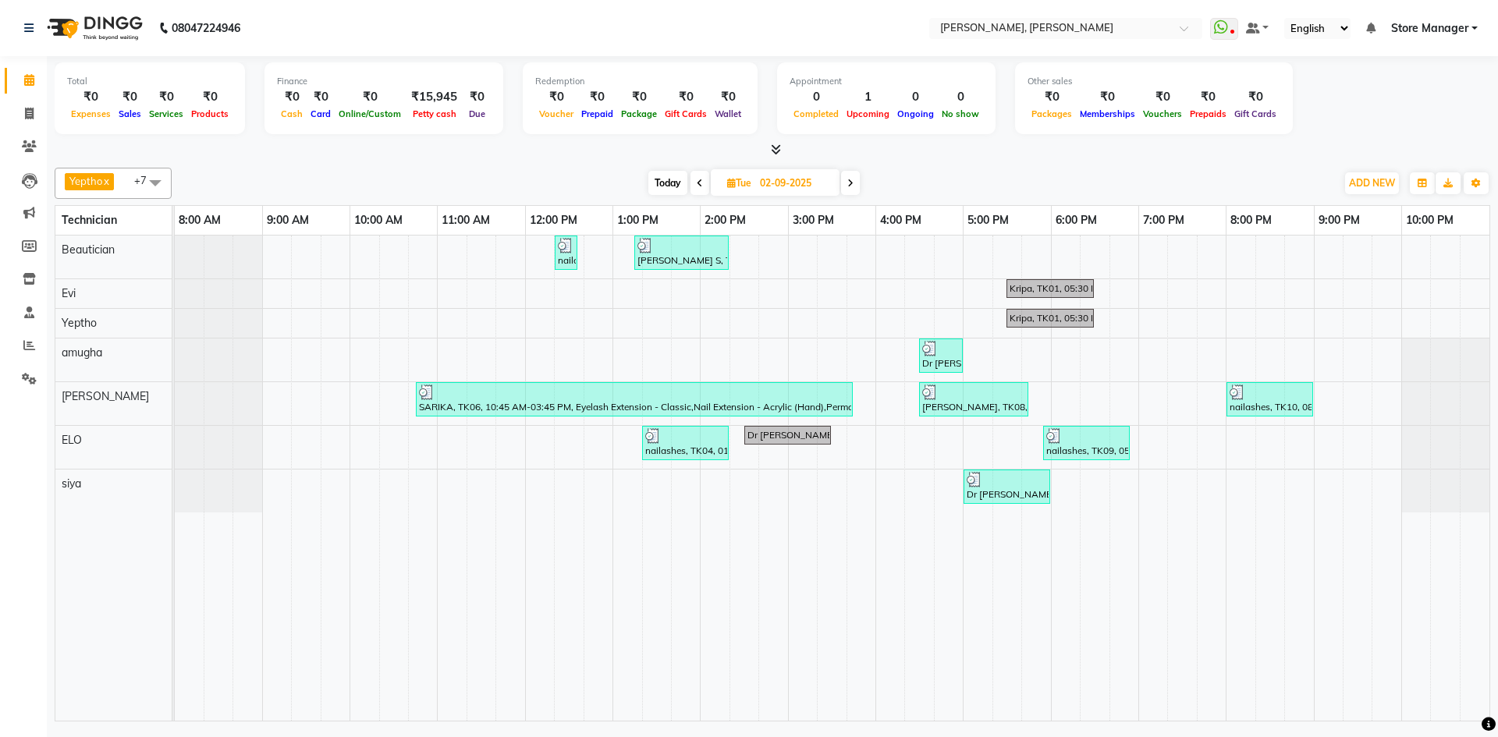
click at [852, 182] on icon at bounding box center [850, 183] width 6 height 9
type input "[DATE]"
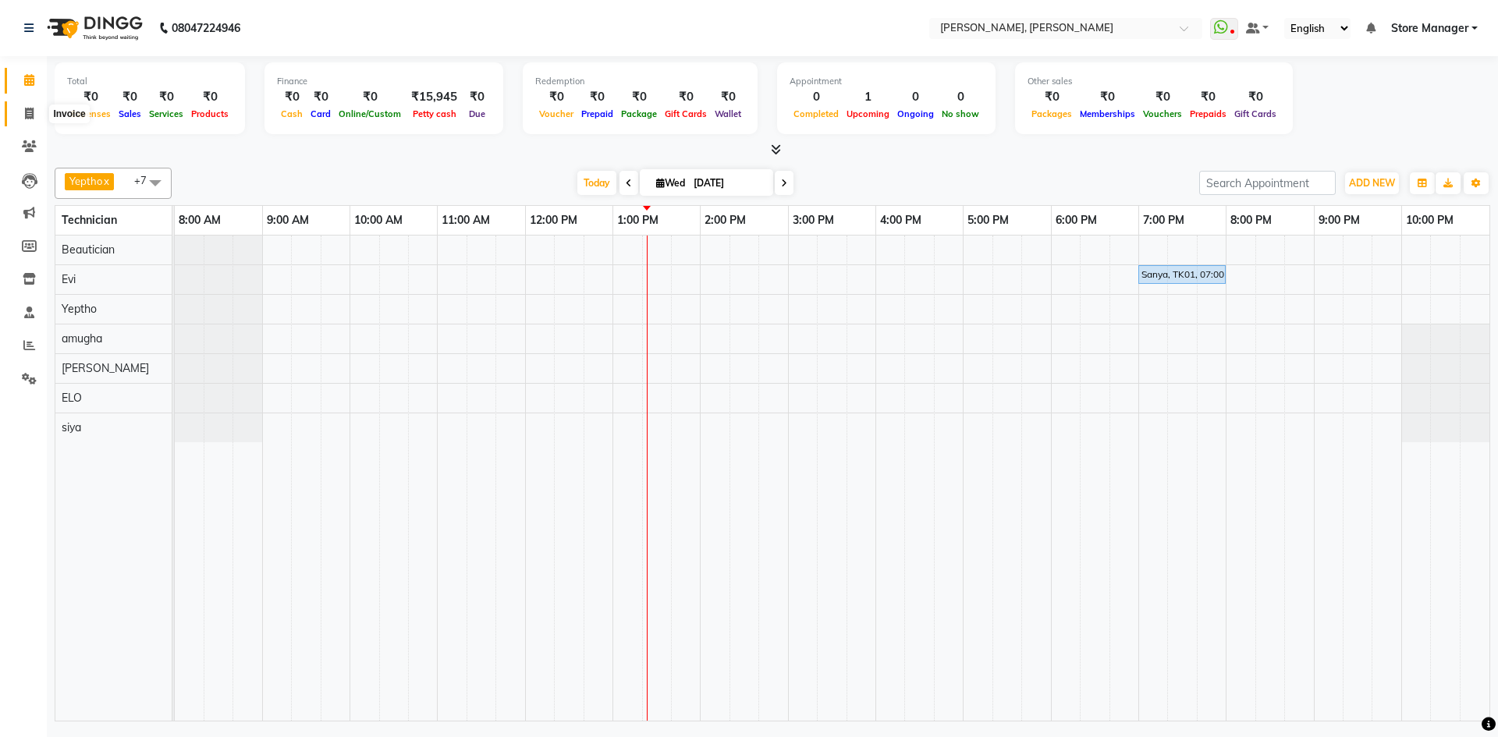
click at [27, 111] on icon at bounding box center [29, 114] width 9 height 12
select select "service"
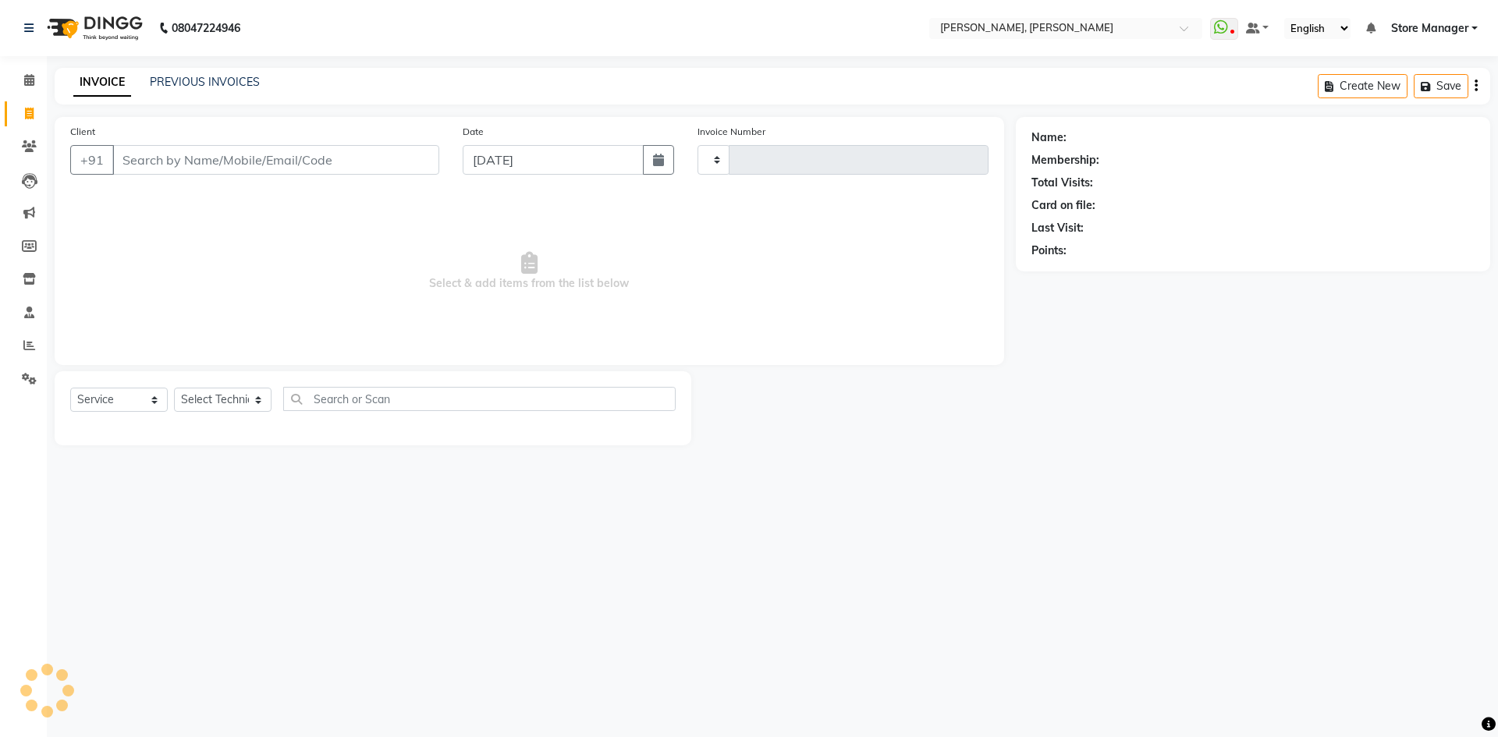
type input "1306"
select select "7173"
click at [256, 394] on select "Select Technician" at bounding box center [223, 400] width 98 height 24
select select "78696"
click at [174, 388] on select "Select Technician amugha Beautician [PERSON_NAME] Evi MANAGER [PERSON_NAME] [PE…" at bounding box center [223, 400] width 98 height 24
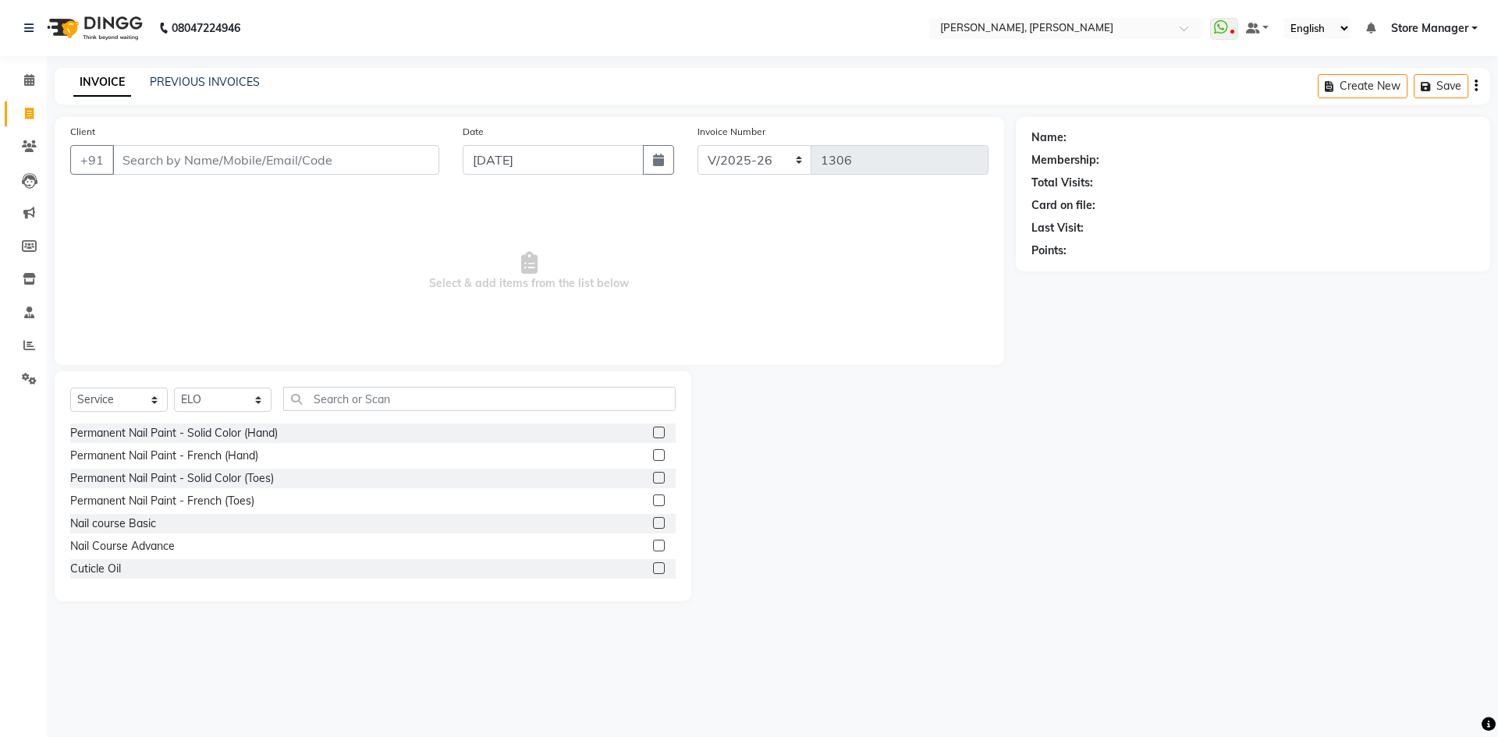
click at [653, 433] on label at bounding box center [659, 433] width 12 height 12
click at [653, 433] on input "checkbox" at bounding box center [658, 433] width 10 height 10
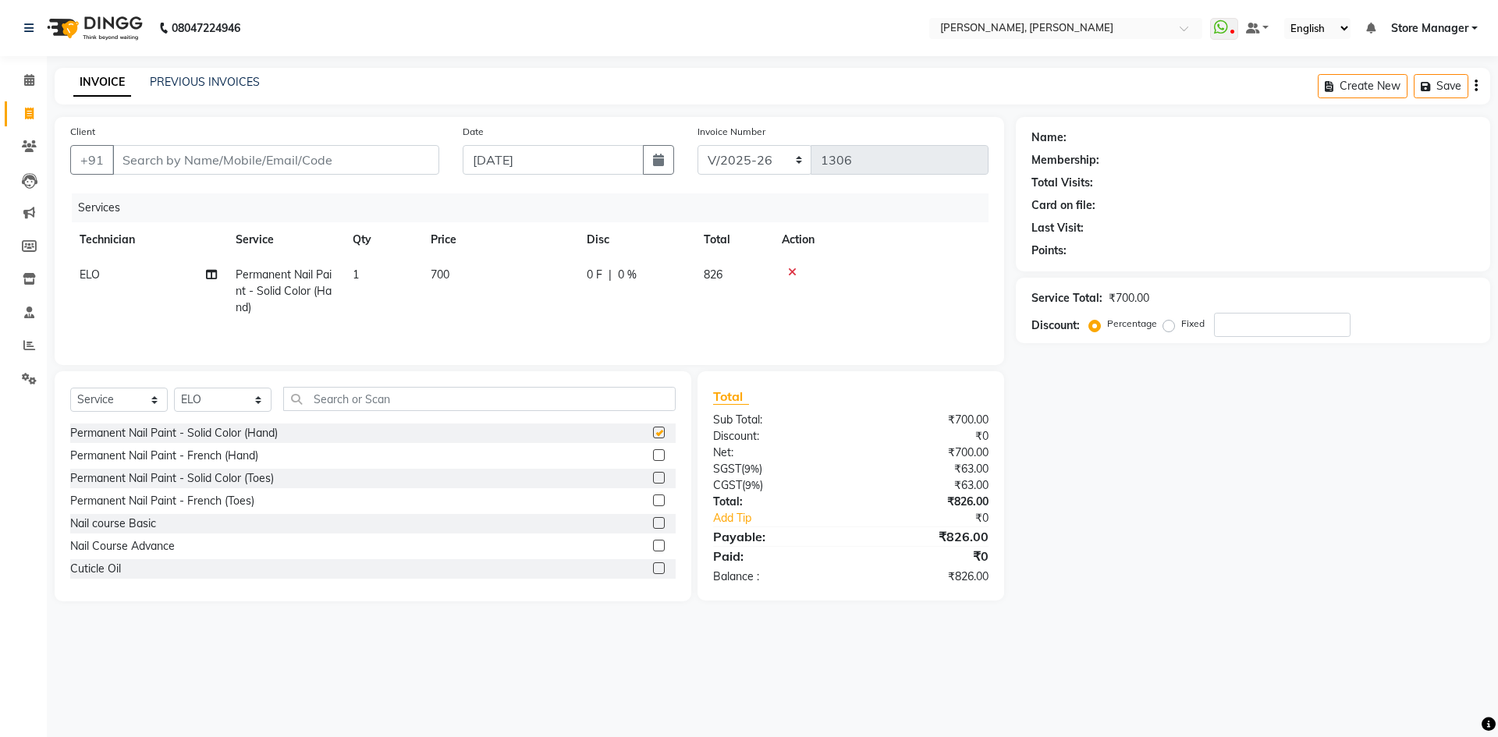
checkbox input "false"
click at [460, 399] on input "text" at bounding box center [479, 399] width 392 height 24
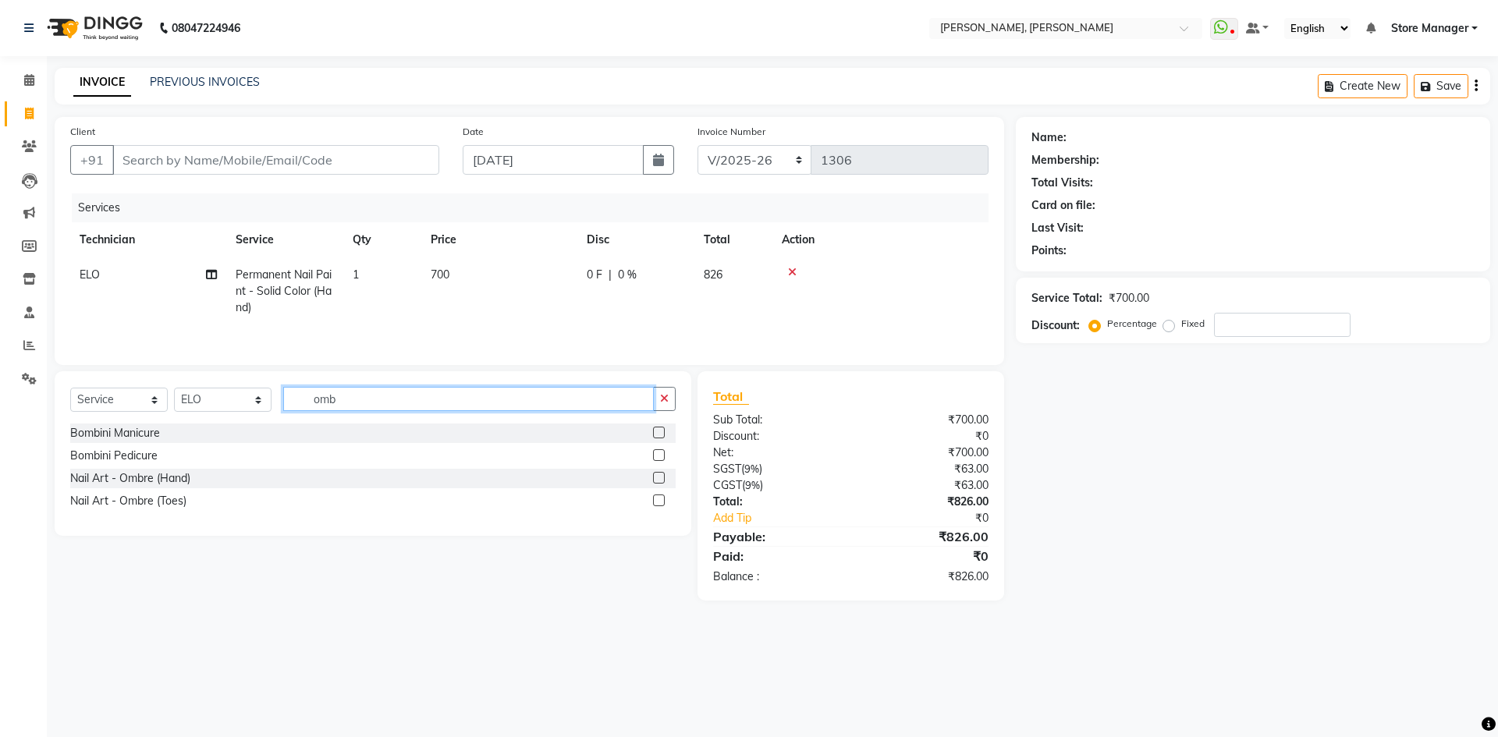
type input "omb"
click at [659, 475] on label at bounding box center [659, 478] width 12 height 12
click at [659, 475] on input "checkbox" at bounding box center [658, 479] width 10 height 10
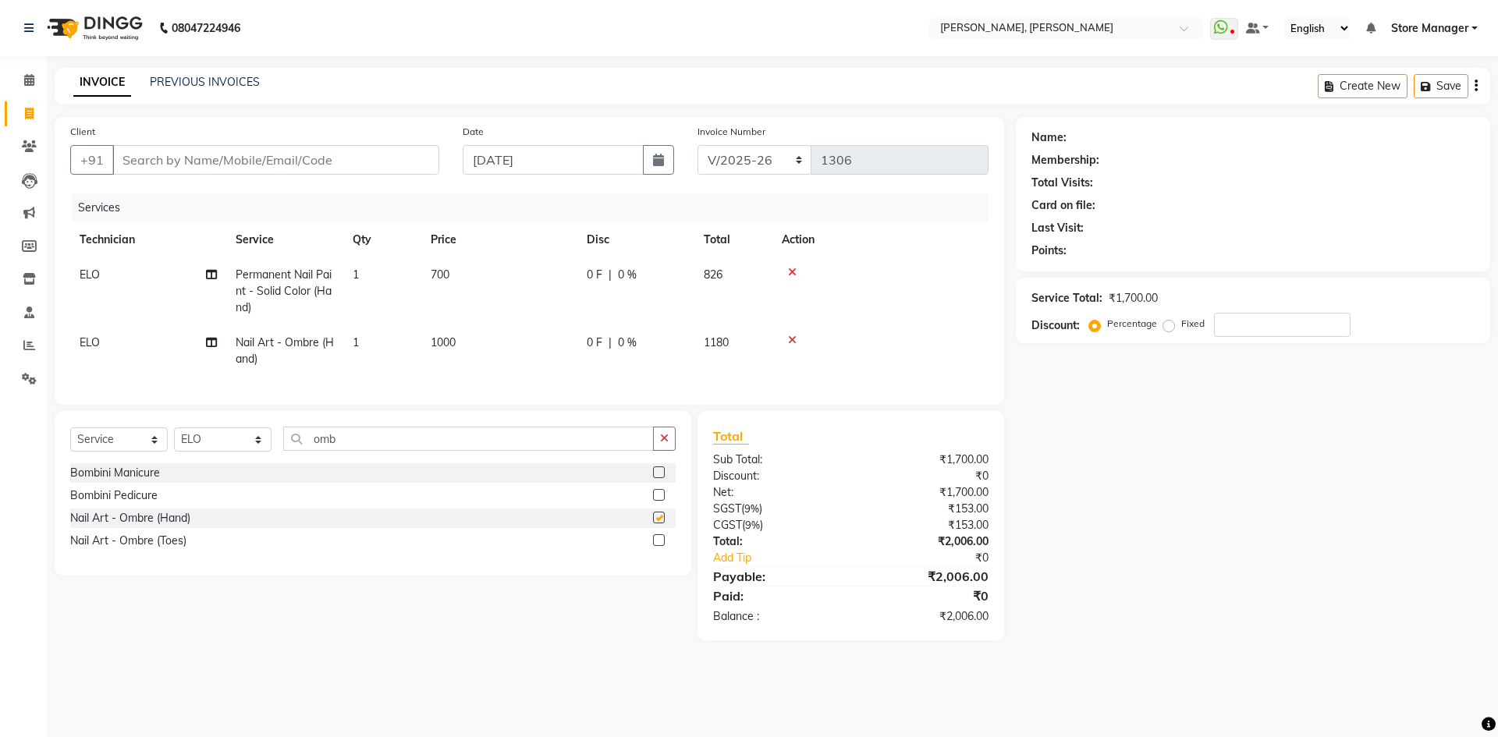
checkbox input "false"
click at [506, 359] on td "1000" at bounding box center [499, 350] width 156 height 51
select select "78696"
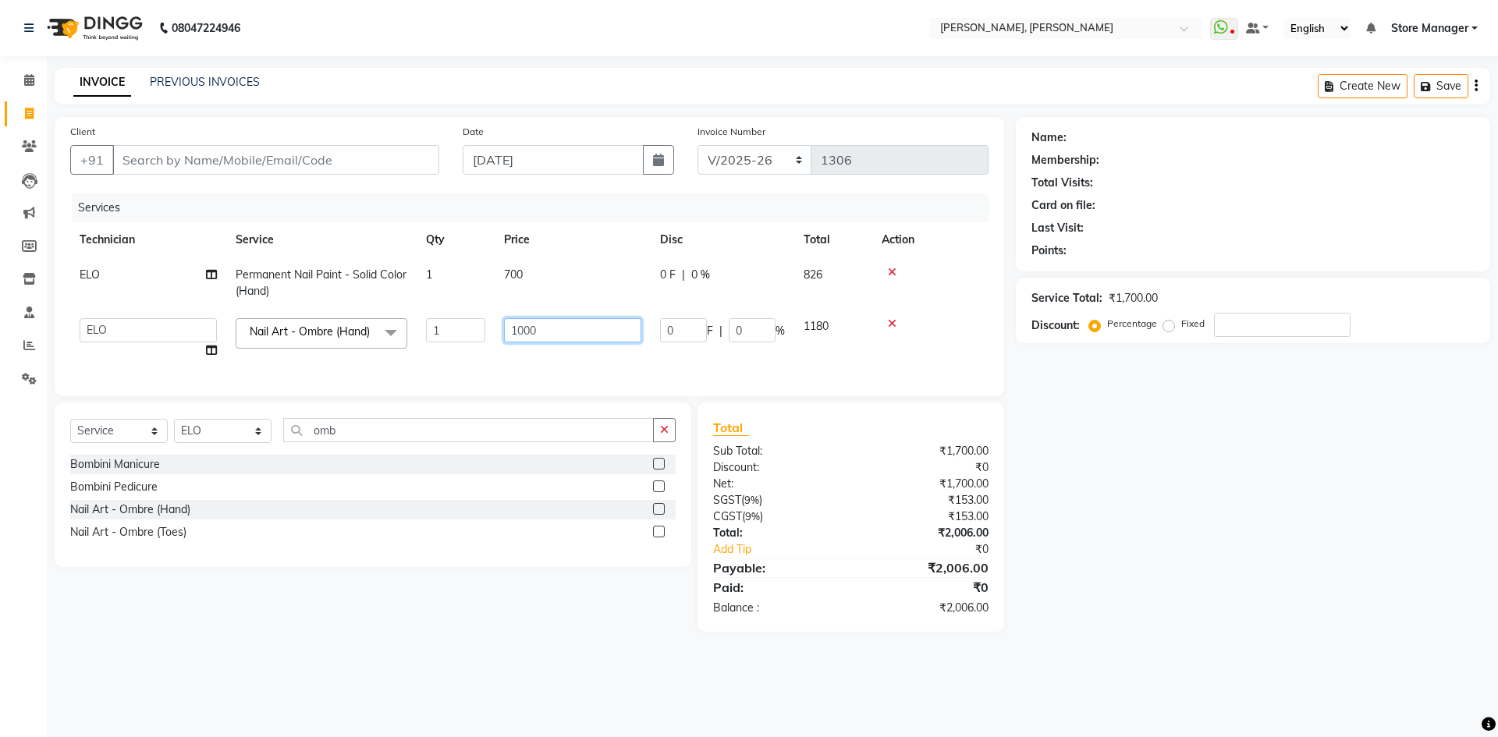
click at [559, 335] on input "1000" at bounding box center [572, 330] width 137 height 24
type input "1"
type input "200"
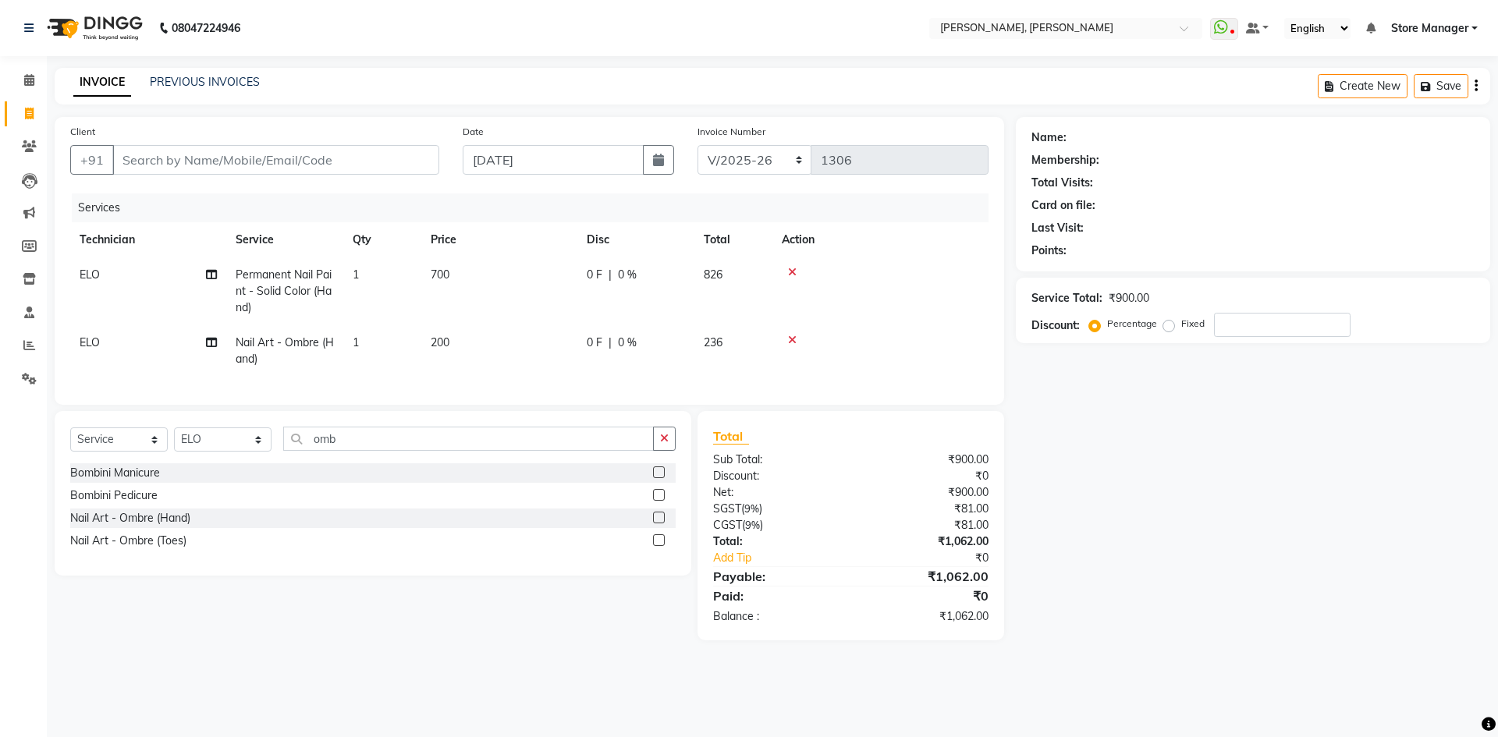
click at [496, 374] on td "200" at bounding box center [499, 350] width 156 height 51
select select "78696"
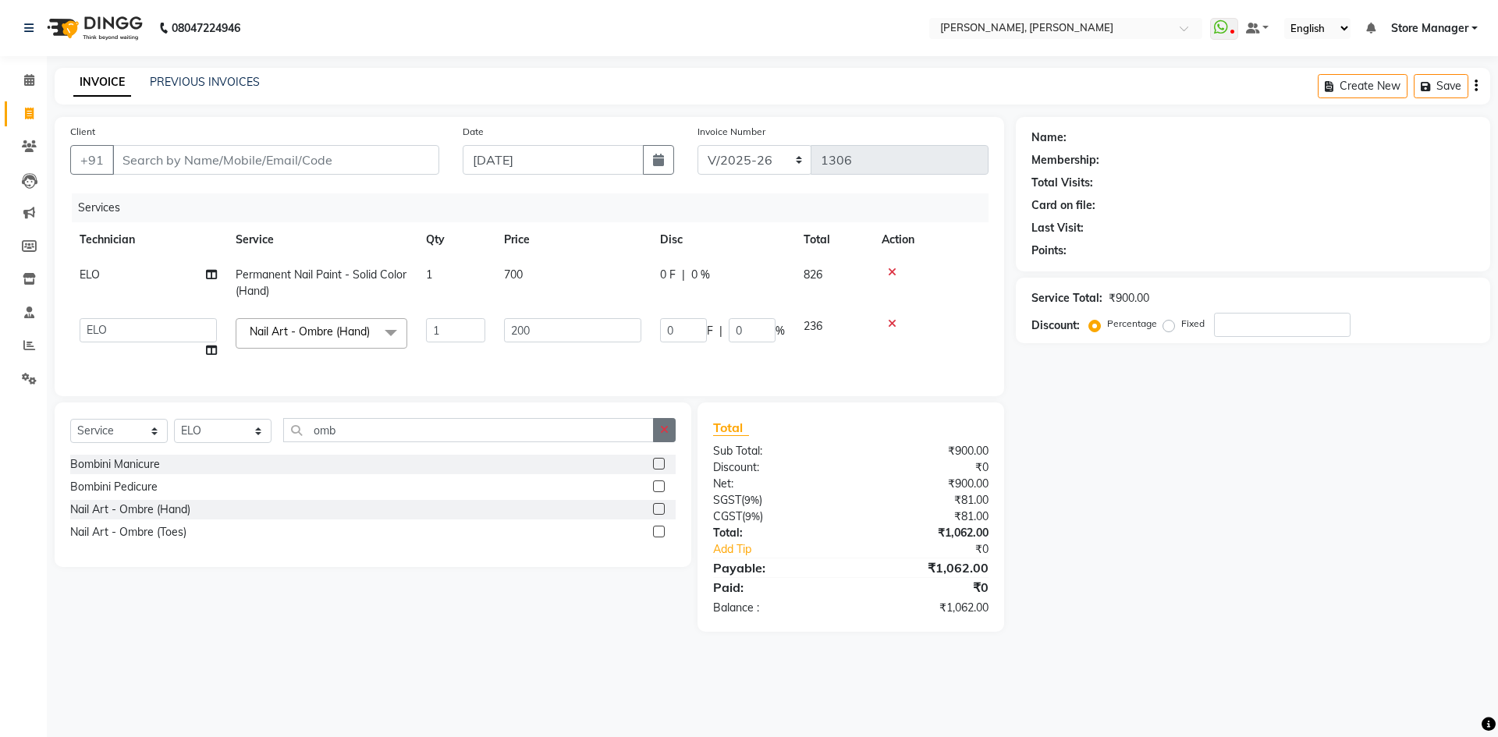
click at [664, 435] on icon "button" at bounding box center [664, 429] width 9 height 11
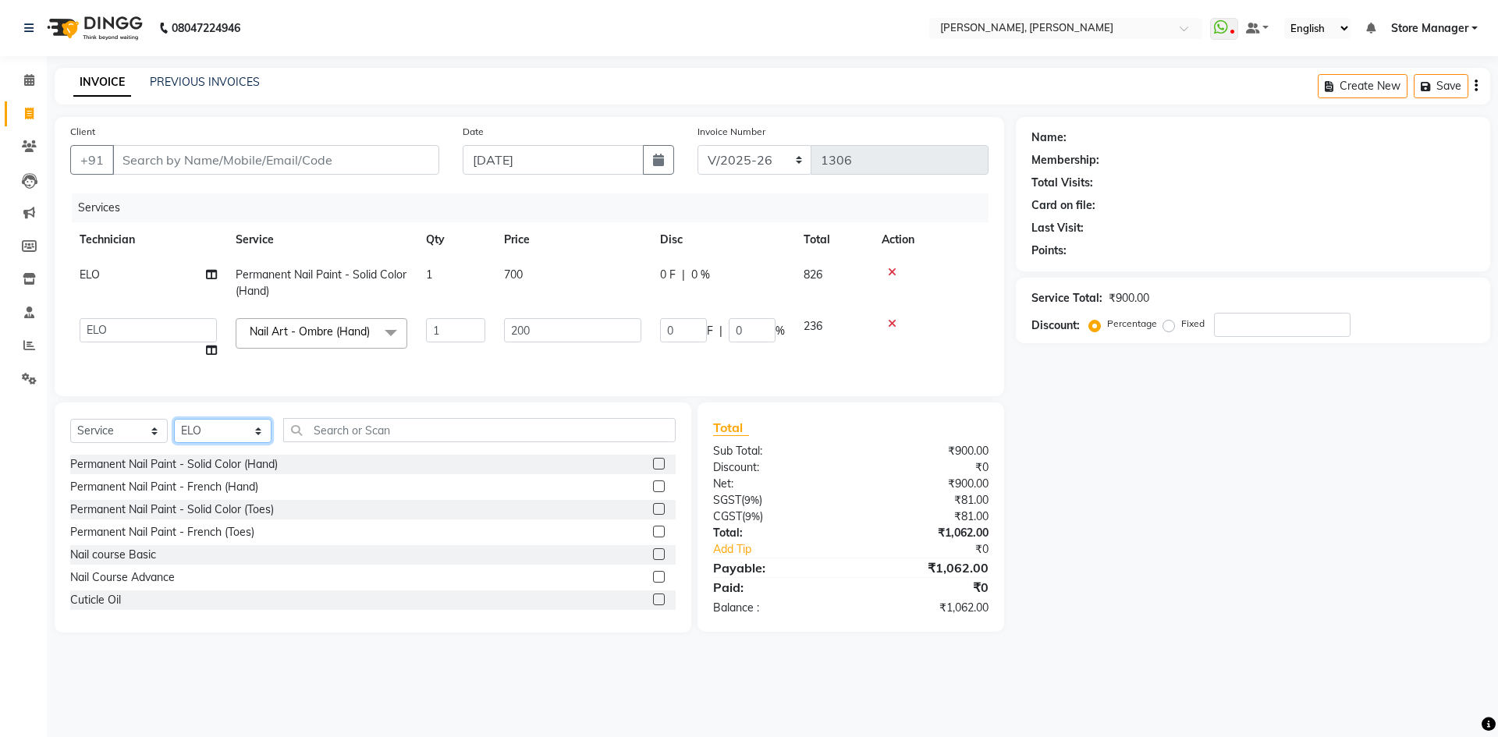
click at [256, 443] on select "Select Technician amugha Beautician [PERSON_NAME] Evi MANAGER [PERSON_NAME] [PE…" at bounding box center [223, 431] width 98 height 24
select select "90383"
click at [174, 438] on select "Select Technician amugha Beautician [PERSON_NAME] Evi MANAGER [PERSON_NAME] [PE…" at bounding box center [223, 431] width 98 height 24
click at [653, 515] on label at bounding box center [659, 509] width 12 height 12
click at [653, 515] on input "checkbox" at bounding box center [658, 510] width 10 height 10
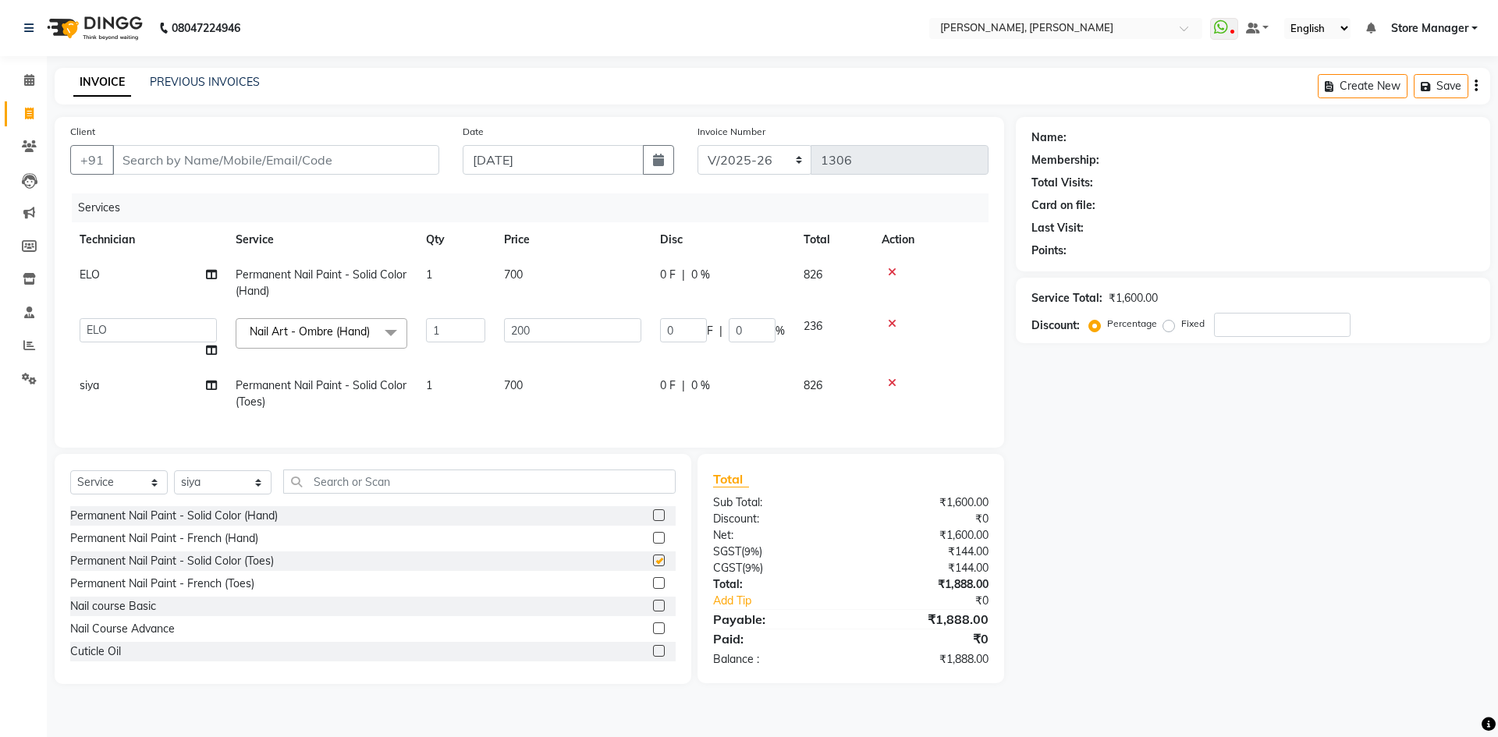
checkbox input "false"
click at [954, 275] on div at bounding box center [931, 272] width 98 height 11
click at [248, 158] on input "Client" at bounding box center [275, 160] width 327 height 30
click at [172, 161] on input "Client" at bounding box center [275, 160] width 327 height 30
click at [0, 71] on li "Calendar" at bounding box center [23, 81] width 47 height 34
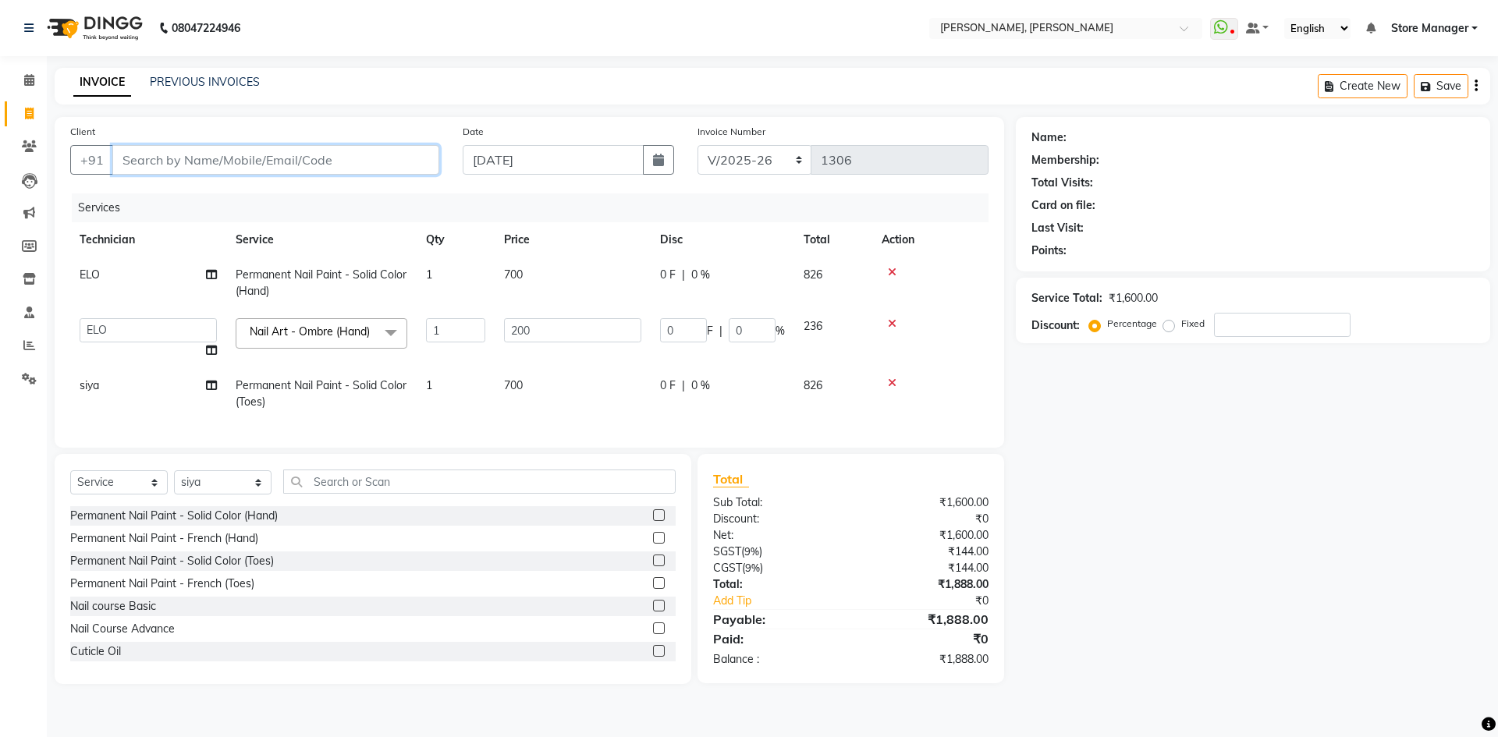
click at [232, 163] on input "Client" at bounding box center [275, 160] width 327 height 30
click at [199, 166] on input "Client" at bounding box center [275, 160] width 327 height 30
type input "9"
type input "0"
type input "97311904404"
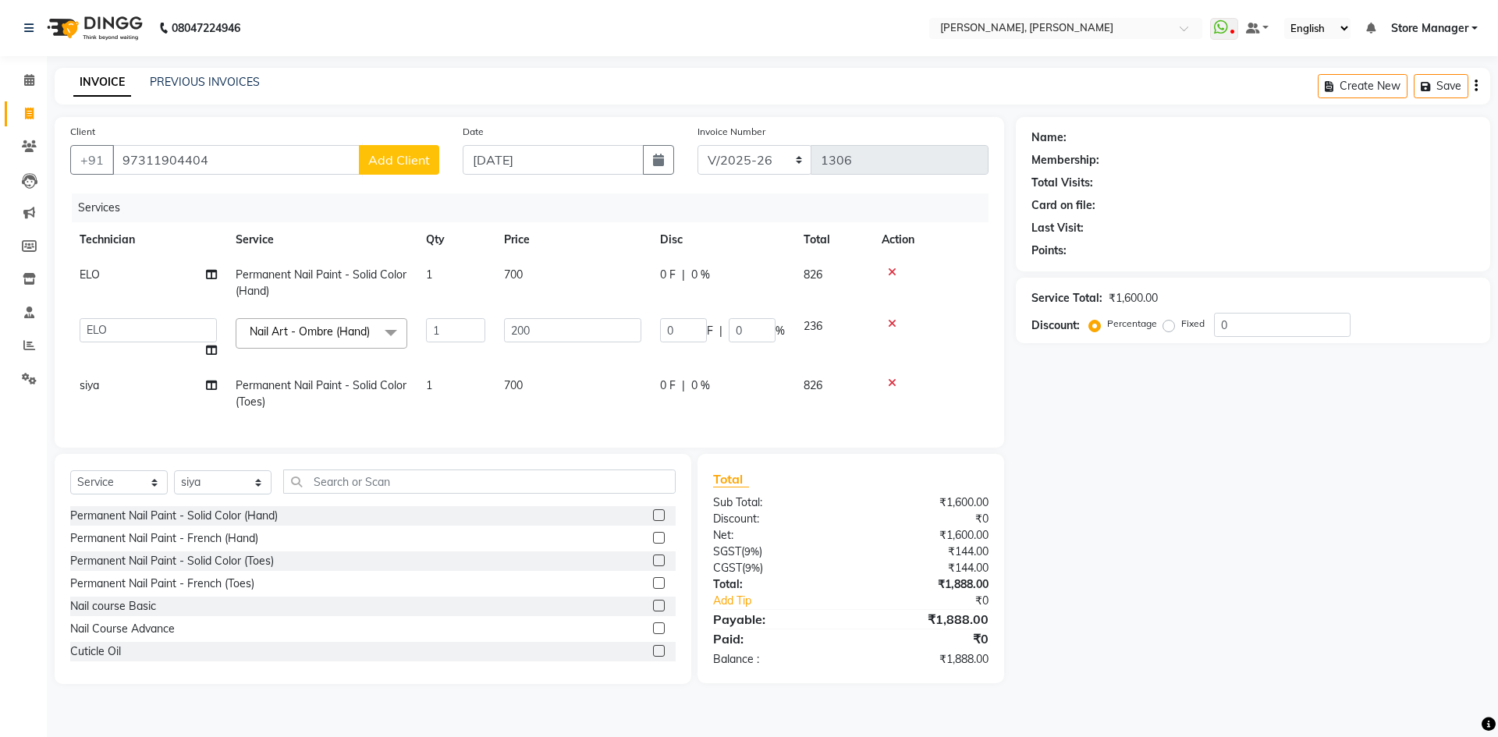
click at [404, 157] on span "Add Client" at bounding box center [399, 160] width 62 height 16
select select "21"
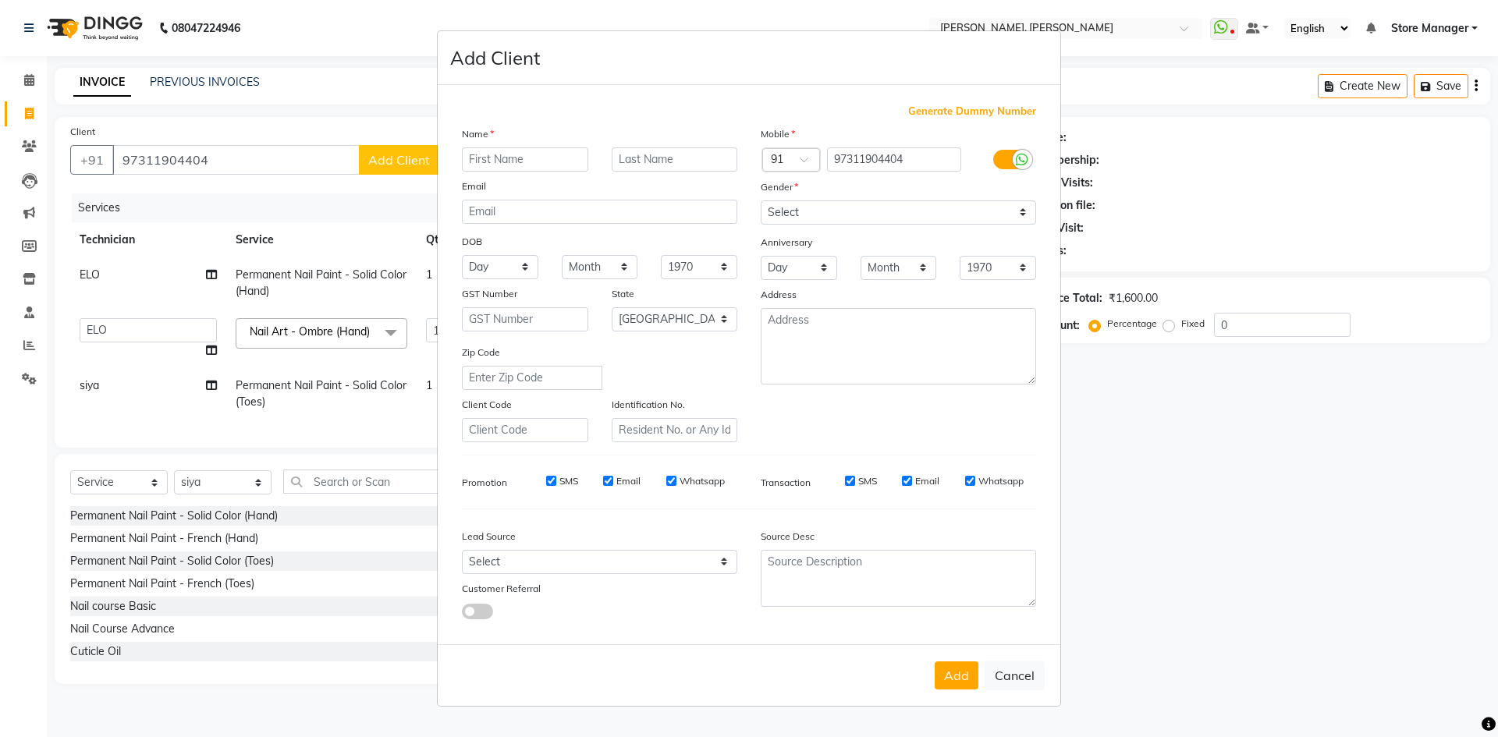
click at [544, 158] on input "text" at bounding box center [525, 159] width 126 height 24
type input "s"
type input "anjali"
click at [1024, 209] on select "Select [DEMOGRAPHIC_DATA] [DEMOGRAPHIC_DATA] Other Prefer Not To Say" at bounding box center [898, 212] width 275 height 24
select select "[DEMOGRAPHIC_DATA]"
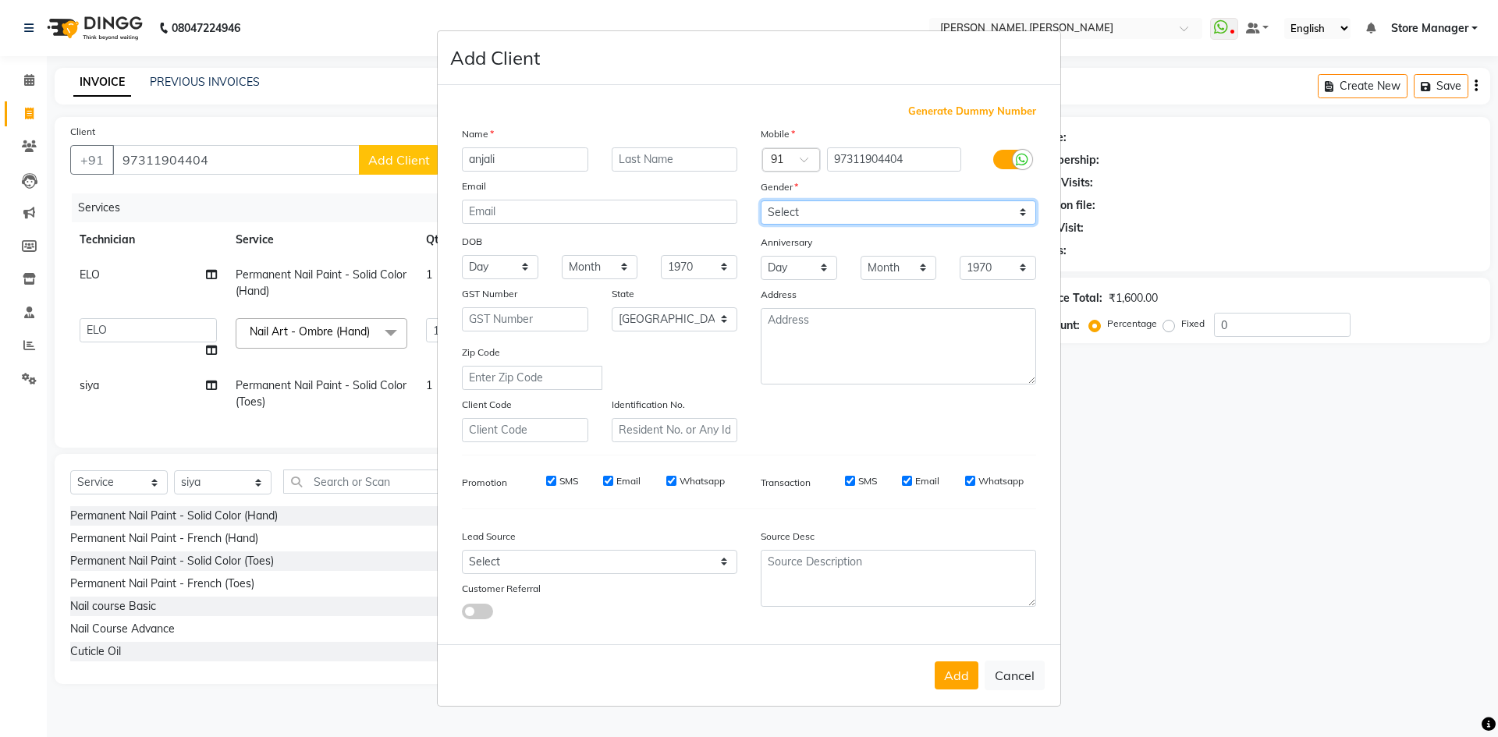
click at [761, 200] on select "Select [DEMOGRAPHIC_DATA] [DEMOGRAPHIC_DATA] Other Prefer Not To Say" at bounding box center [898, 212] width 275 height 24
click at [943, 672] on button "Add" at bounding box center [957, 676] width 44 height 28
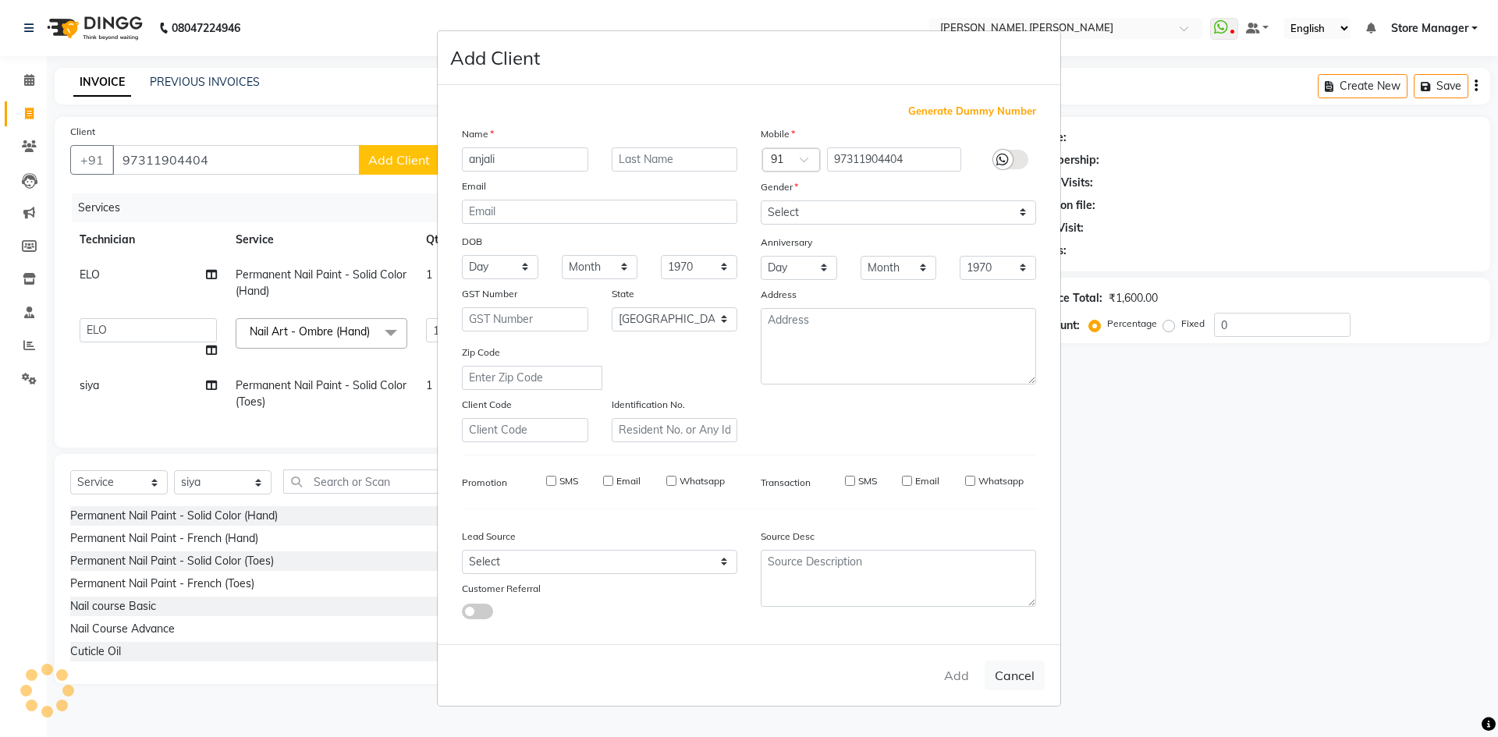
type input "97*******04"
select select
select select "null"
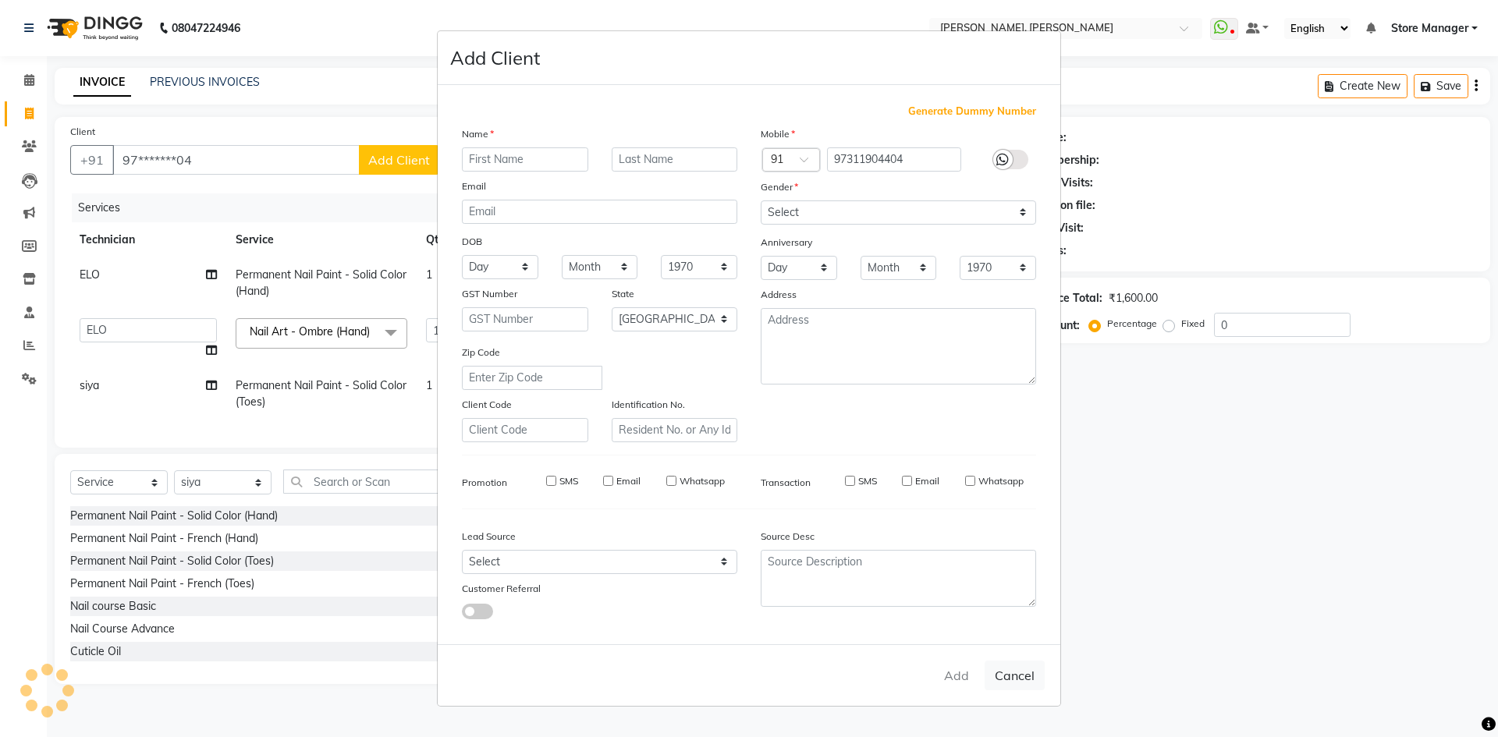
select select
checkbox input "false"
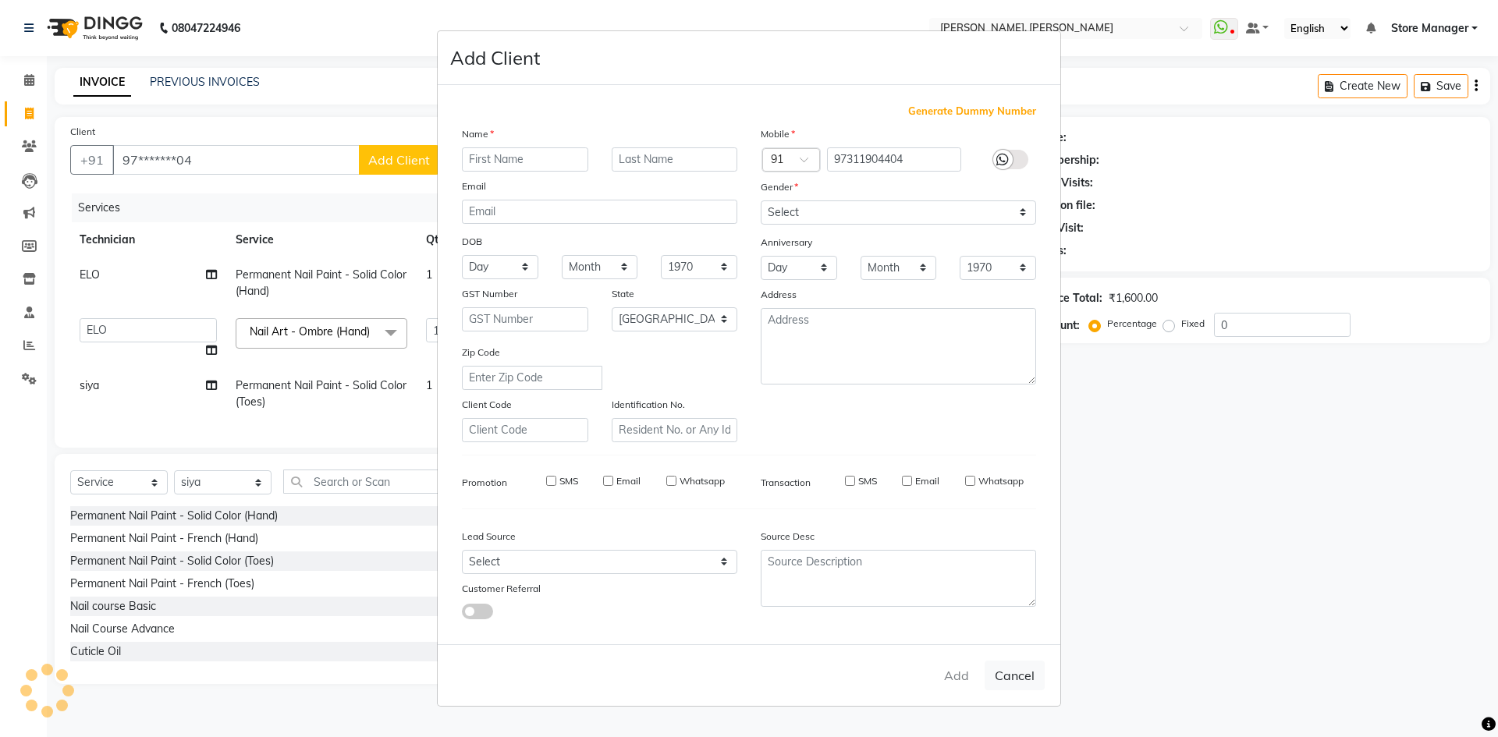
checkbox input "false"
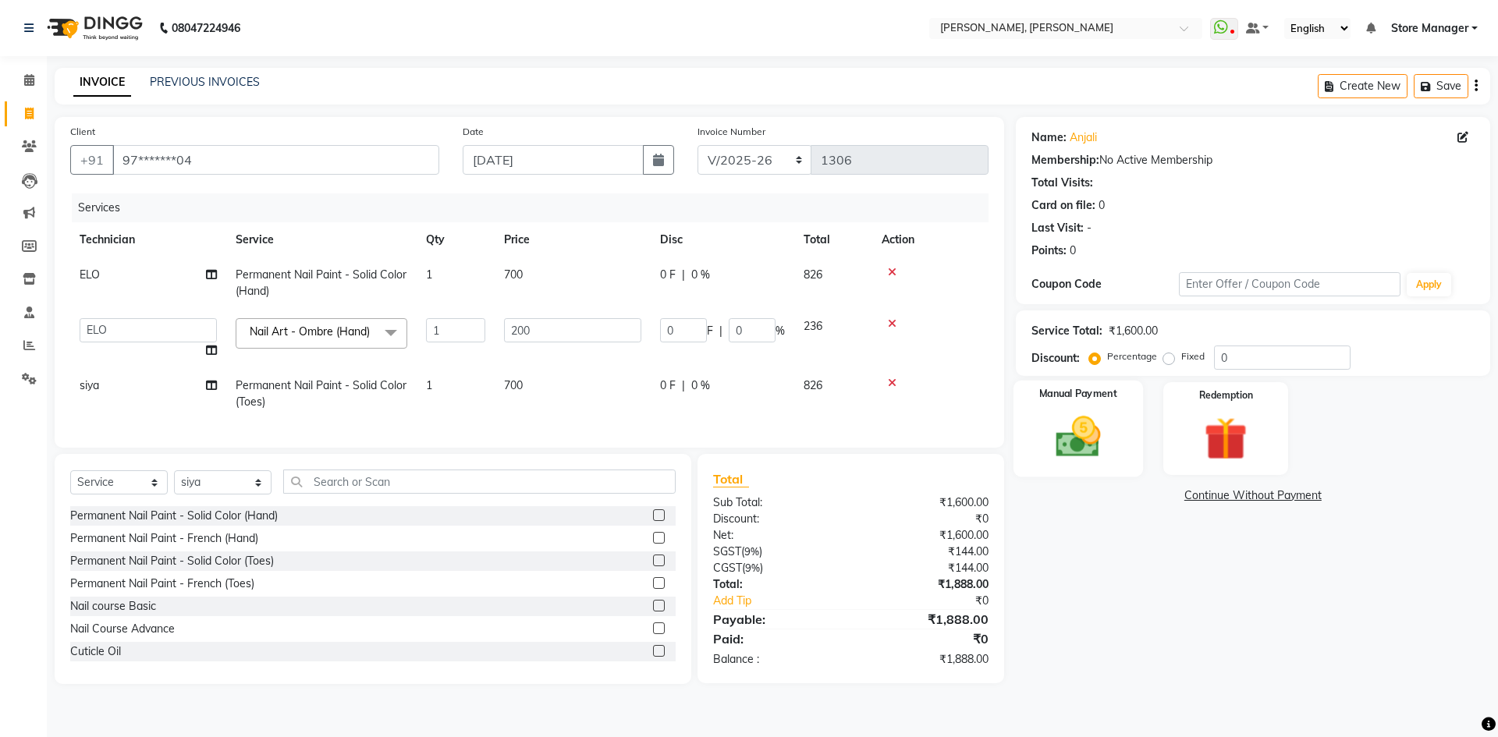
click at [1077, 433] on img at bounding box center [1077, 436] width 73 height 51
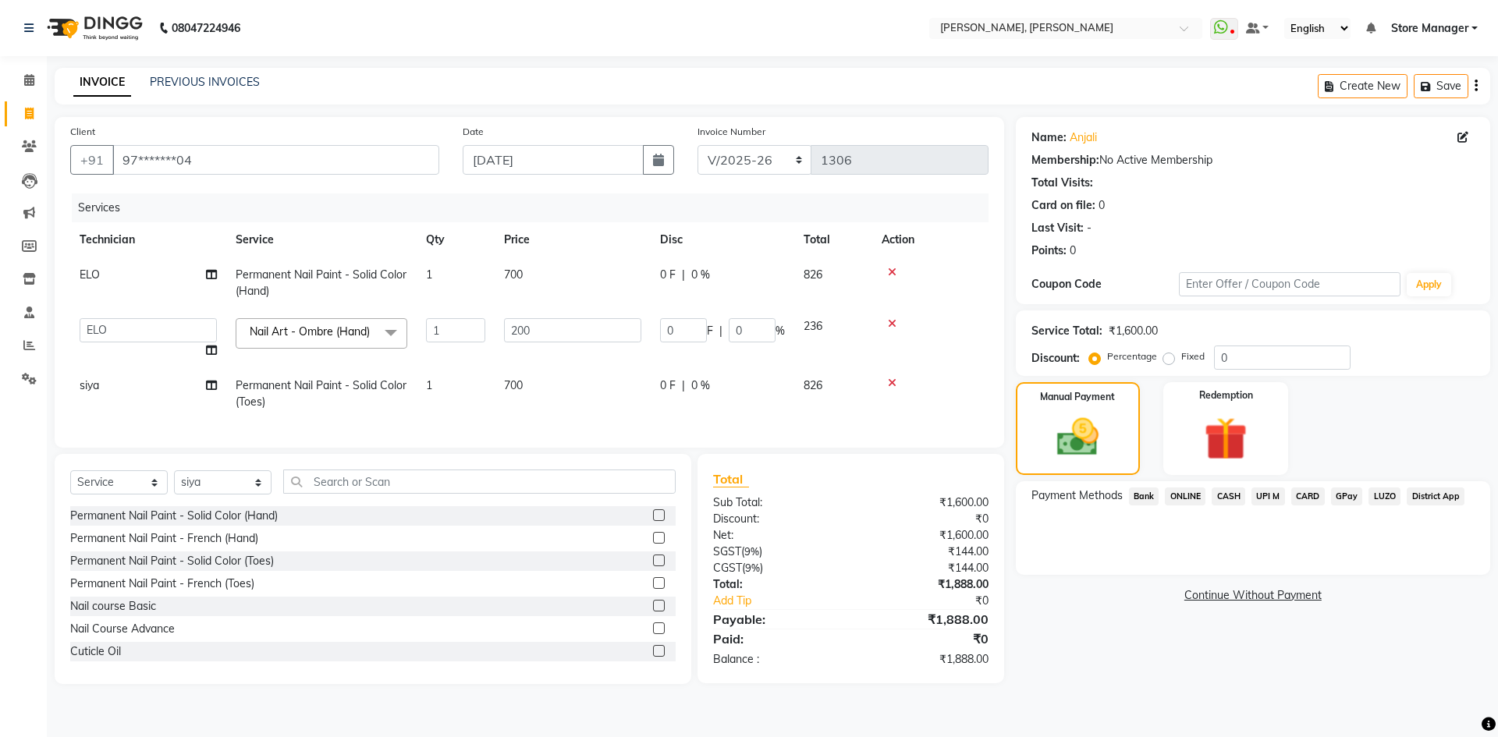
click at [1307, 492] on span "CARD" at bounding box center [1308, 497] width 34 height 18
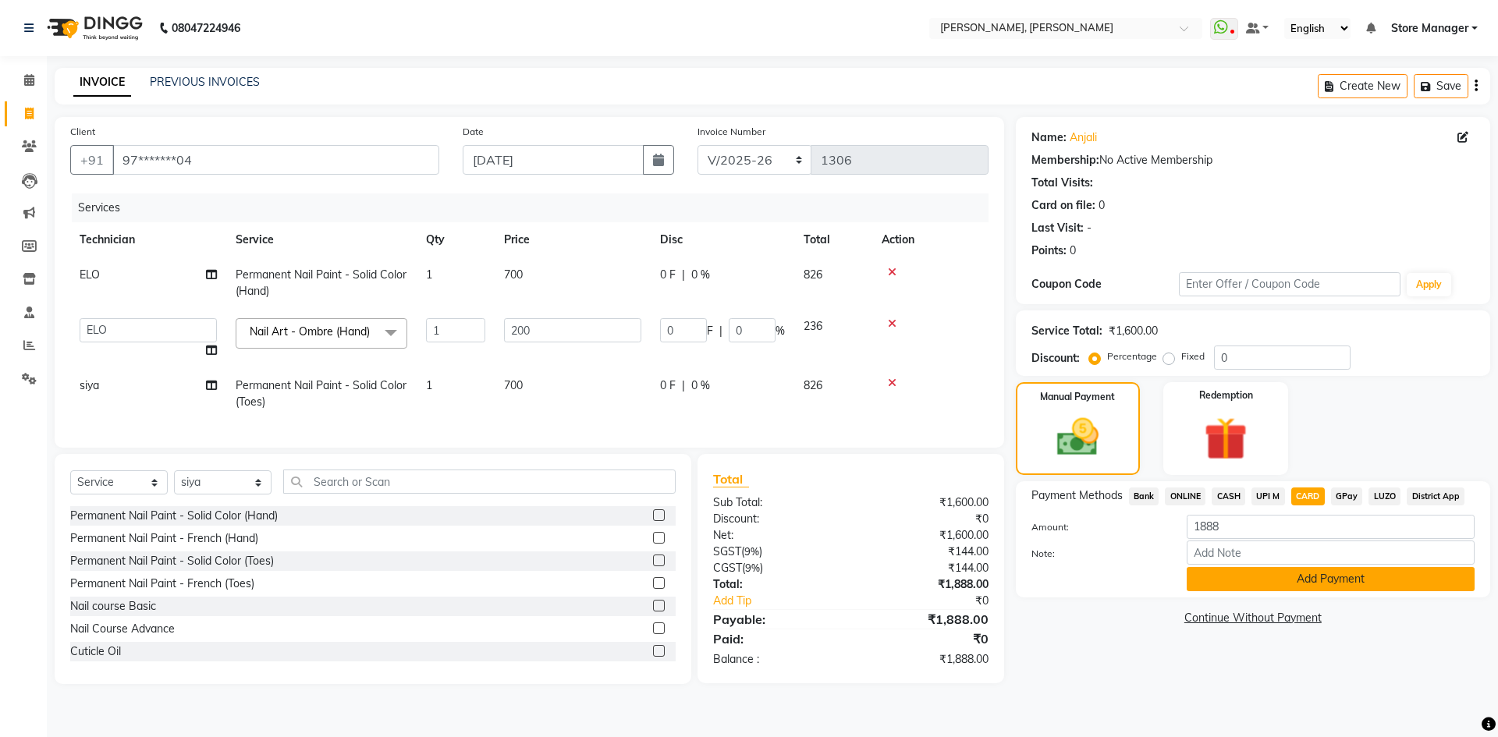
click at [1336, 576] on button "Add Payment" at bounding box center [1331, 579] width 288 height 24
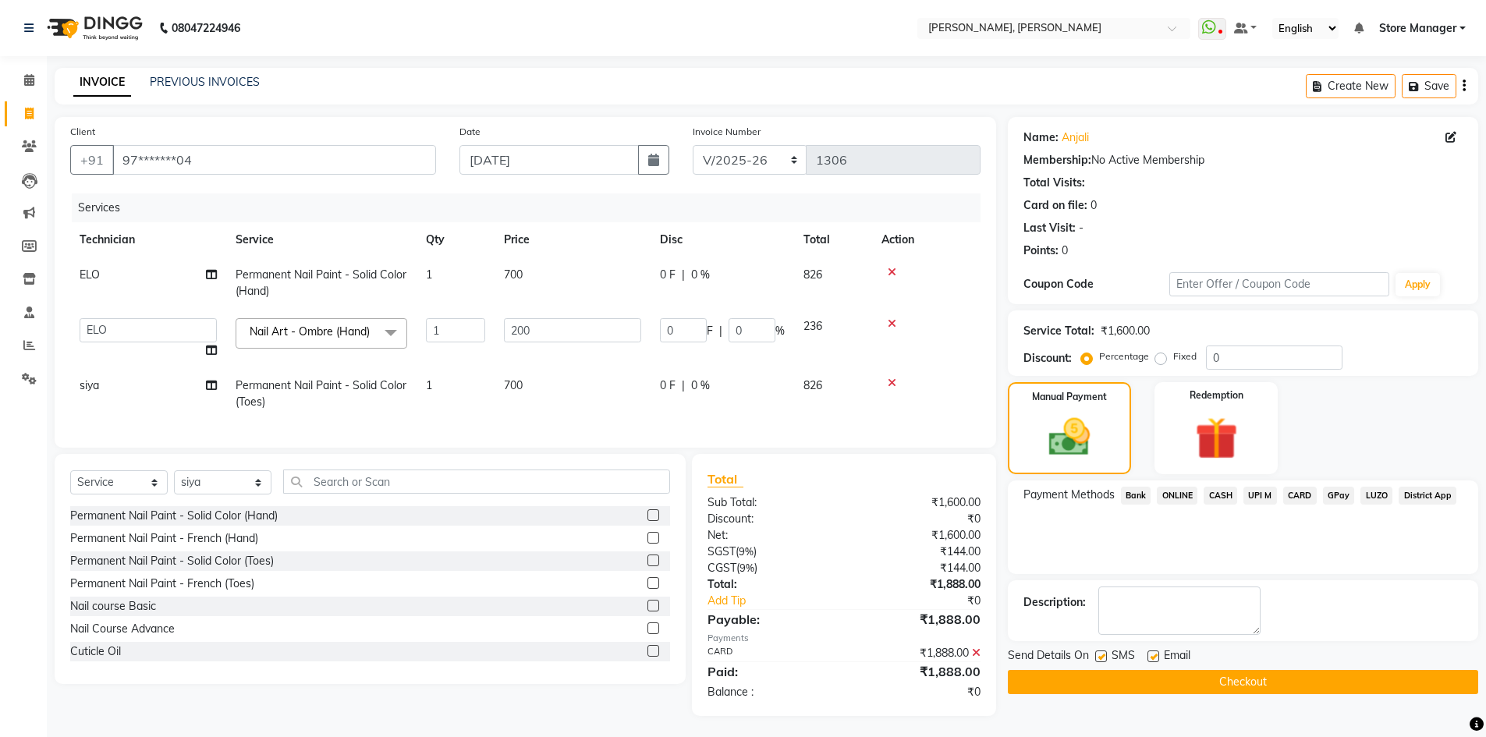
click at [1259, 683] on button "Checkout" at bounding box center [1243, 682] width 470 height 24
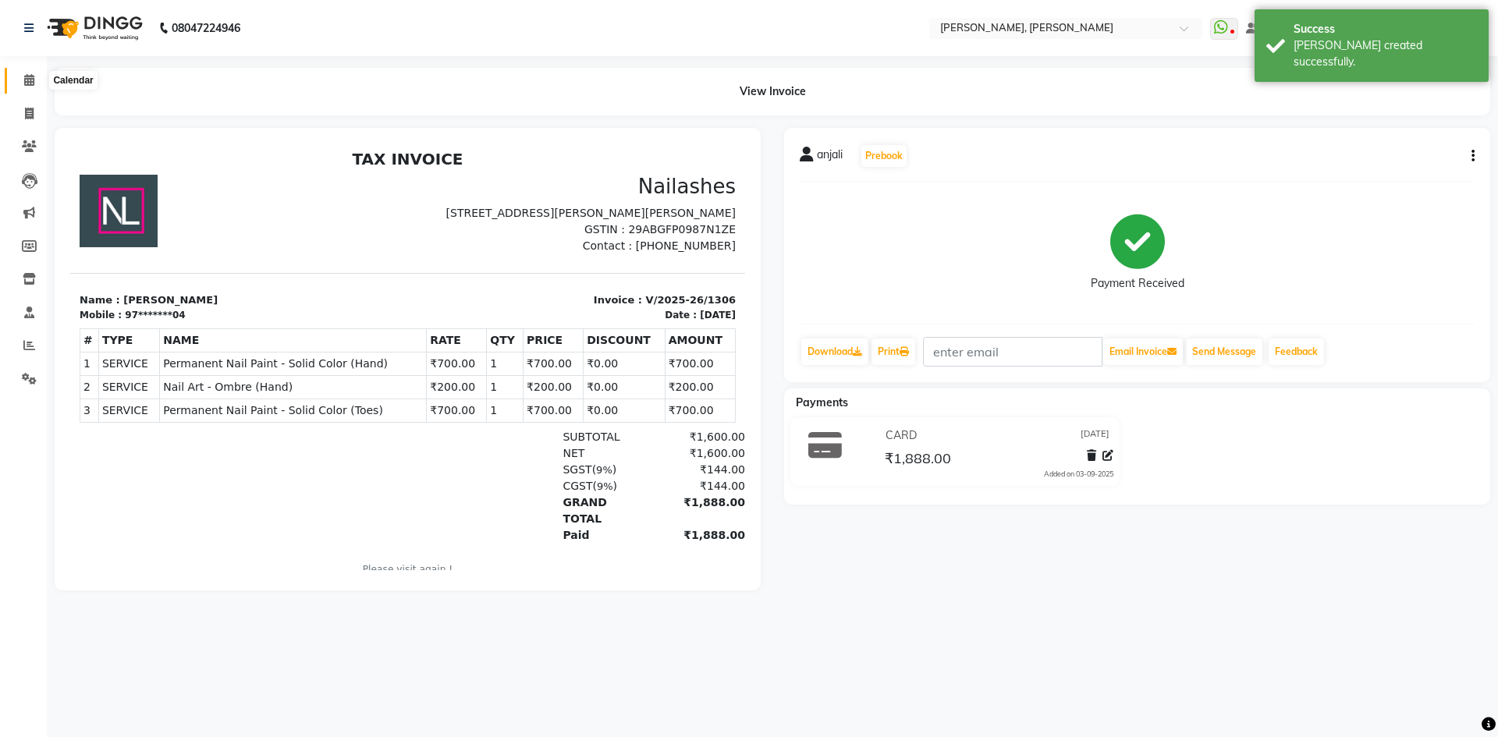
click at [23, 80] on span at bounding box center [29, 81] width 27 height 18
